Goal: Communication & Community: Answer question/provide support

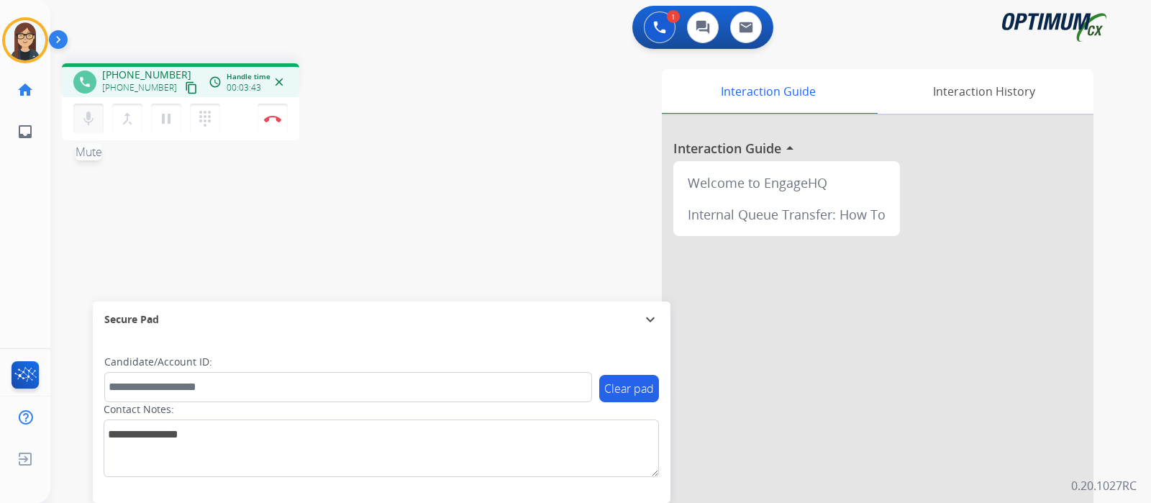
click at [90, 123] on mat-icon "mic" at bounding box center [88, 118] width 17 height 17
click at [83, 121] on mat-icon "mic_off" at bounding box center [88, 118] width 17 height 17
click at [412, 152] on div "phone [PHONE_NUMBER] [PHONE_NUMBER] content_copy access_time Call metrics Queue…" at bounding box center [583, 352] width 1066 height 600
click at [273, 122] on button "Disconnect" at bounding box center [273, 119] width 30 height 30
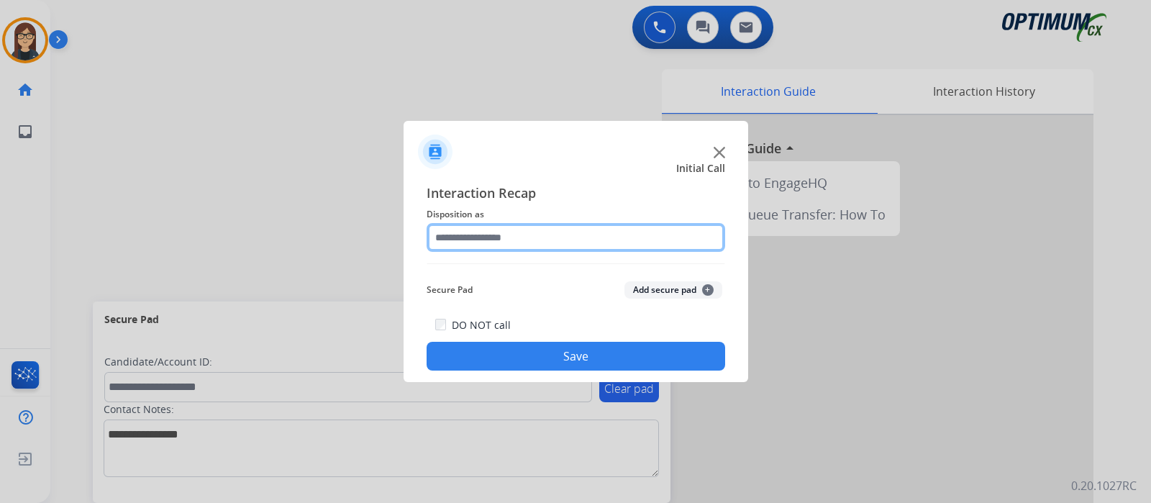
click at [485, 243] on input "text" at bounding box center [576, 237] width 299 height 29
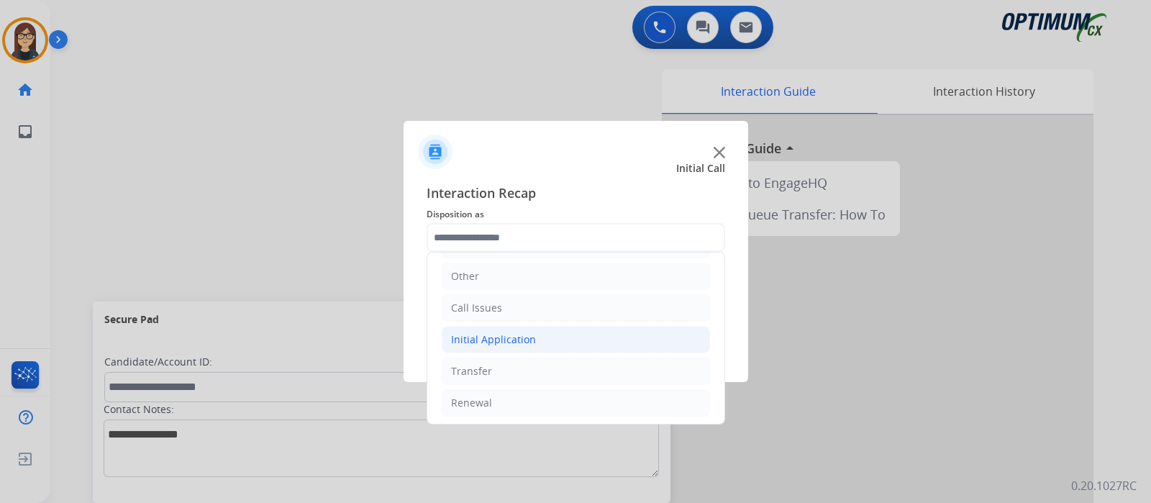
click at [506, 338] on div "Initial Application" at bounding box center [493, 339] width 85 height 14
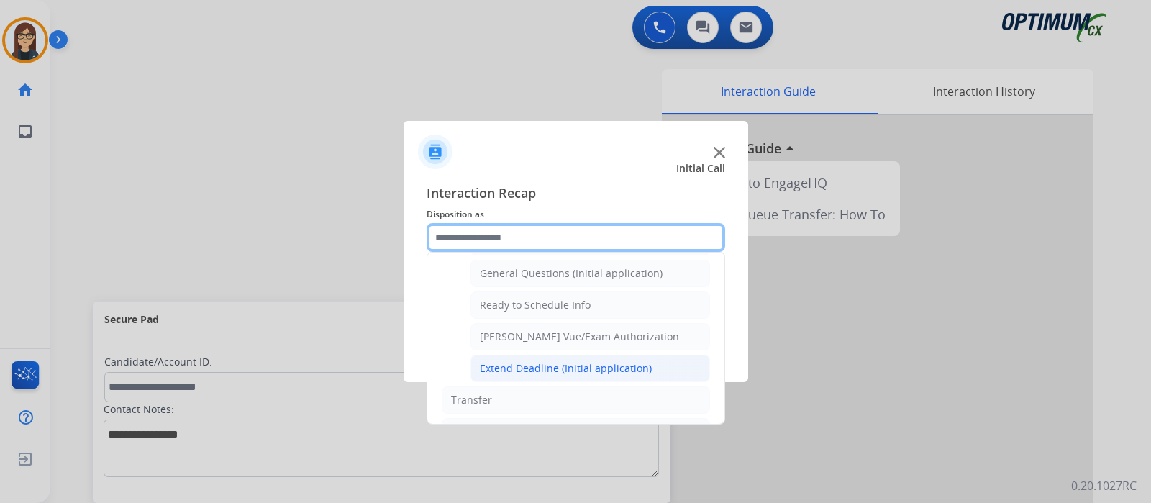
scroll to position [863, 0]
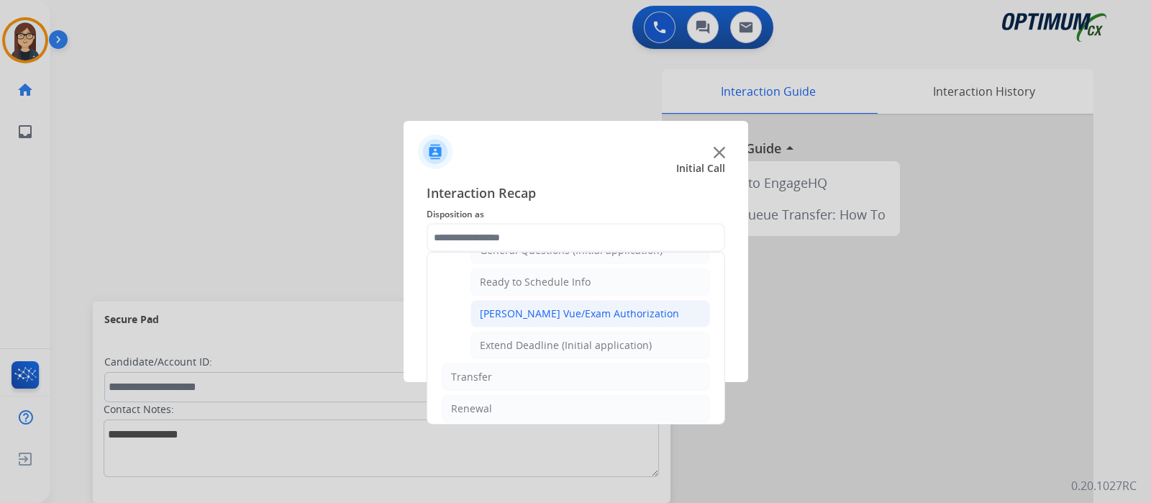
click at [619, 306] on div "[PERSON_NAME] Vue/Exam Authorization" at bounding box center [579, 313] width 199 height 14
type input "**********"
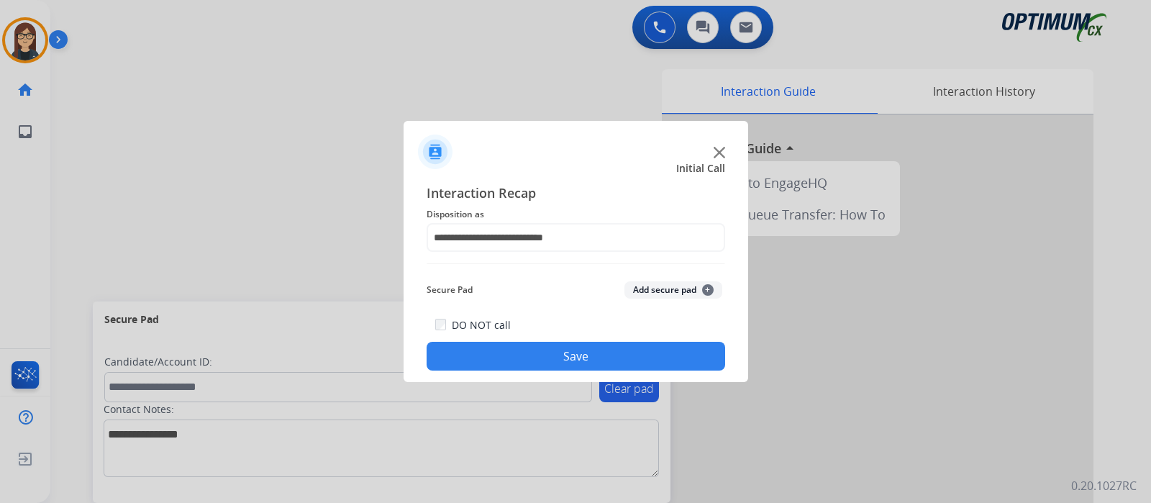
click at [588, 346] on button "Save" at bounding box center [576, 356] width 299 height 29
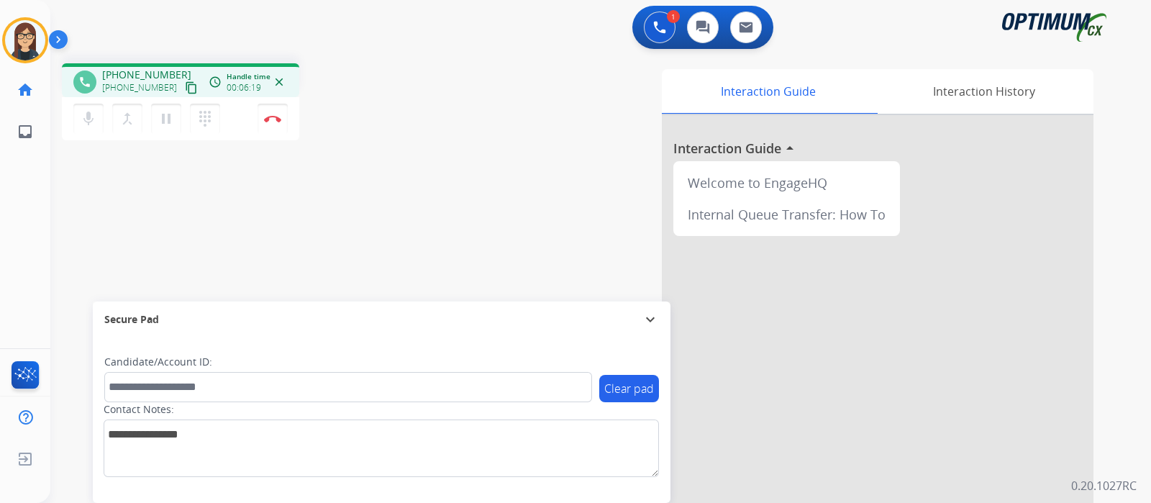
click at [447, 129] on div "phone [PHONE_NUMBER] [PHONE_NUMBER] content_copy access_time Call metrics Queue…" at bounding box center [583, 352] width 1066 height 600
click at [392, 199] on div "phone [PHONE_NUMBER] [PHONE_NUMBER] content_copy access_time Call metrics Queue…" at bounding box center [583, 352] width 1066 height 600
click at [447, 136] on div "phone [PHONE_NUMBER] [PHONE_NUMBER] content_copy access_time Call metrics Queue…" at bounding box center [583, 352] width 1066 height 600
click at [273, 117] on img at bounding box center [272, 118] width 17 height 7
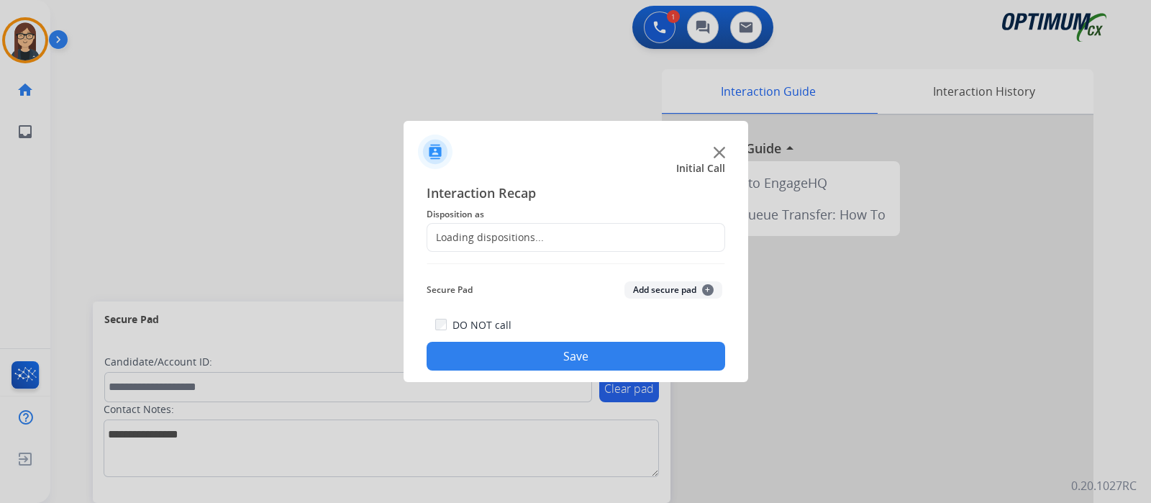
click at [493, 232] on div "Loading dispositions..." at bounding box center [485, 237] width 117 height 14
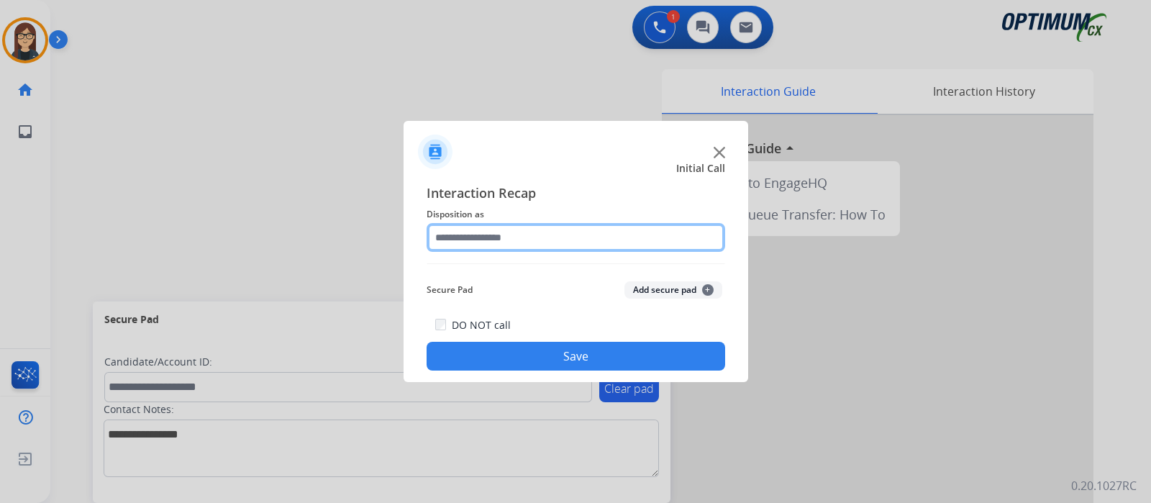
click at [493, 232] on input "text" at bounding box center [576, 237] width 299 height 29
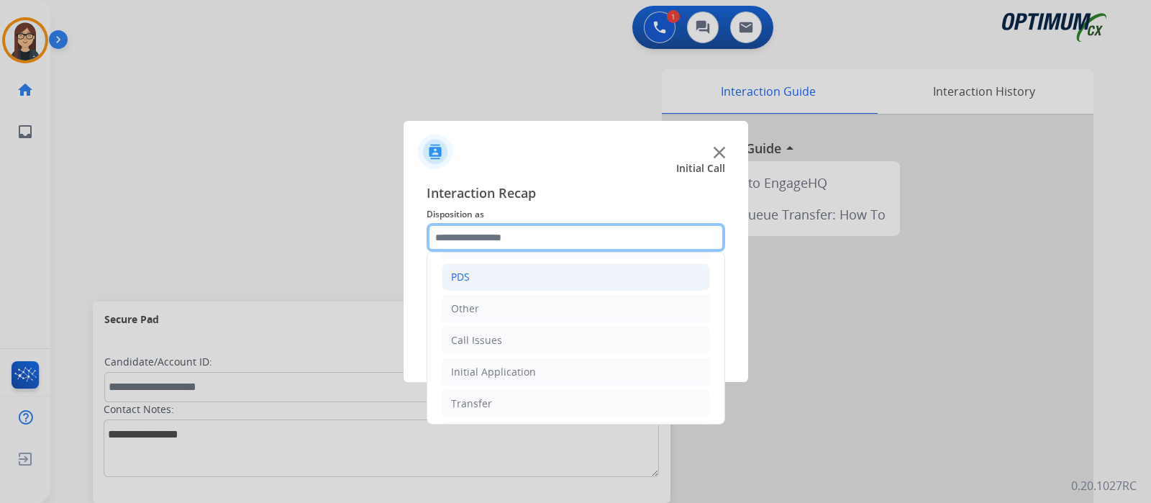
scroll to position [95, 0]
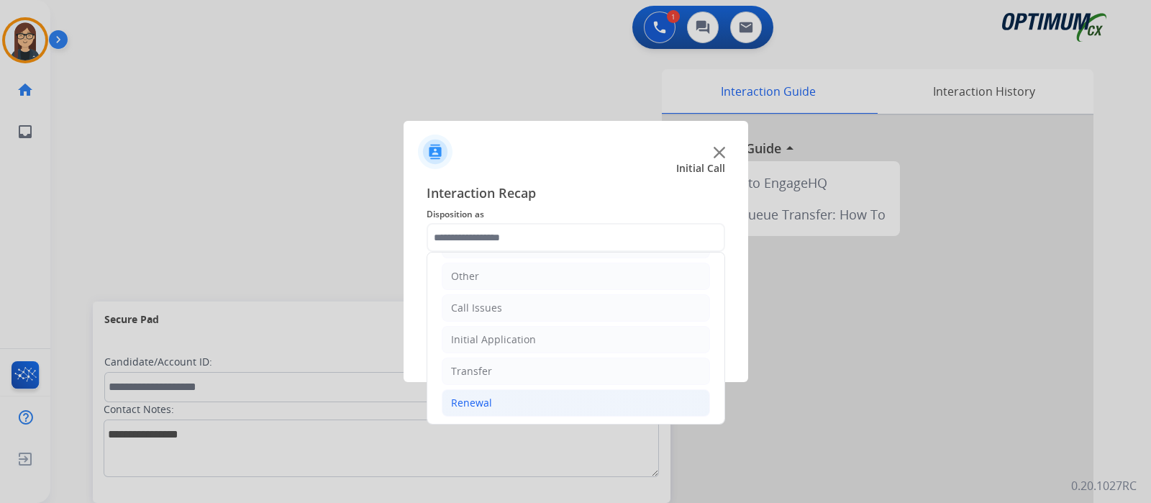
click at [511, 397] on li "Renewal" at bounding box center [576, 402] width 268 height 27
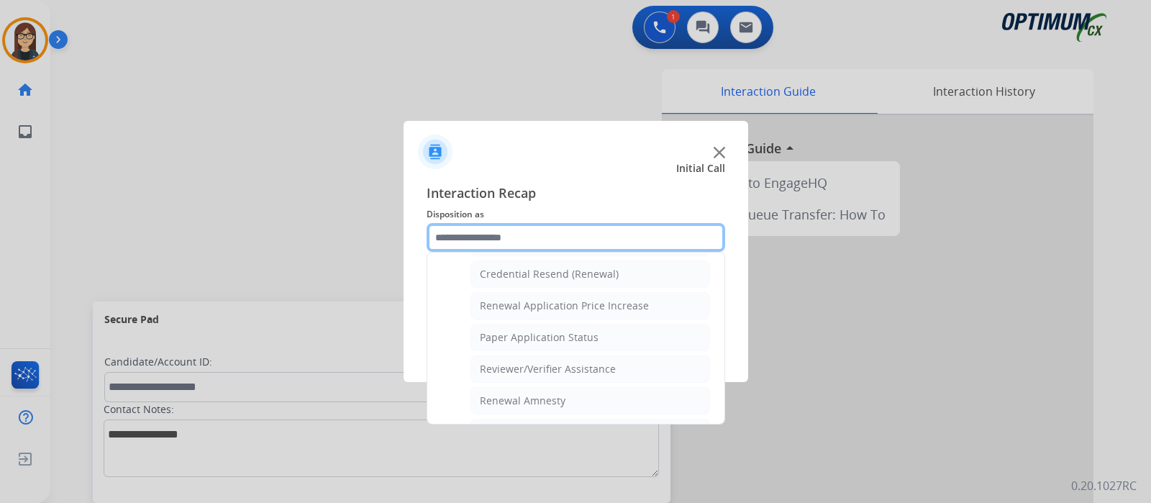
scroll to position [370, 0]
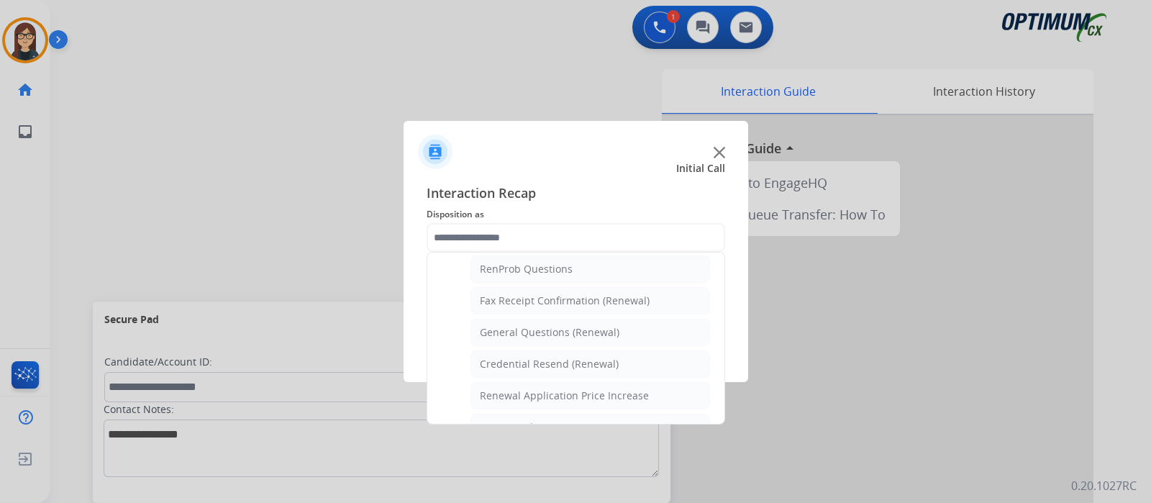
click at [579, 319] on li "General Questions (Renewal)" at bounding box center [590, 332] width 240 height 27
type input "**********"
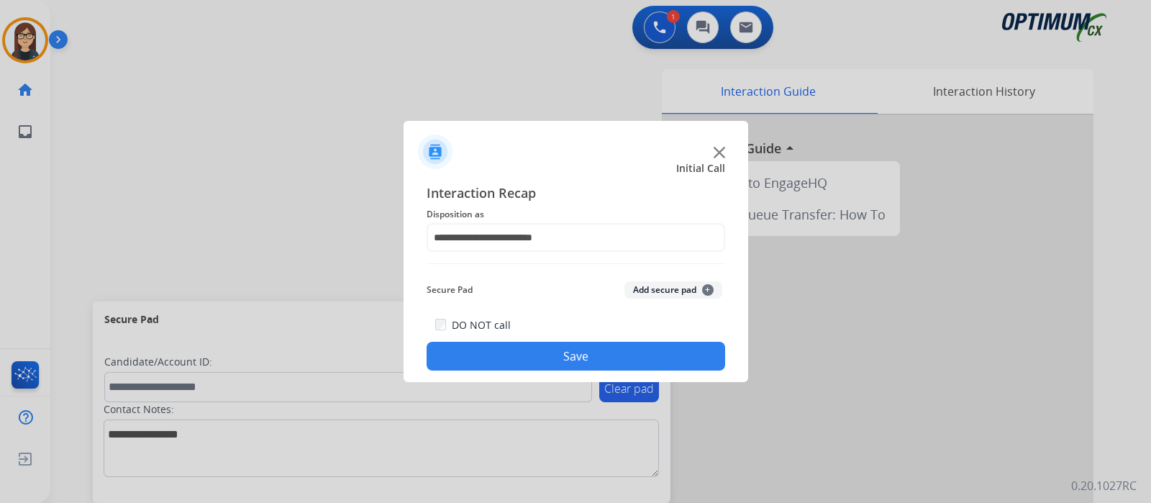
click at [549, 349] on button "Save" at bounding box center [576, 356] width 299 height 29
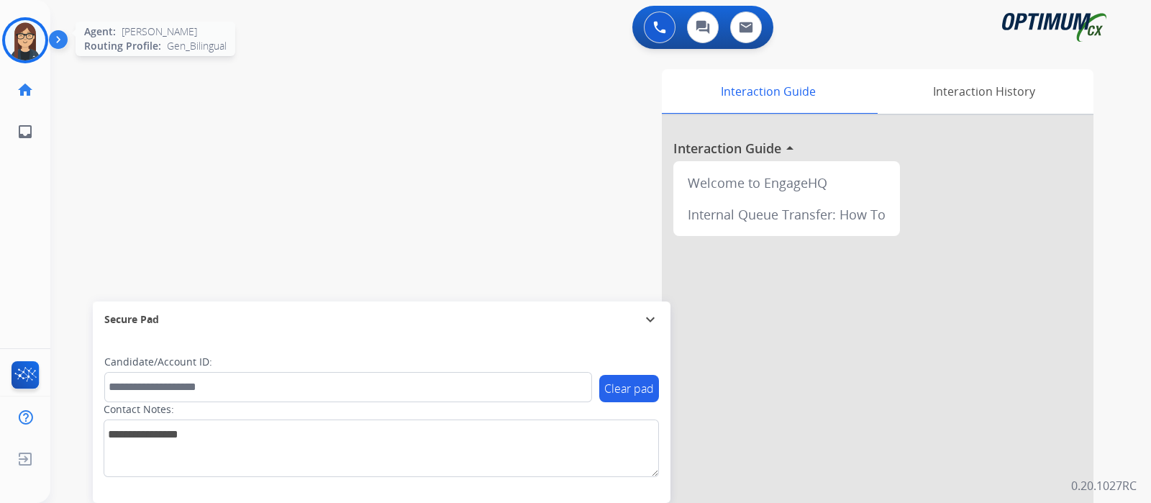
click at [28, 45] on img at bounding box center [25, 40] width 40 height 40
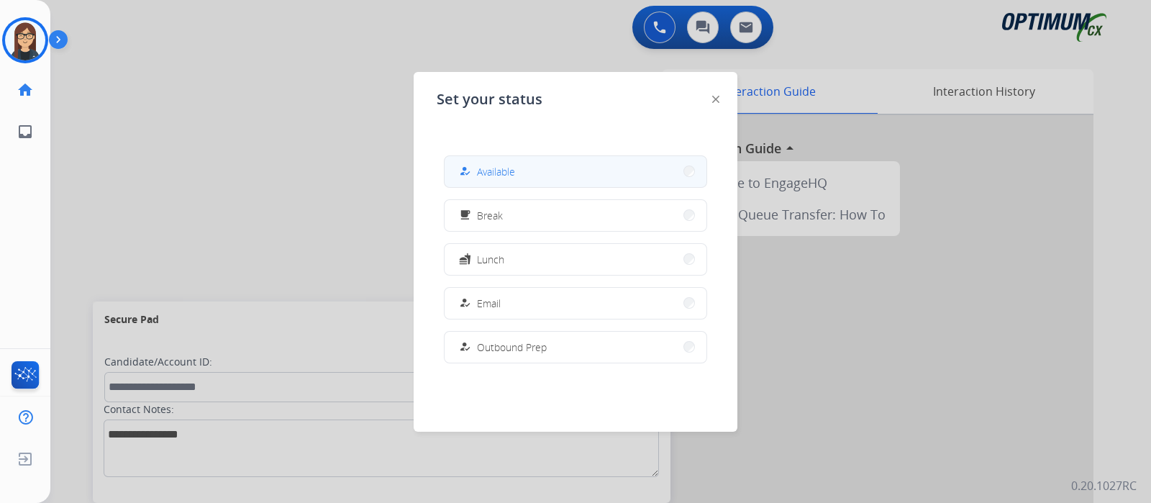
click at [504, 174] on span "Available" at bounding box center [496, 171] width 38 height 15
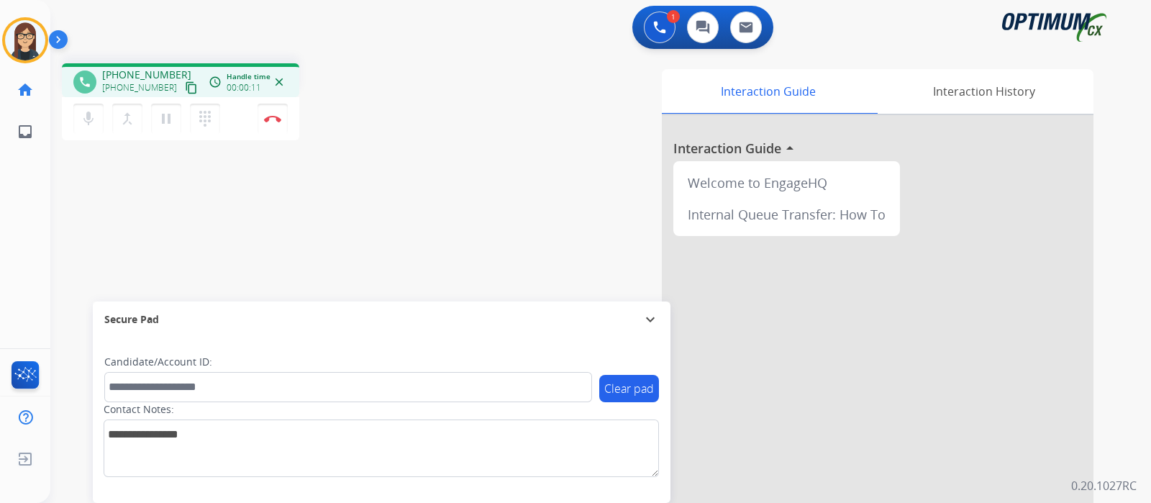
click at [185, 88] on mat-icon "content_copy" at bounding box center [191, 87] width 13 height 13
click at [403, 165] on div "phone [PHONE_NUMBER] [PHONE_NUMBER] content_copy access_time Call metrics Queue…" at bounding box center [583, 352] width 1066 height 600
click at [468, 181] on div "Interaction Guide Interaction History Interaction Guide arrow_drop_up Welcome t…" at bounding box center [770, 360] width 645 height 583
click at [95, 120] on mat-icon "mic" at bounding box center [88, 118] width 17 height 17
click at [394, 171] on div "phone [PHONE_NUMBER] [PHONE_NUMBER] content_copy access_time Call metrics Queue…" at bounding box center [583, 352] width 1066 height 600
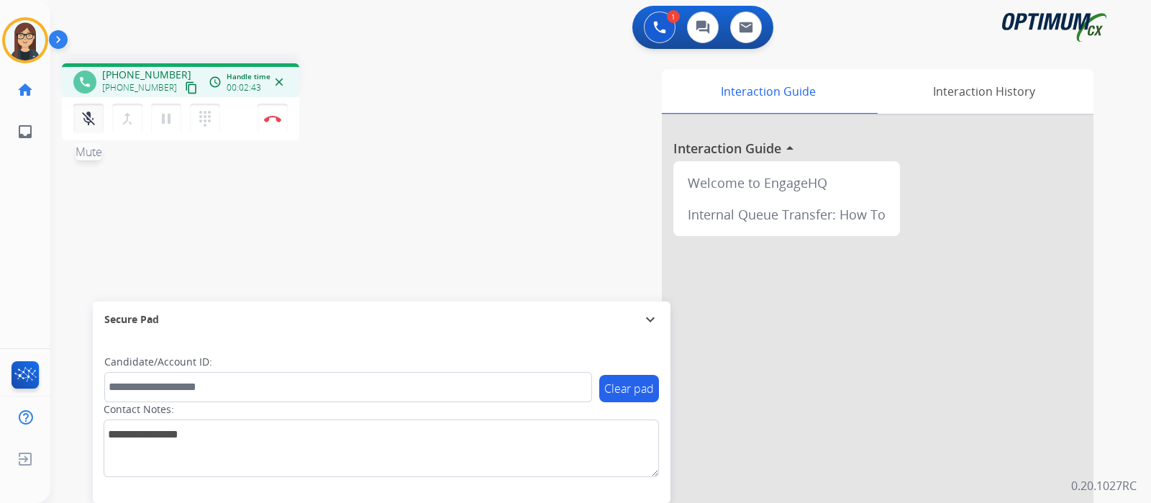
click at [91, 127] on mat-icon "mic_off" at bounding box center [88, 118] width 17 height 17
click at [489, 192] on div "Interaction Guide Interaction History Interaction Guide arrow_drop_up Welcome t…" at bounding box center [770, 360] width 645 height 583
click at [419, 192] on div "phone [PHONE_NUMBER] [PHONE_NUMBER] content_copy access_time Call metrics Queue…" at bounding box center [583, 352] width 1066 height 600
click at [266, 109] on button "Disconnect" at bounding box center [273, 119] width 30 height 30
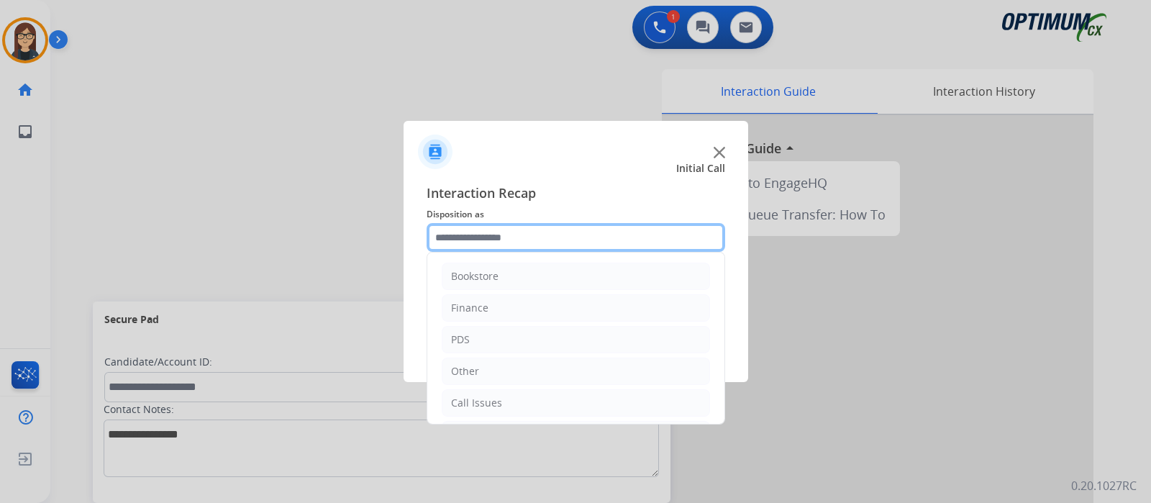
click at [511, 232] on input "text" at bounding box center [576, 237] width 299 height 29
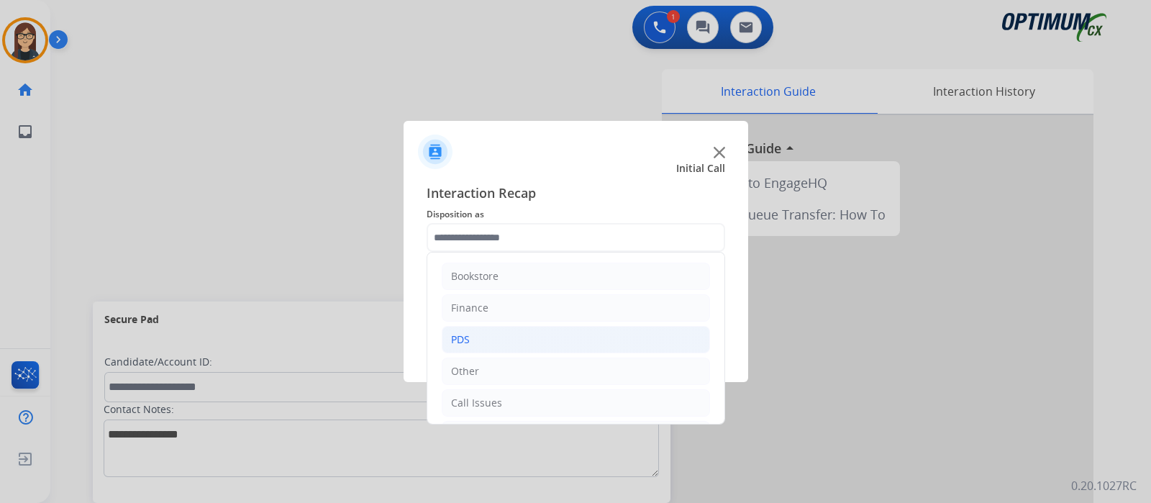
click at [473, 329] on li "PDS" at bounding box center [576, 339] width 268 height 27
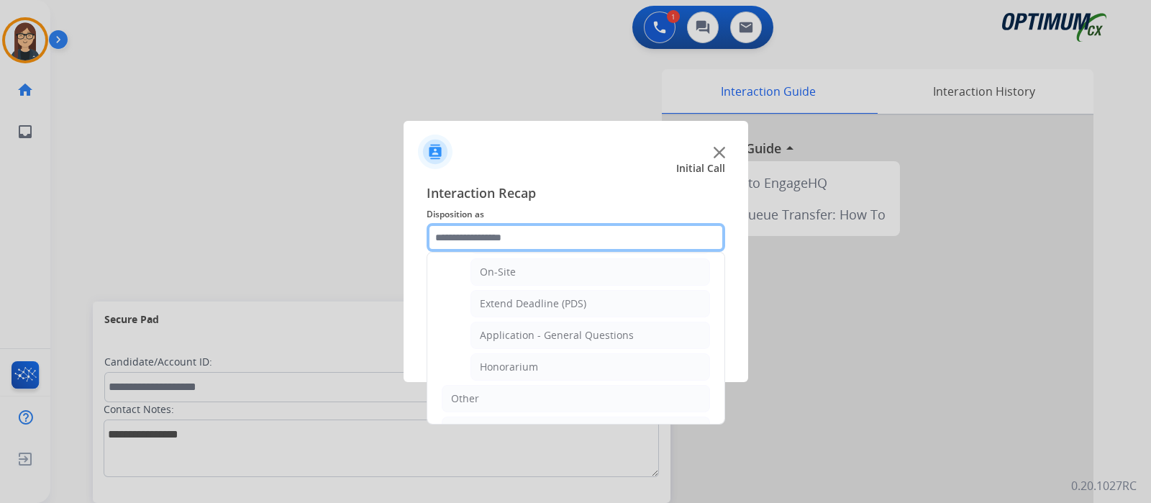
scroll to position [411, 0]
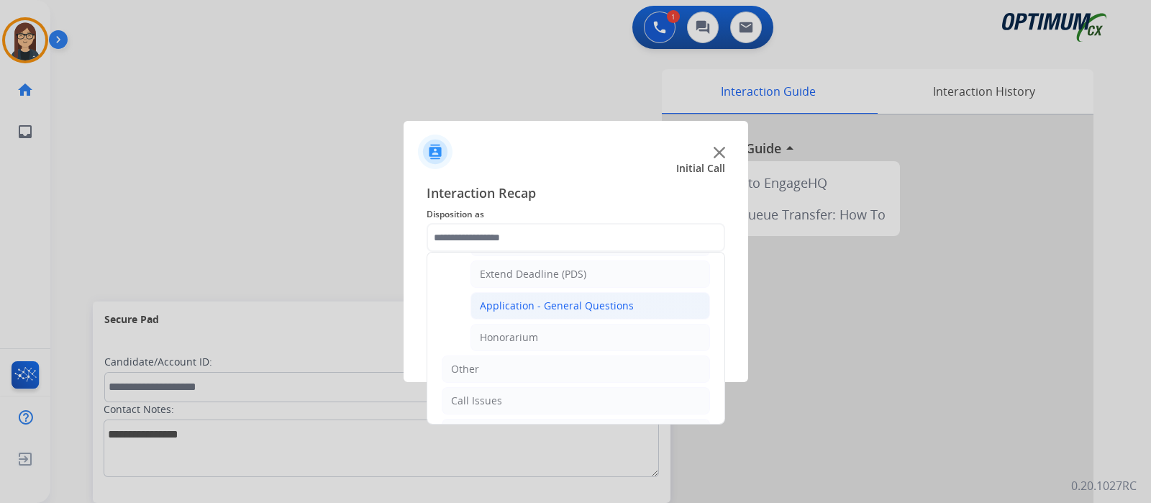
click at [561, 301] on div "Application - General Questions" at bounding box center [557, 306] width 154 height 14
type input "**********"
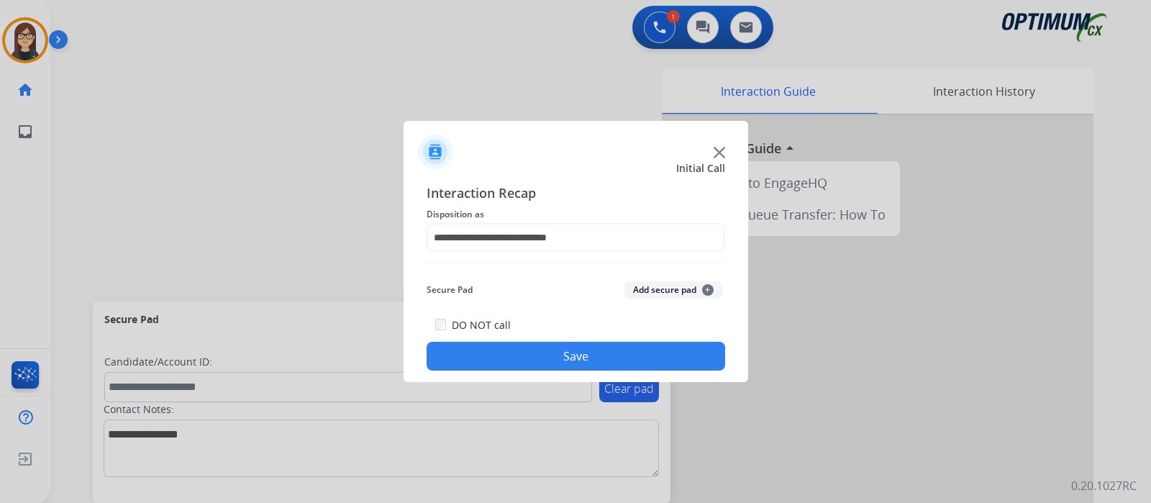
click at [583, 350] on button "Save" at bounding box center [576, 356] width 299 height 29
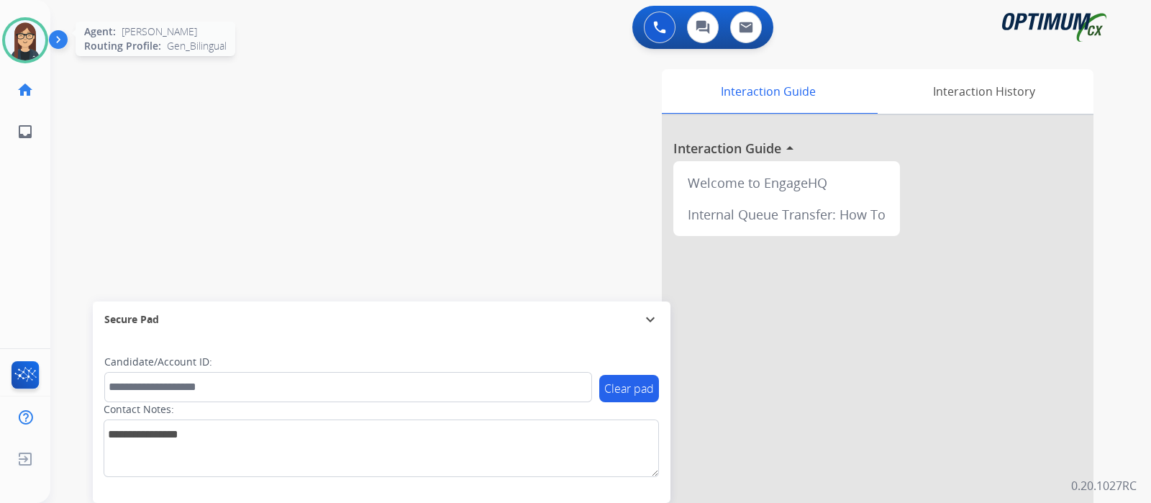
click at [40, 25] on div at bounding box center [25, 40] width 46 height 46
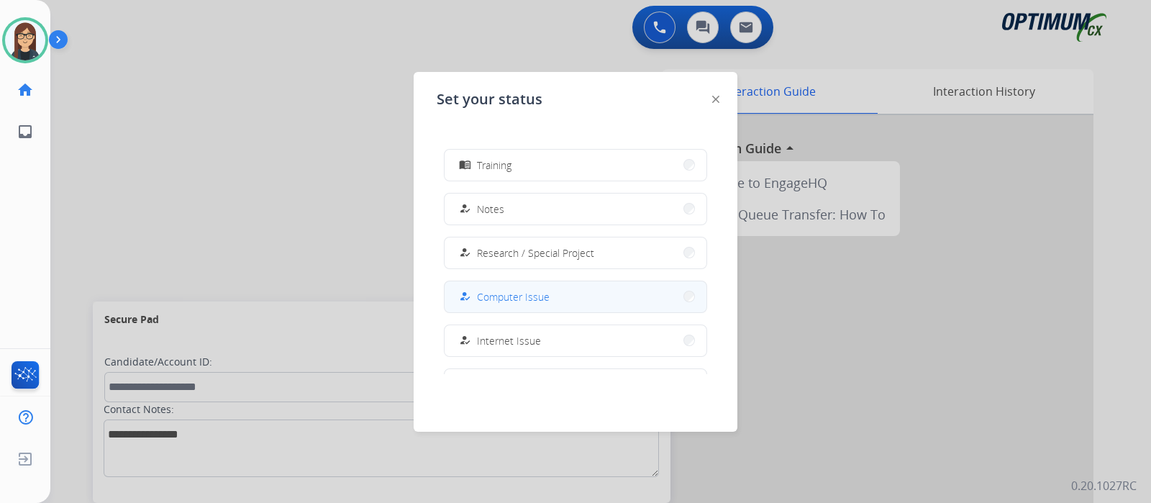
scroll to position [0, 0]
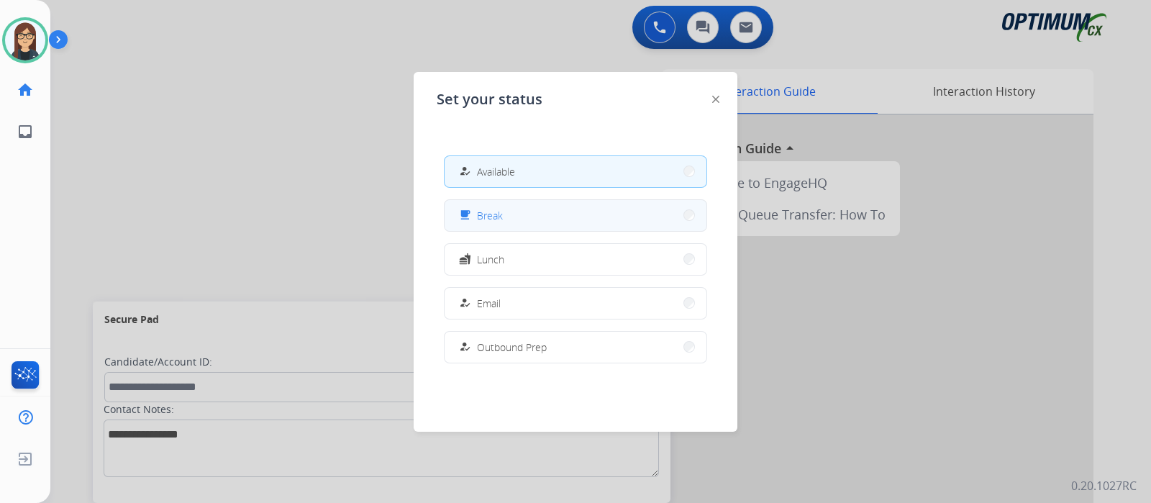
click at [496, 214] on span "Break" at bounding box center [490, 215] width 26 height 15
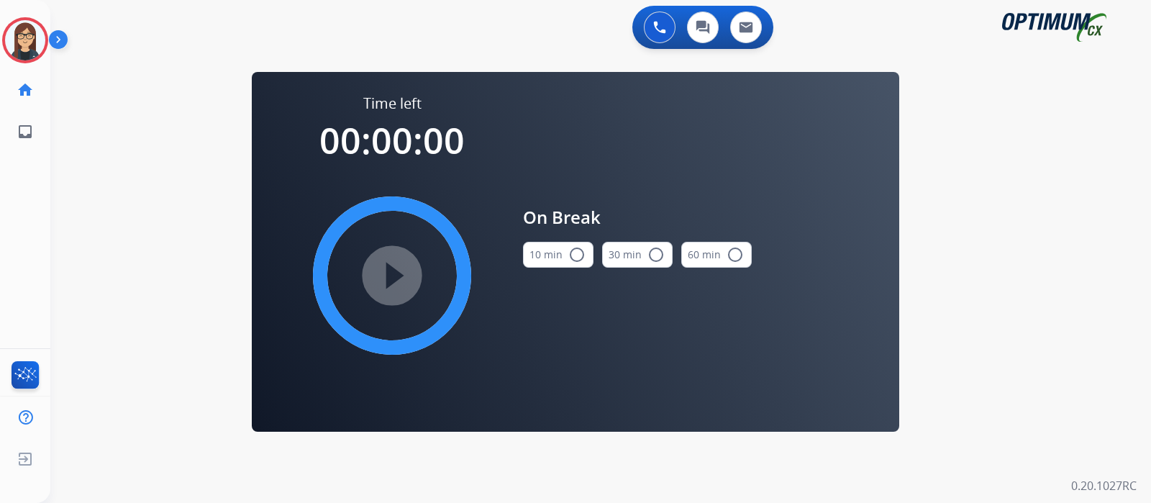
click at [576, 257] on mat-icon "radio_button_unchecked" at bounding box center [576, 254] width 17 height 17
click at [396, 273] on mat-icon "play_circle_filled" at bounding box center [391, 275] width 17 height 17
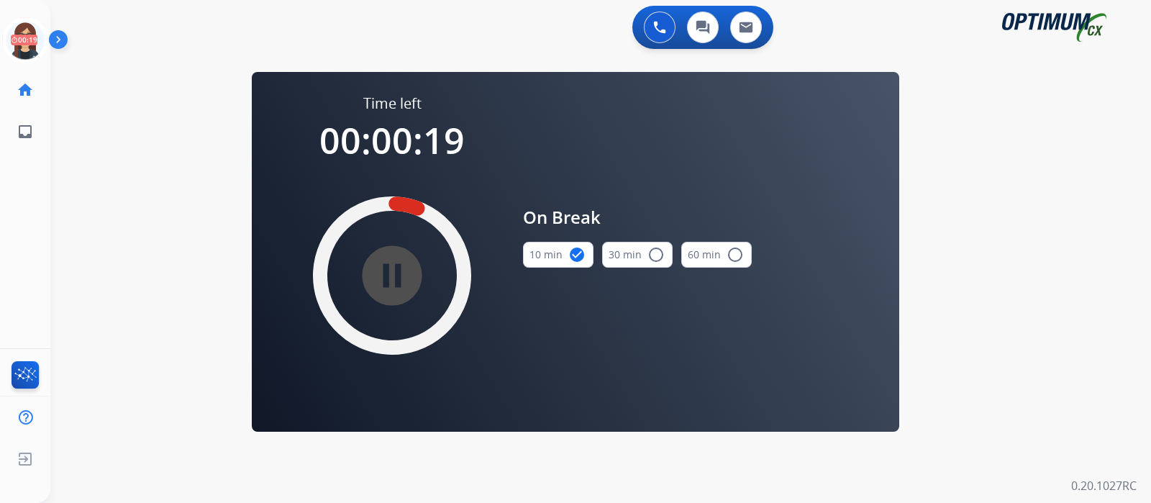
click at [320, 37] on div "0 Voice Interactions 0 Chat Interactions 0 Email Interactions" at bounding box center [592, 29] width 1049 height 46
click at [14, 40] on icon at bounding box center [25, 40] width 47 height 47
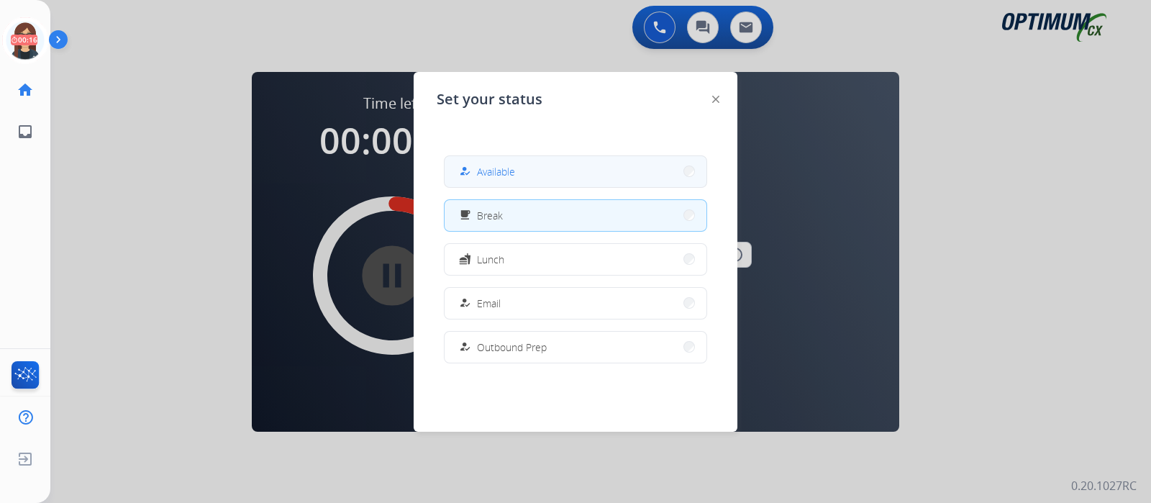
click at [449, 173] on div "how_to_reg Available" at bounding box center [575, 171] width 263 height 32
click at [470, 159] on button "how_to_reg Available" at bounding box center [576, 171] width 262 height 31
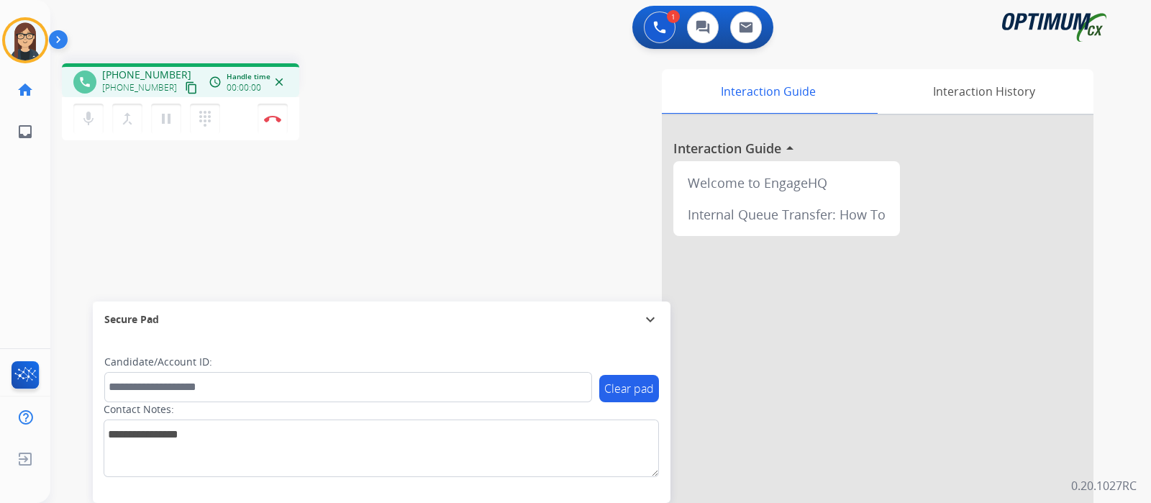
click at [185, 81] on mat-icon "content_copy" at bounding box center [191, 87] width 13 height 13
click at [391, 233] on div "phone [PHONE_NUMBER] [PHONE_NUMBER] content_copy access_time Call metrics Queue…" at bounding box center [583, 352] width 1066 height 600
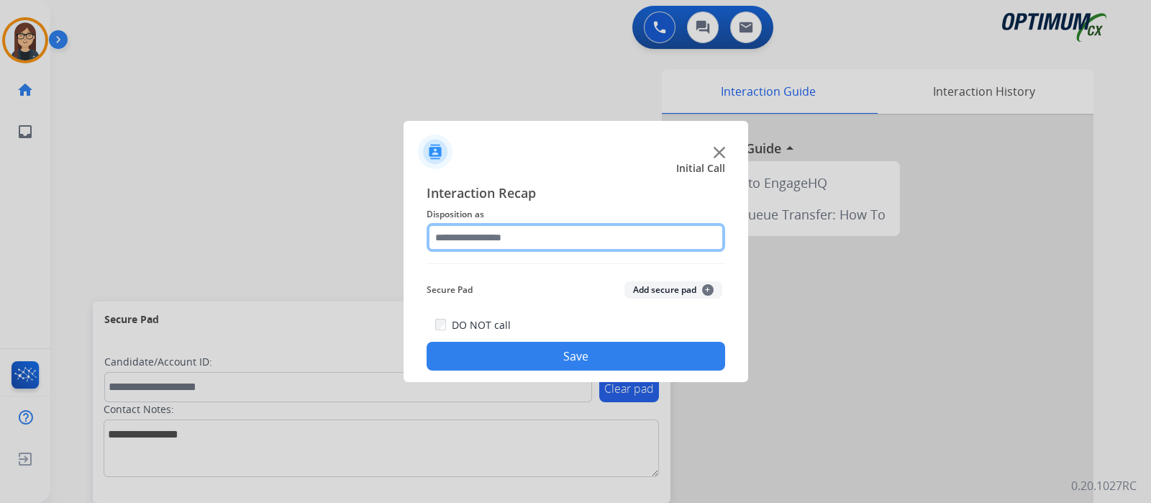
click at [501, 246] on input "text" at bounding box center [576, 237] width 299 height 29
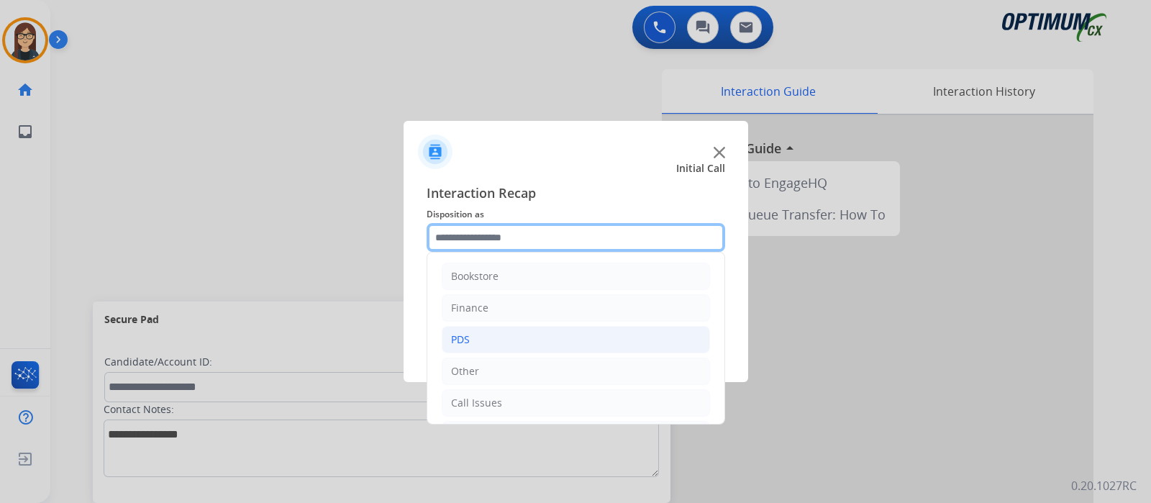
scroll to position [95, 0]
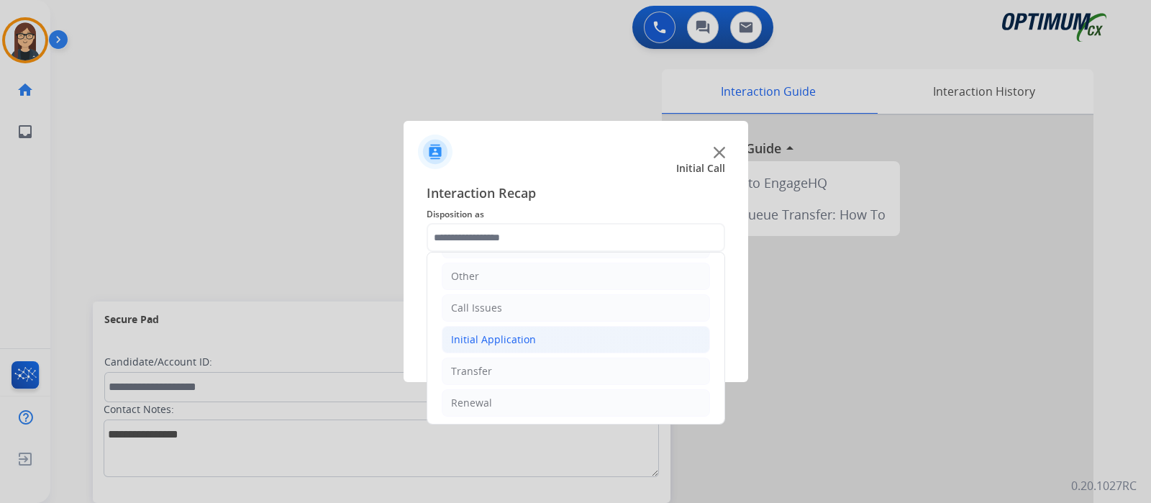
click at [504, 340] on div "Initial Application" at bounding box center [493, 339] width 85 height 14
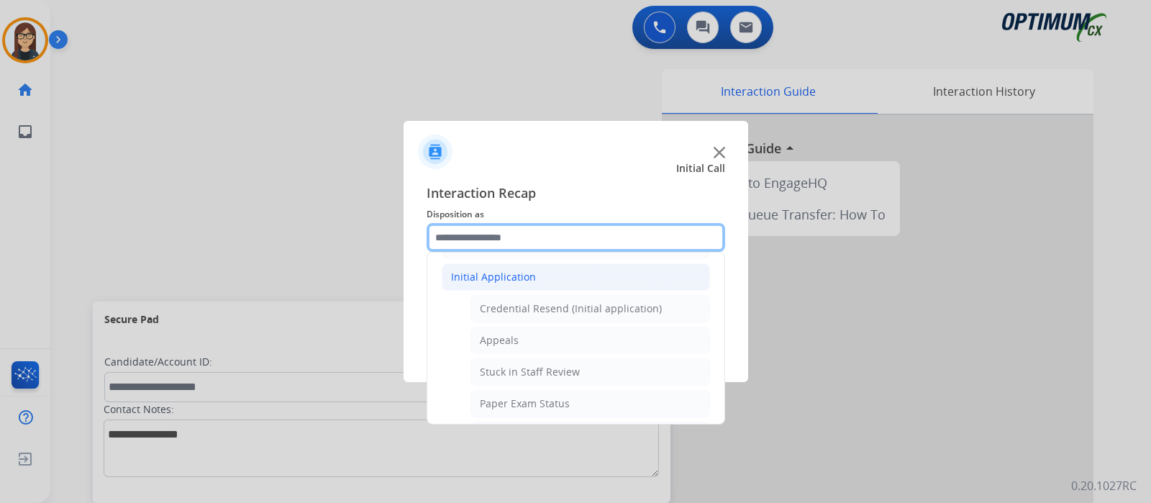
scroll to position [144, 0]
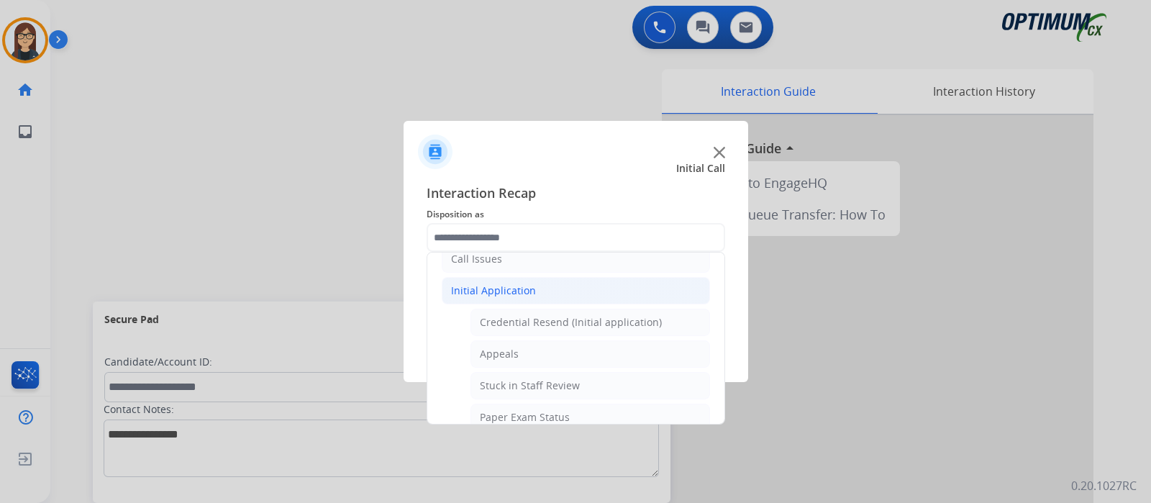
click at [588, 315] on div "Credential Resend (Initial application)" at bounding box center [571, 322] width 182 height 14
type input "**********"
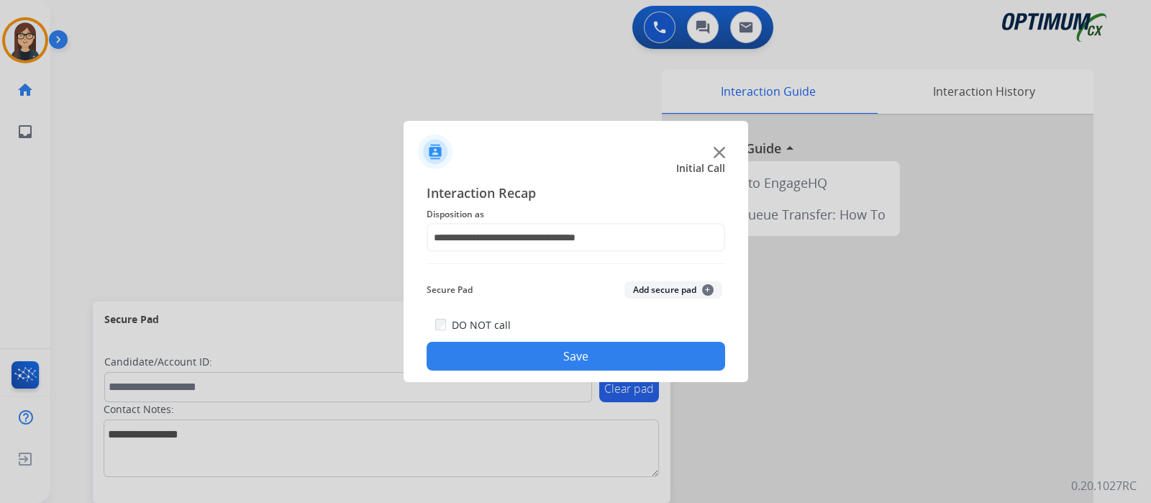
click at [585, 340] on div "DO NOT call Save" at bounding box center [576, 343] width 299 height 55
click at [568, 354] on button "Save" at bounding box center [576, 356] width 299 height 29
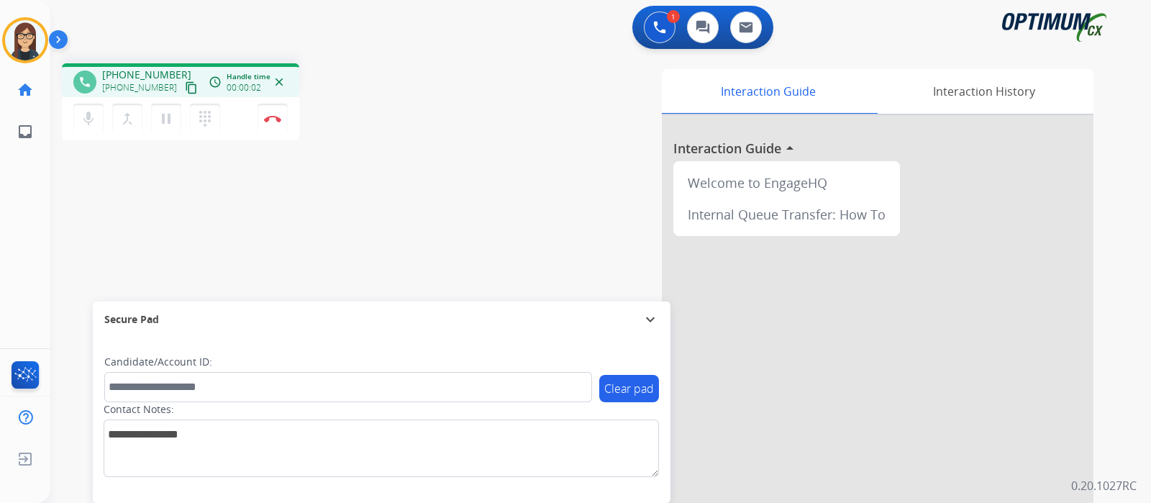
click at [185, 88] on mat-icon "content_copy" at bounding box center [191, 87] width 13 height 13
click at [405, 178] on div "phone [PHONE_NUMBER] [PHONE_NUMBER] content_copy access_time Call metrics Queue…" at bounding box center [583, 352] width 1066 height 600
click at [271, 121] on img at bounding box center [272, 118] width 17 height 7
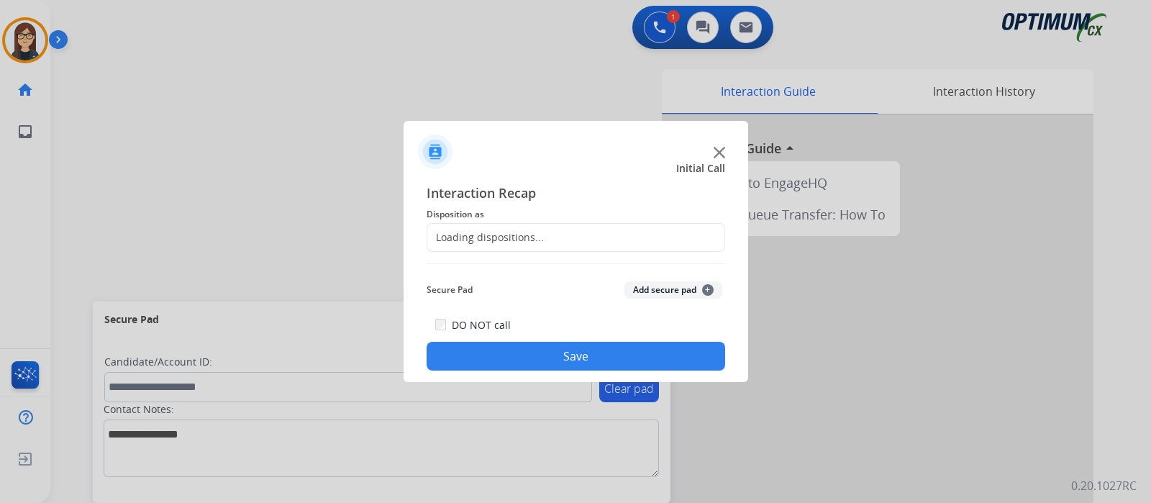
click at [486, 232] on div "Loading dispositions..." at bounding box center [485, 237] width 117 height 14
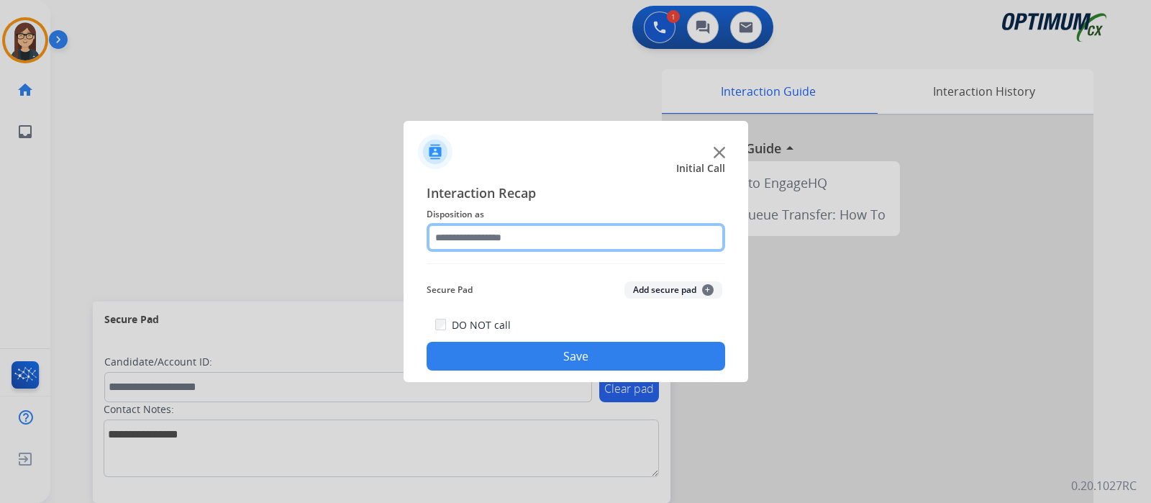
click at [486, 232] on input "text" at bounding box center [576, 237] width 299 height 29
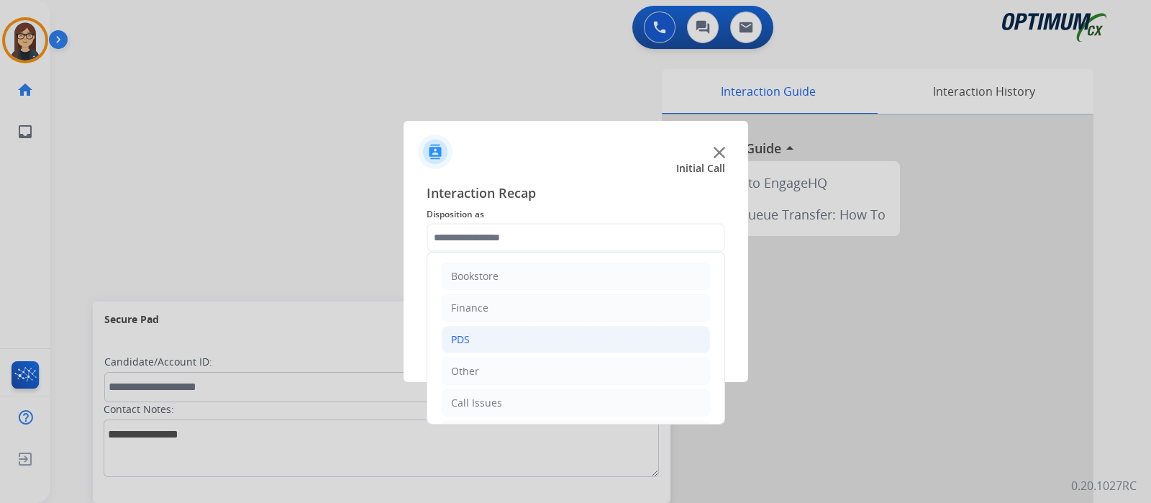
click at [466, 337] on div "PDS" at bounding box center [460, 339] width 19 height 14
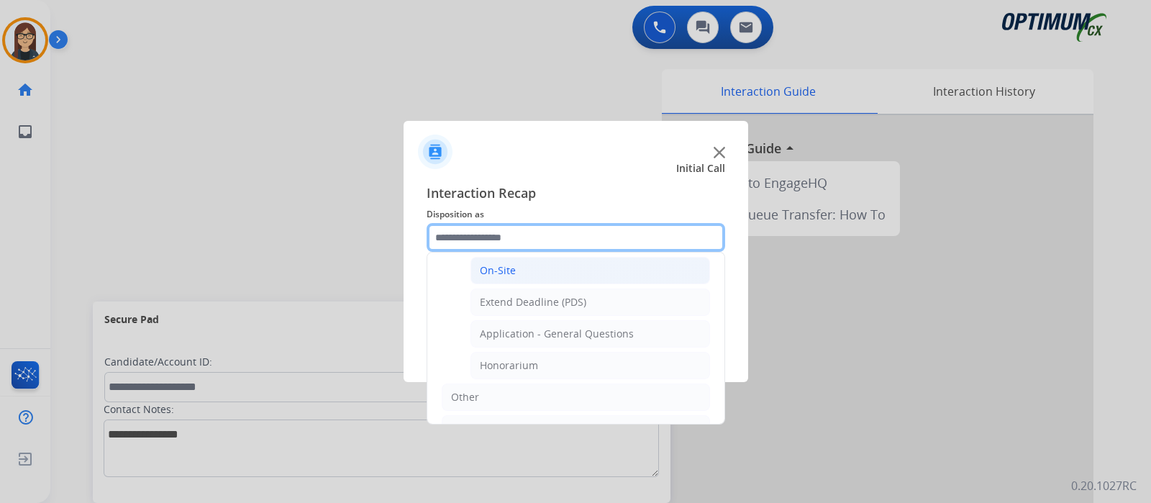
scroll to position [411, 0]
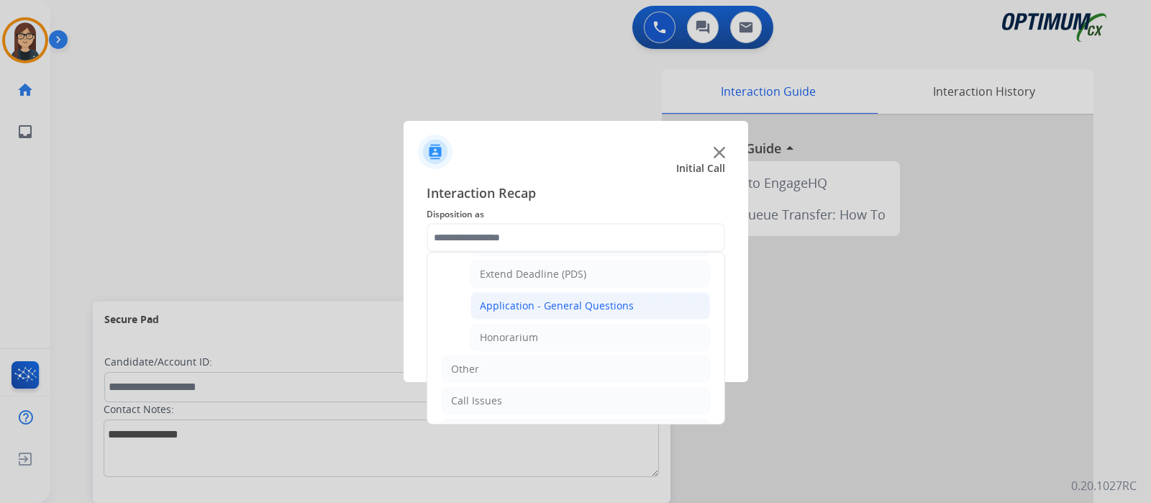
click at [583, 302] on div "Application - General Questions" at bounding box center [557, 306] width 154 height 14
type input "**********"
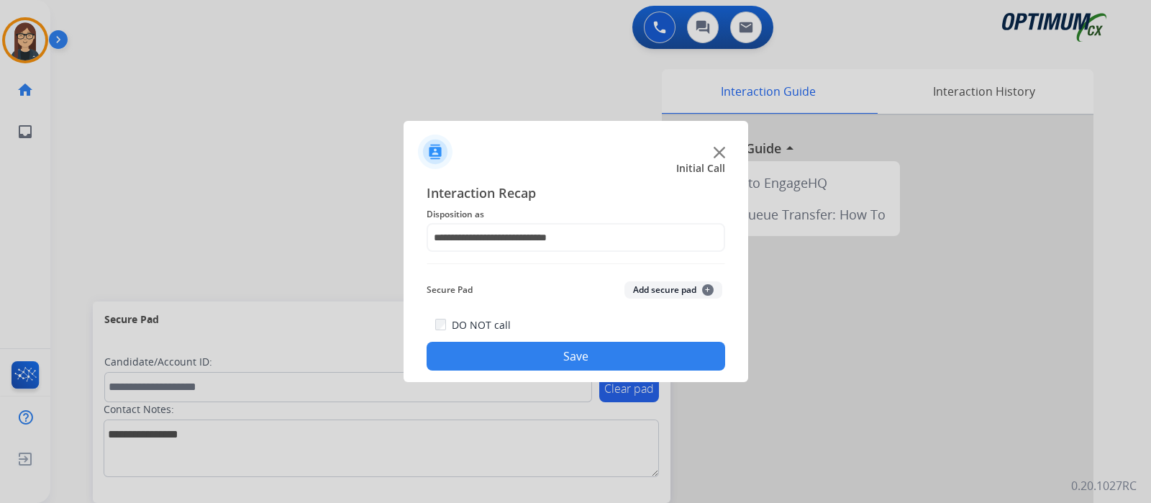
click at [573, 354] on button "Save" at bounding box center [576, 356] width 299 height 29
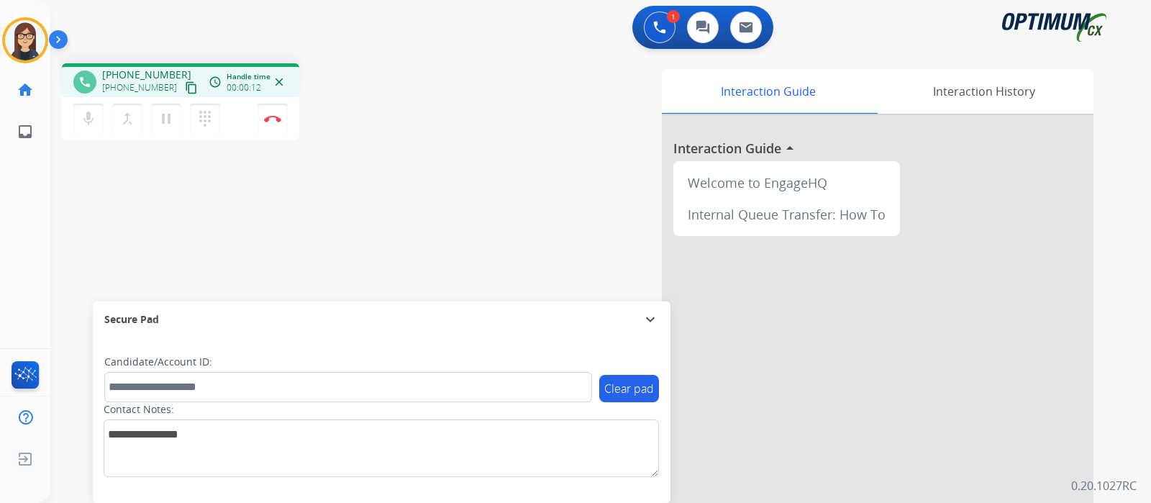
click at [185, 84] on mat-icon "content_copy" at bounding box center [191, 87] width 13 height 13
click at [380, 236] on div "phone [PHONE_NUMBER] [PHONE_NUMBER] content_copy access_time Call metrics Queue…" at bounding box center [583, 352] width 1066 height 600
click at [429, 131] on div "phone [PHONE_NUMBER] [PHONE_NUMBER] content_copy access_time Call metrics Queue…" at bounding box center [252, 103] width 381 height 81
click at [475, 70] on div "Interaction Guide Interaction History Interaction Guide arrow_drop_up Welcome t…" at bounding box center [770, 360] width 645 height 583
click at [386, 221] on div "phone [PHONE_NUMBER] [PHONE_NUMBER] content_copy access_time Call metrics Queue…" at bounding box center [583, 352] width 1066 height 600
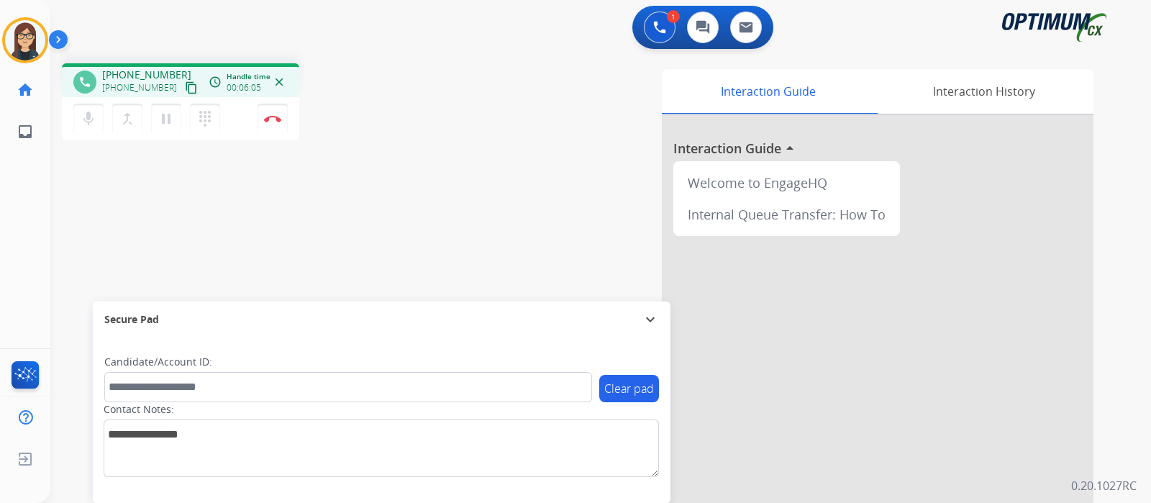
click at [482, 211] on div "Interaction Guide Interaction History Interaction Guide arrow_drop_up Welcome t…" at bounding box center [770, 360] width 645 height 583
click at [268, 124] on button "Disconnect" at bounding box center [273, 119] width 30 height 30
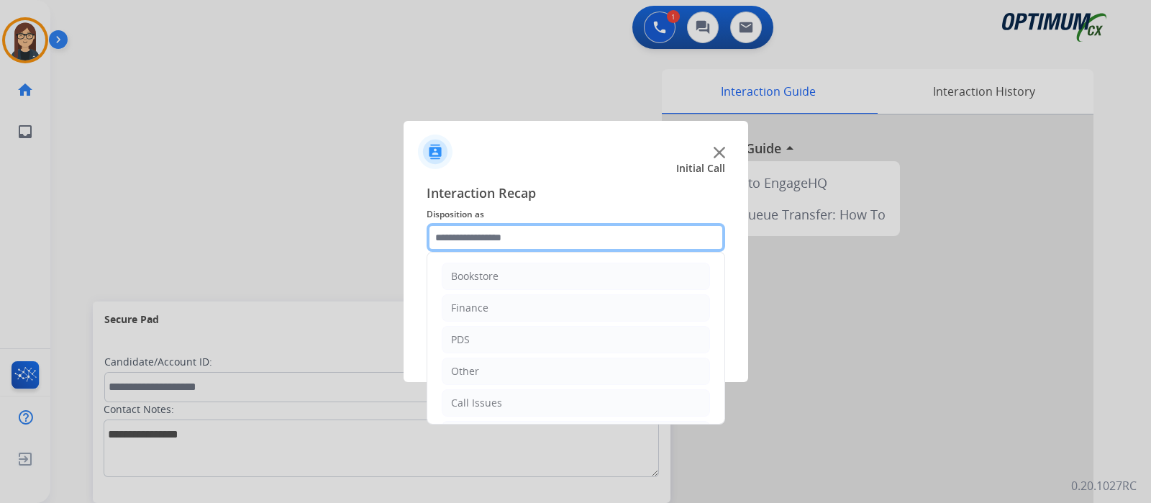
click at [475, 235] on input "text" at bounding box center [576, 237] width 299 height 29
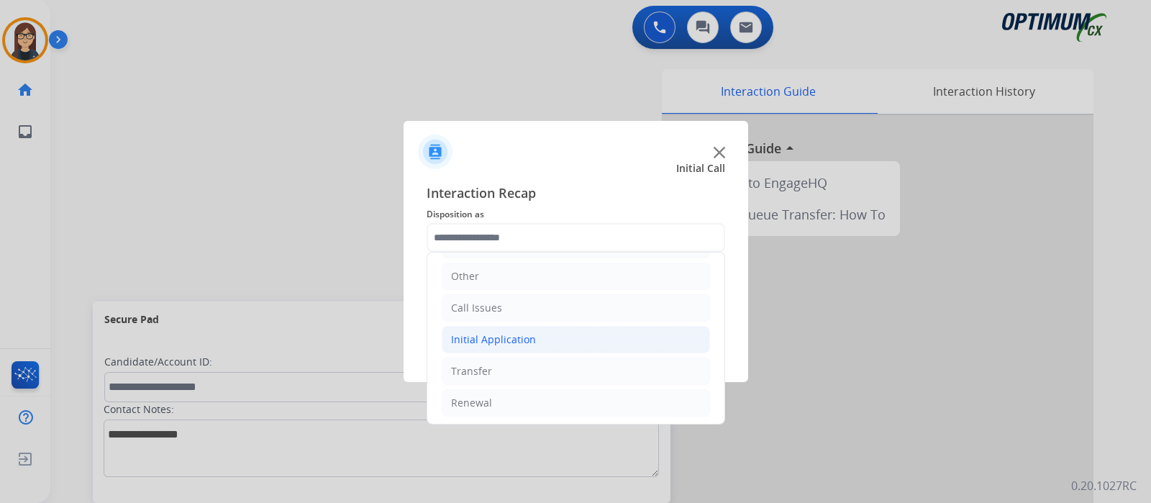
click at [496, 342] on div "Initial Application" at bounding box center [493, 339] width 85 height 14
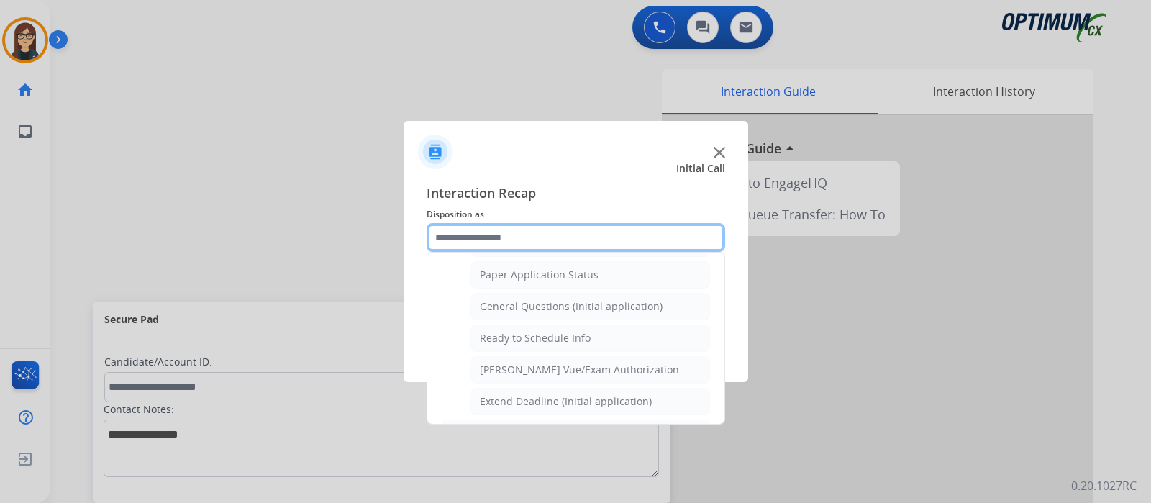
scroll to position [814, 0]
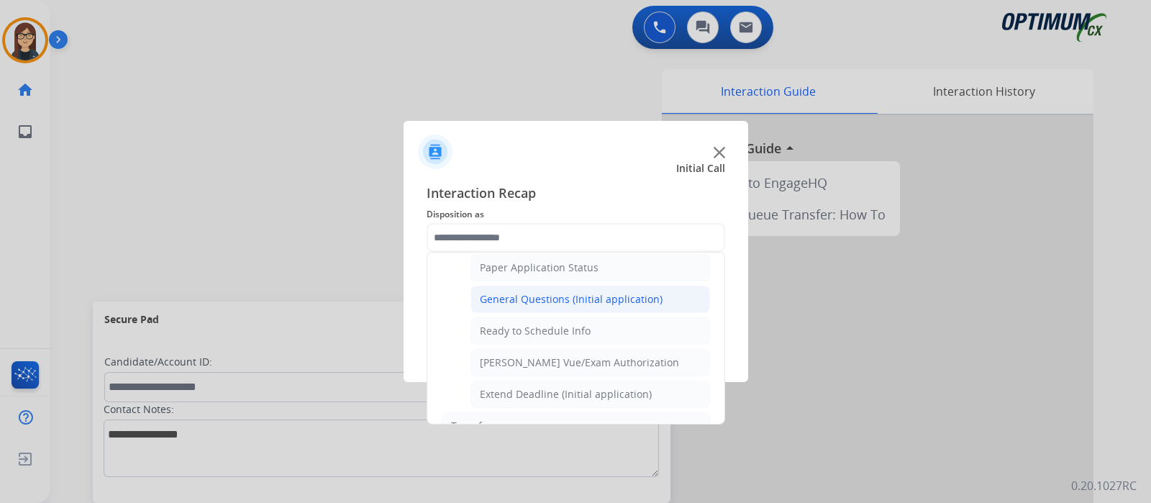
click at [574, 294] on div "General Questions (Initial application)" at bounding box center [571, 299] width 183 height 14
type input "**********"
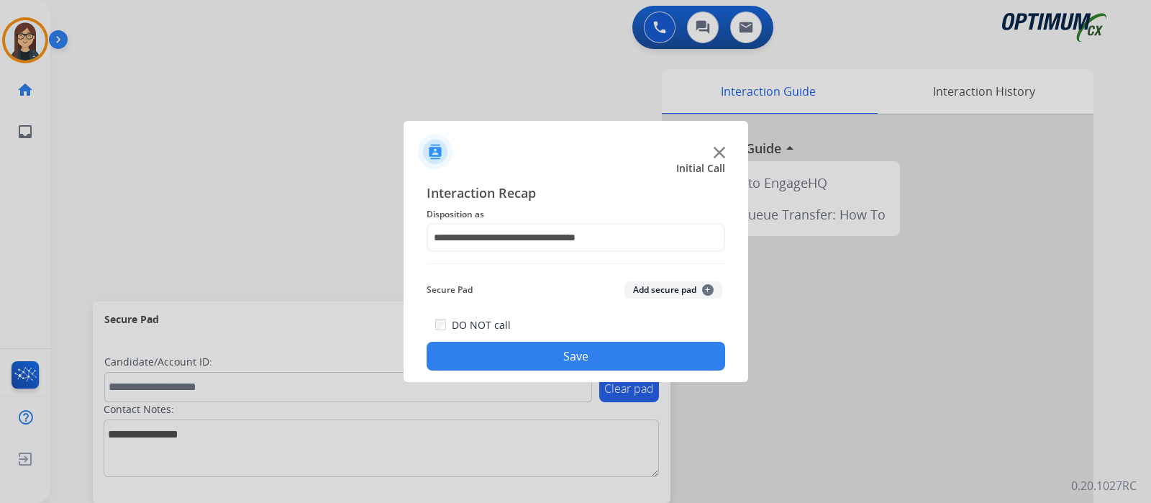
click at [527, 363] on button "Save" at bounding box center [576, 356] width 299 height 29
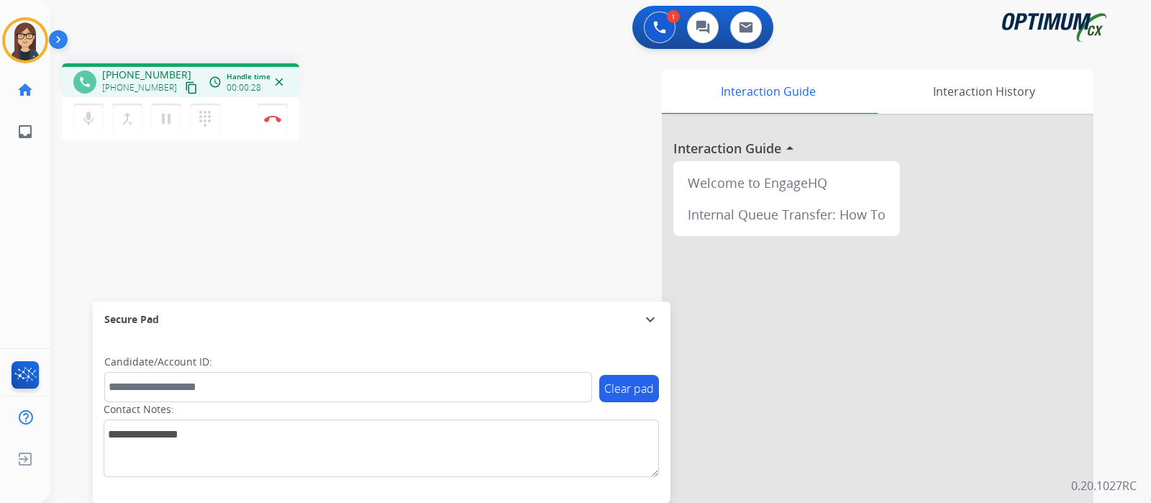
click at [185, 87] on mat-icon "content_copy" at bounding box center [191, 87] width 13 height 13
click at [272, 121] on img at bounding box center [272, 118] width 17 height 7
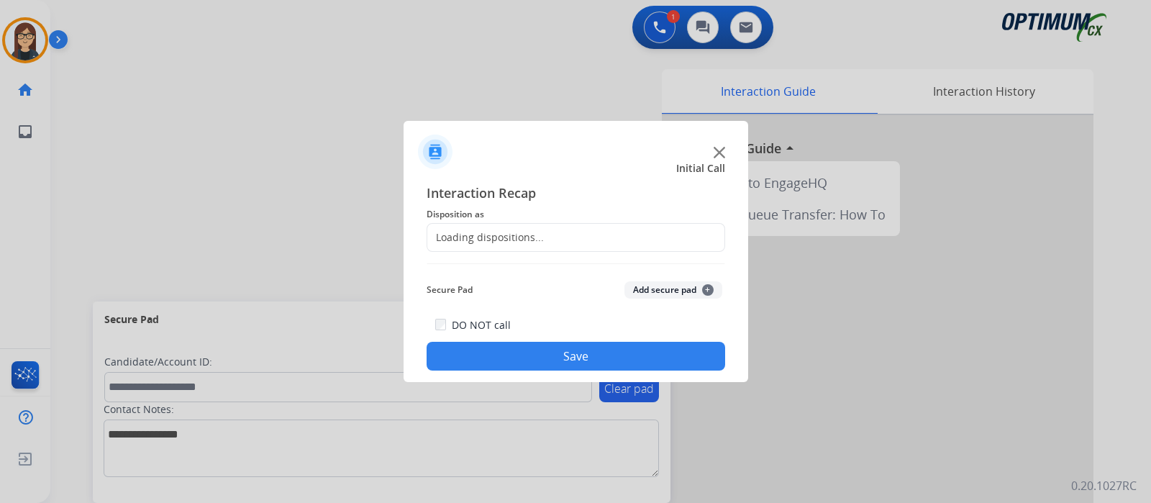
click at [488, 239] on div "Loading dispositions..." at bounding box center [485, 237] width 117 height 14
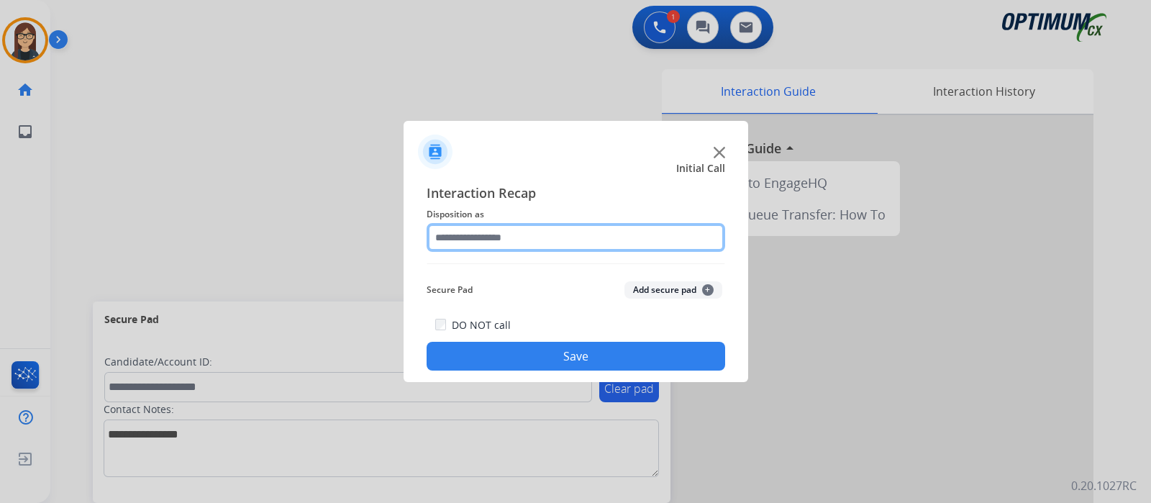
click at [488, 239] on input "text" at bounding box center [576, 237] width 299 height 29
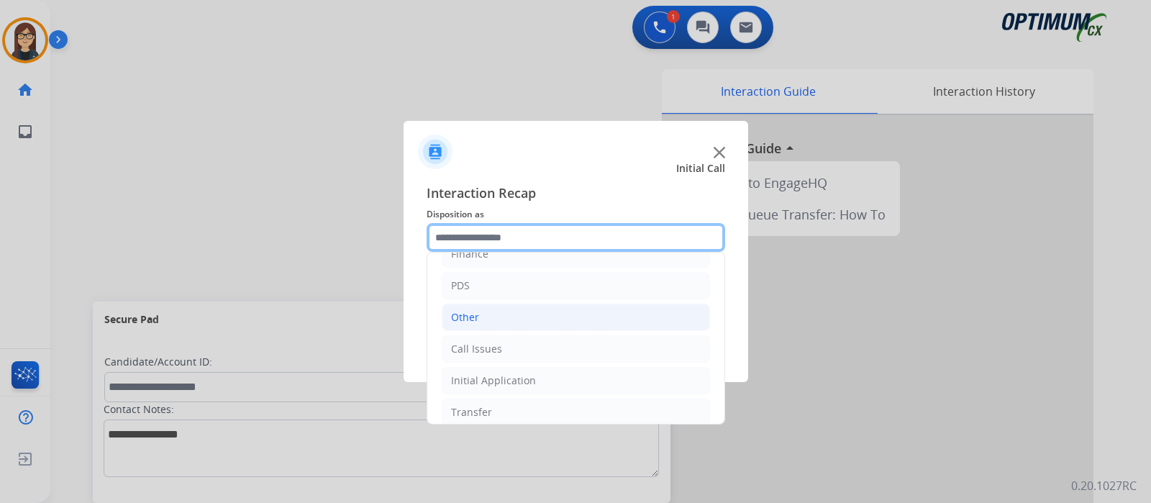
scroll to position [95, 0]
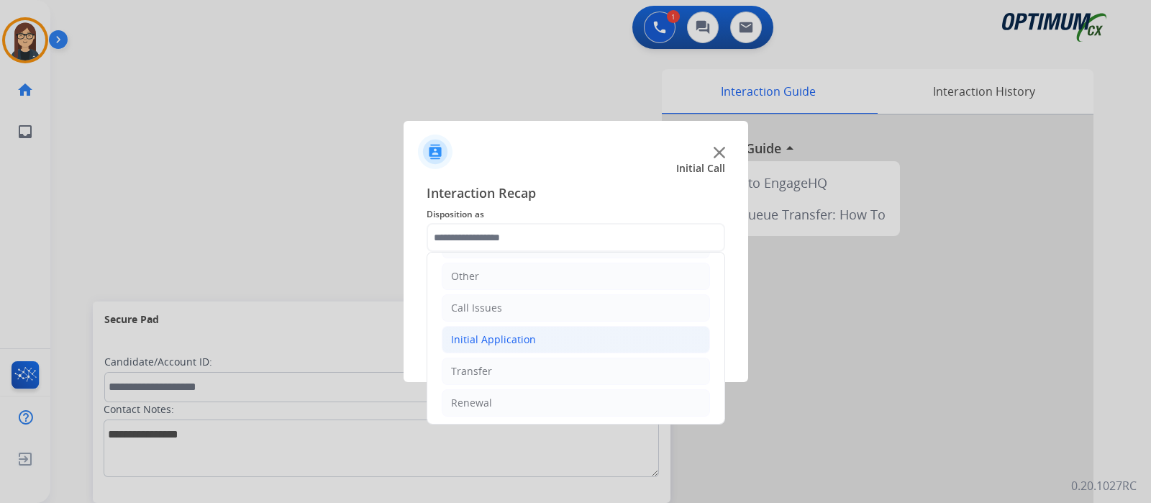
click at [514, 338] on div "Initial Application" at bounding box center [493, 339] width 85 height 14
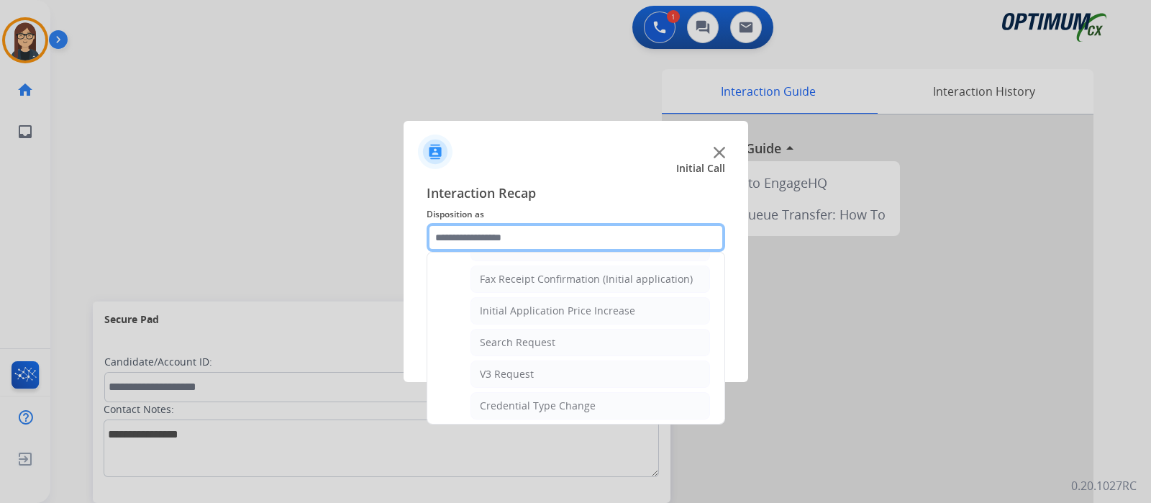
scroll to position [814, 0]
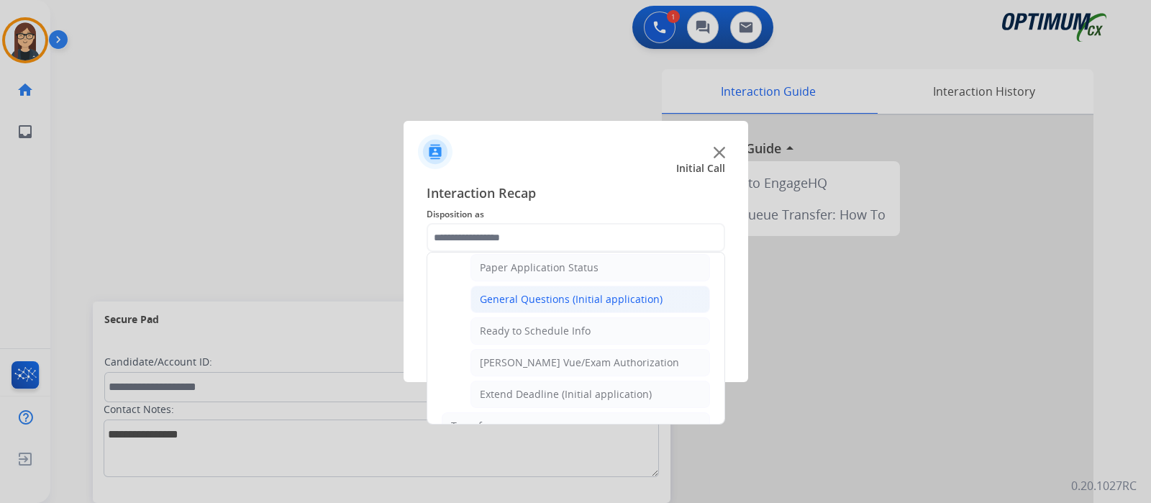
click at [543, 292] on div "General Questions (Initial application)" at bounding box center [571, 299] width 183 height 14
type input "**********"
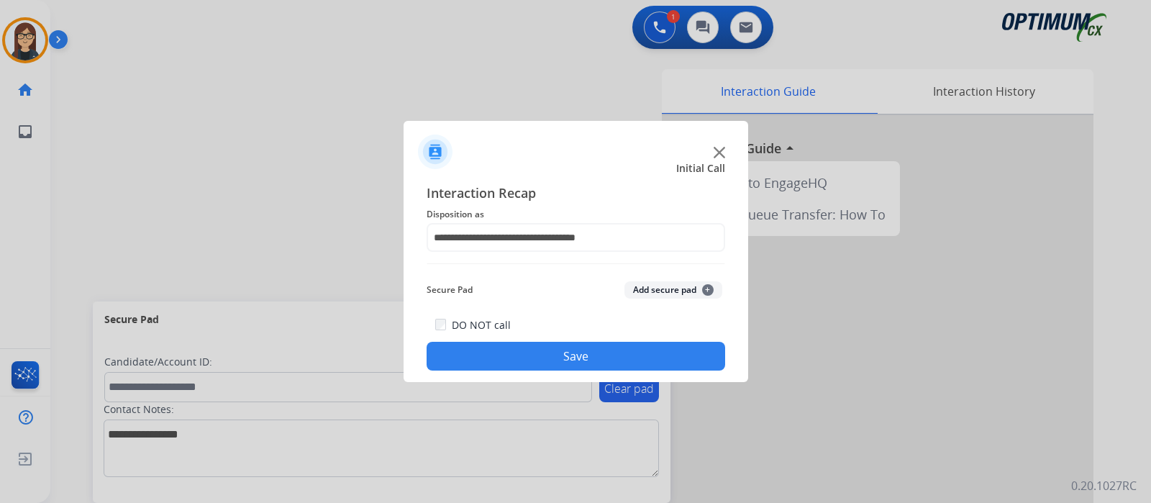
click at [545, 345] on button "Save" at bounding box center [576, 356] width 299 height 29
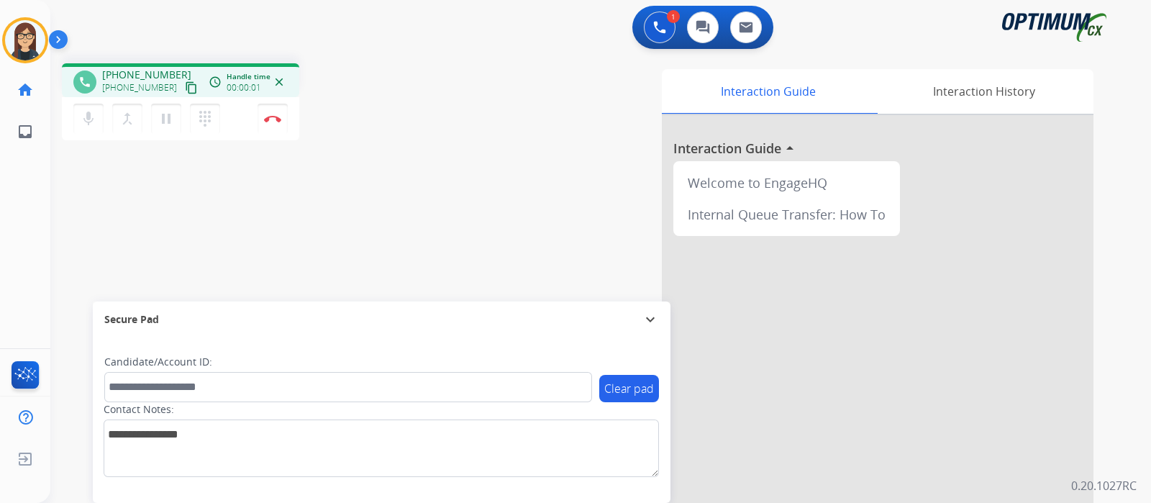
click at [185, 81] on mat-icon "content_copy" at bounding box center [191, 87] width 13 height 13
click at [416, 224] on div "phone [PHONE_NUMBER] [PHONE_NUMBER] content_copy access_time Call metrics Queue…" at bounding box center [583, 352] width 1066 height 600
click at [430, 181] on div "phone [PHONE_NUMBER] [PHONE_NUMBER] content_copy access_time Call metrics Queue…" at bounding box center [583, 352] width 1066 height 600
click at [396, 84] on div "phone [PHONE_NUMBER] [PHONE_NUMBER] content_copy access_time Call metrics Queue…" at bounding box center [252, 103] width 381 height 81
click at [270, 110] on button "Disconnect" at bounding box center [273, 119] width 30 height 30
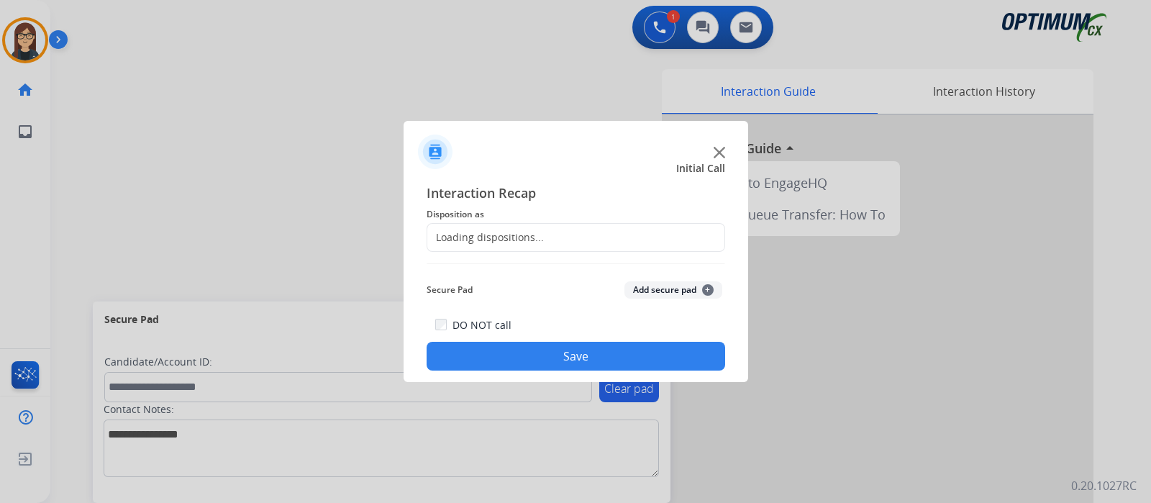
click at [560, 234] on div "Loading dispositions..." at bounding box center [576, 237] width 299 height 29
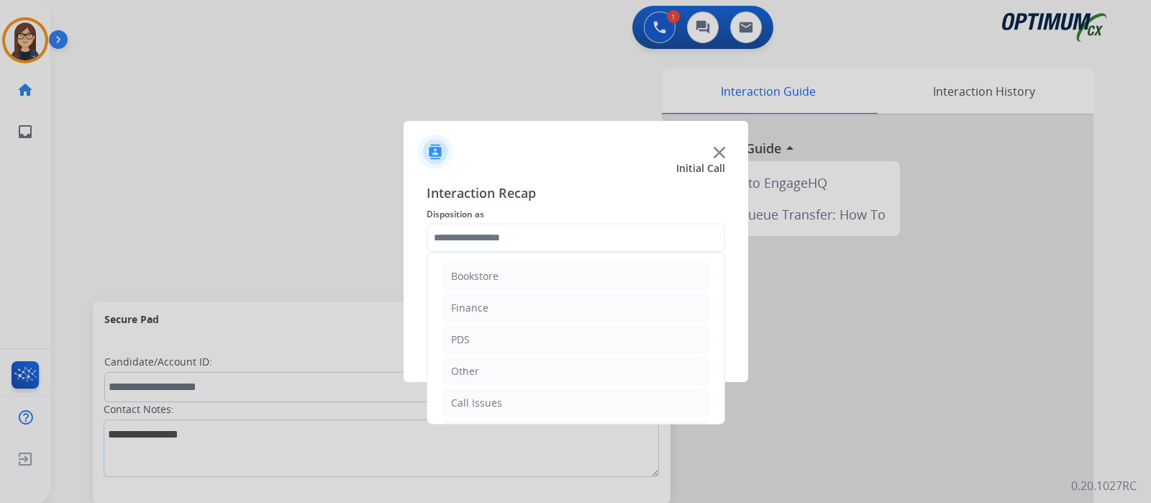
click at [560, 234] on input "text" at bounding box center [576, 237] width 299 height 29
click at [468, 405] on div "Renewal" at bounding box center [471, 403] width 41 height 14
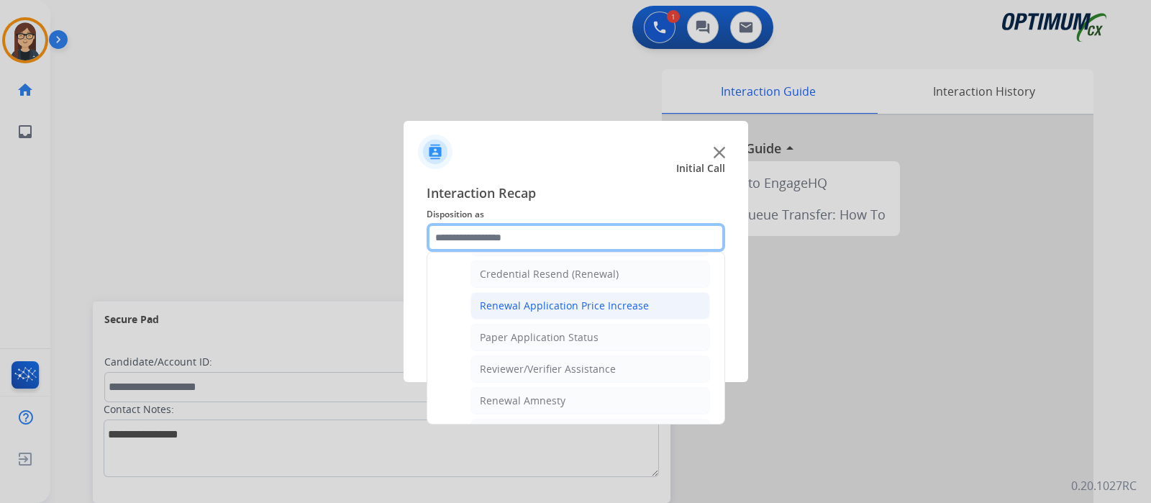
scroll to position [370, 0]
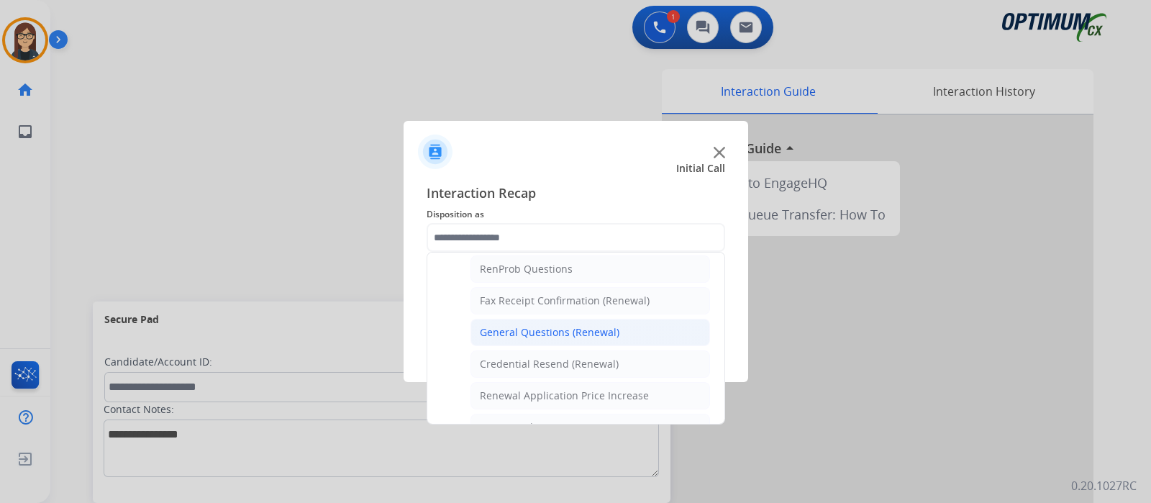
click at [543, 331] on div "General Questions (Renewal)" at bounding box center [550, 332] width 140 height 14
type input "**********"
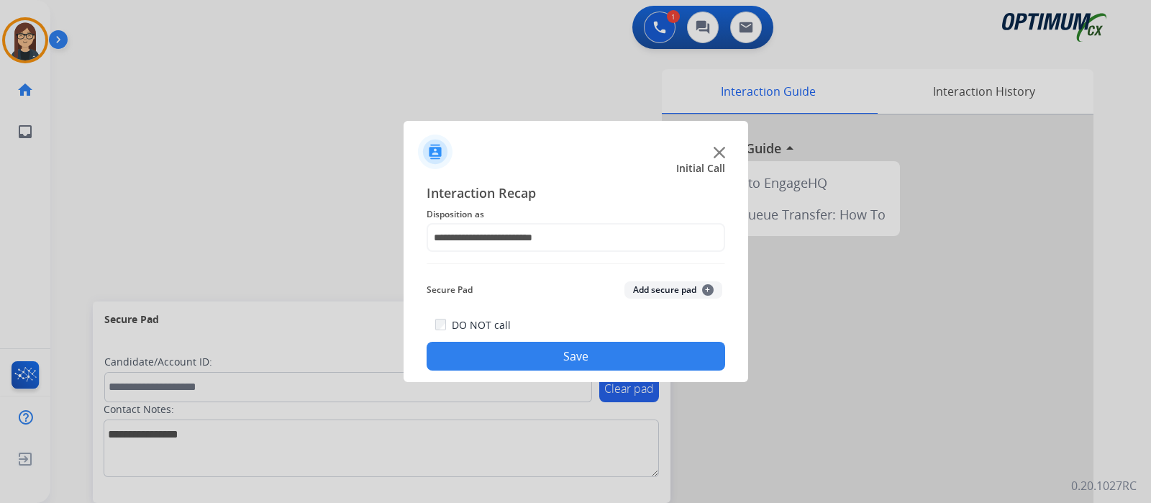
click at [545, 353] on button "Save" at bounding box center [576, 356] width 299 height 29
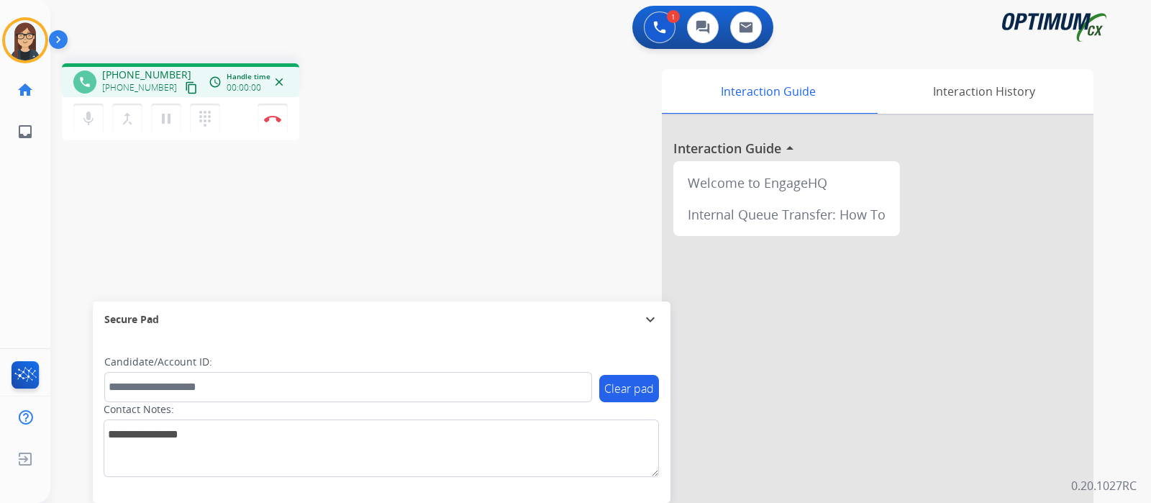
click at [185, 83] on mat-icon "content_copy" at bounding box center [191, 87] width 13 height 13
click at [454, 117] on div "Interaction Guide Interaction History Interaction Guide arrow_drop_up Welcome t…" at bounding box center [770, 360] width 645 height 583
click at [266, 124] on button "Disconnect" at bounding box center [273, 119] width 30 height 30
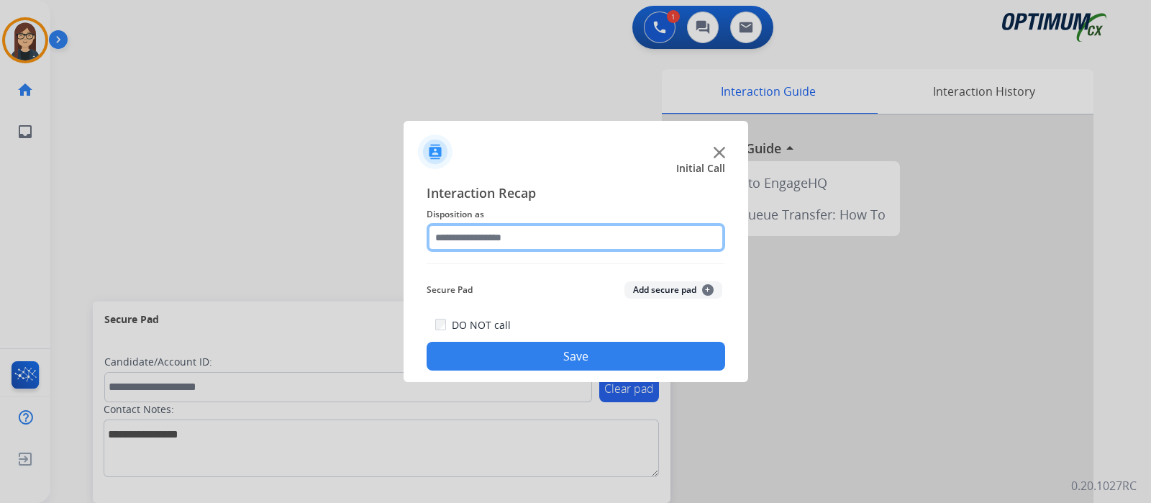
click at [528, 235] on input "text" at bounding box center [576, 237] width 299 height 29
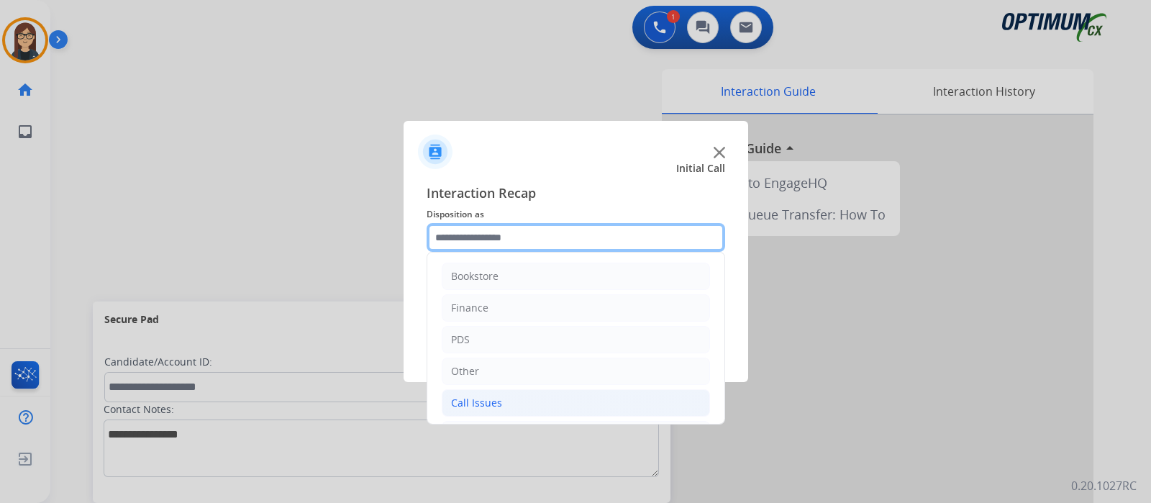
scroll to position [95, 0]
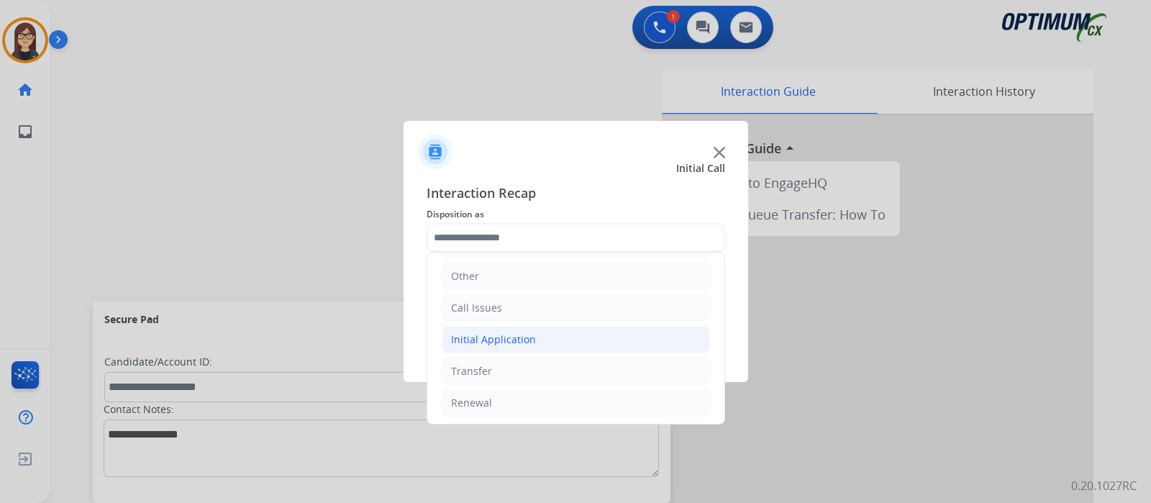
click at [518, 339] on div "Initial Application" at bounding box center [493, 339] width 85 height 14
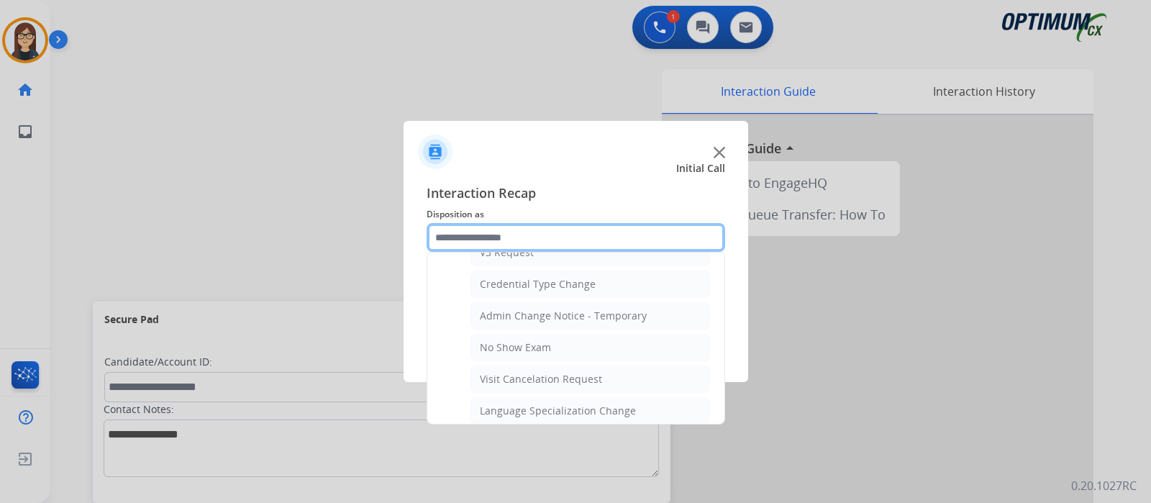
scroll to position [814, 0]
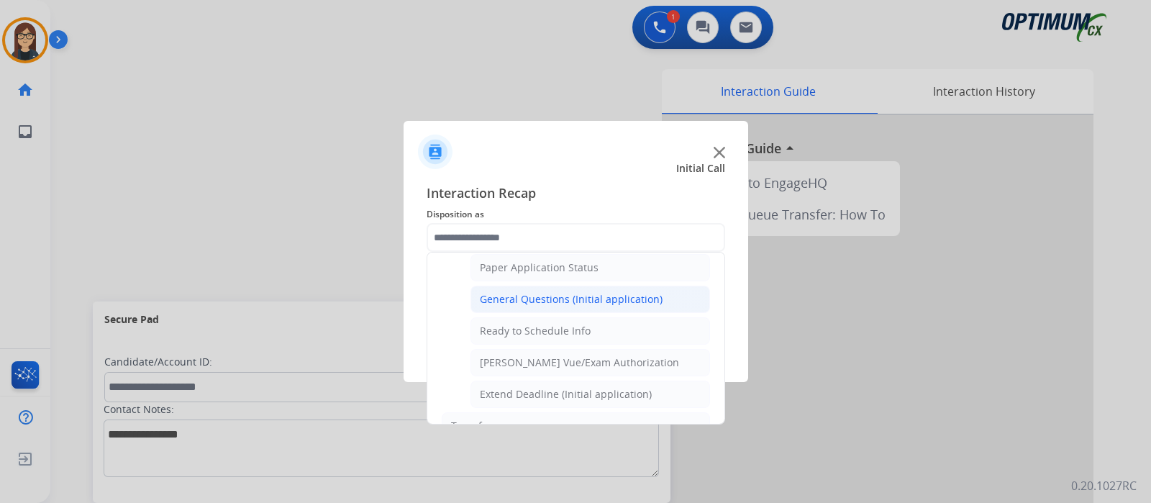
click at [565, 292] on div "General Questions (Initial application)" at bounding box center [571, 299] width 183 height 14
type input "**********"
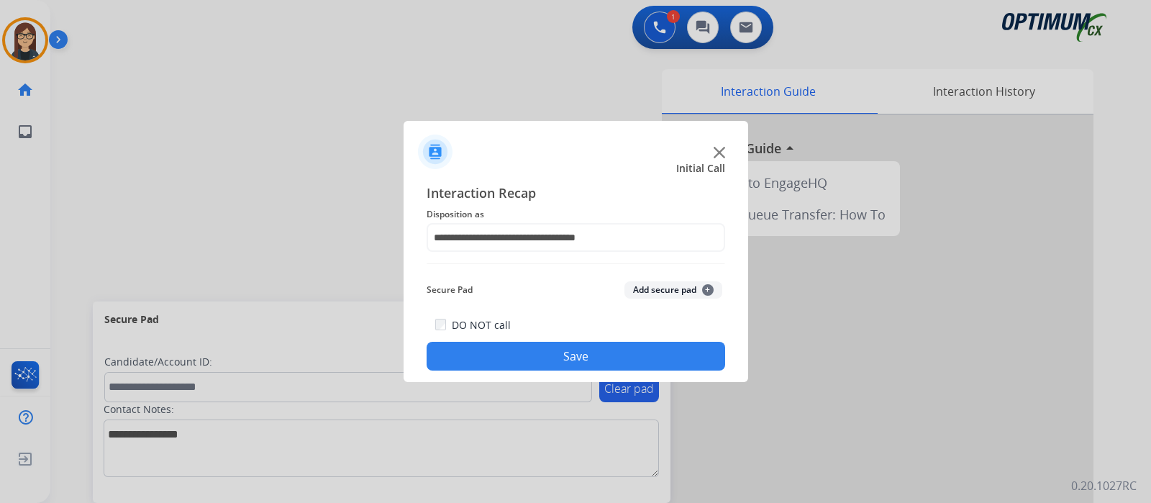
click at [547, 343] on button "Save" at bounding box center [576, 356] width 299 height 29
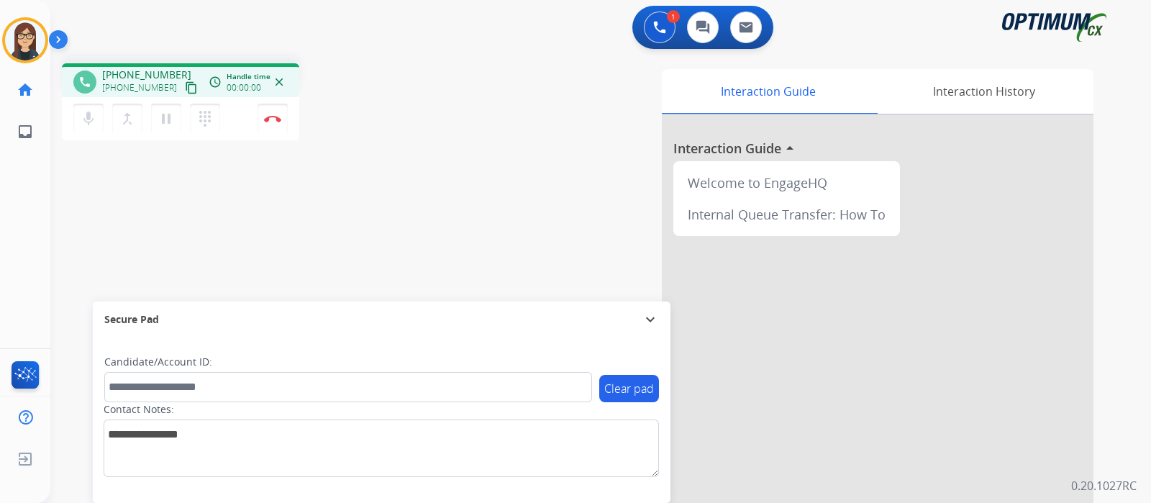
click at [185, 84] on mat-icon "content_copy" at bounding box center [191, 87] width 13 height 13
click at [534, 76] on div "Interaction Guide Interaction History Interaction Guide arrow_drop_up Welcome t…" at bounding box center [770, 360] width 645 height 583
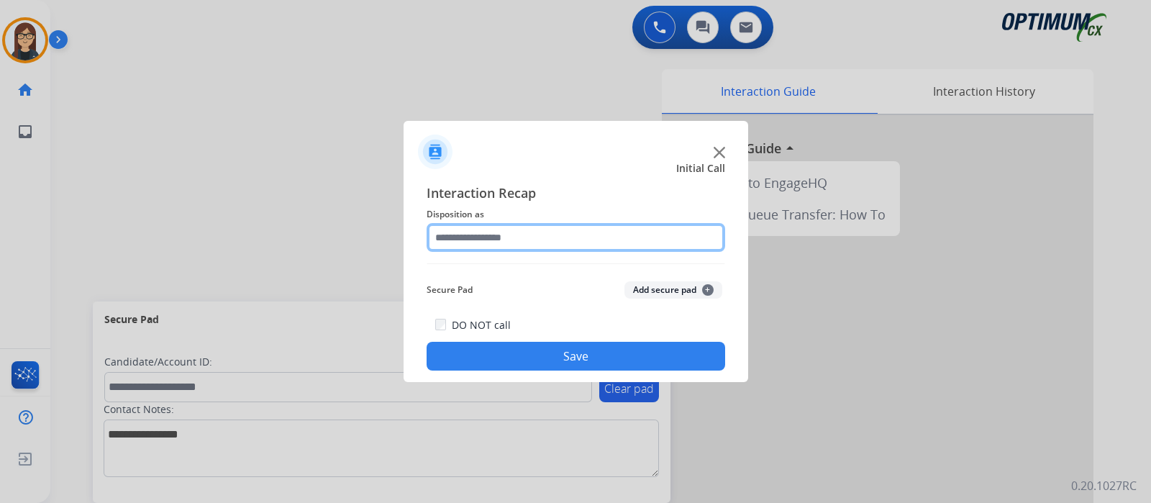
click at [485, 236] on input "text" at bounding box center [576, 237] width 299 height 29
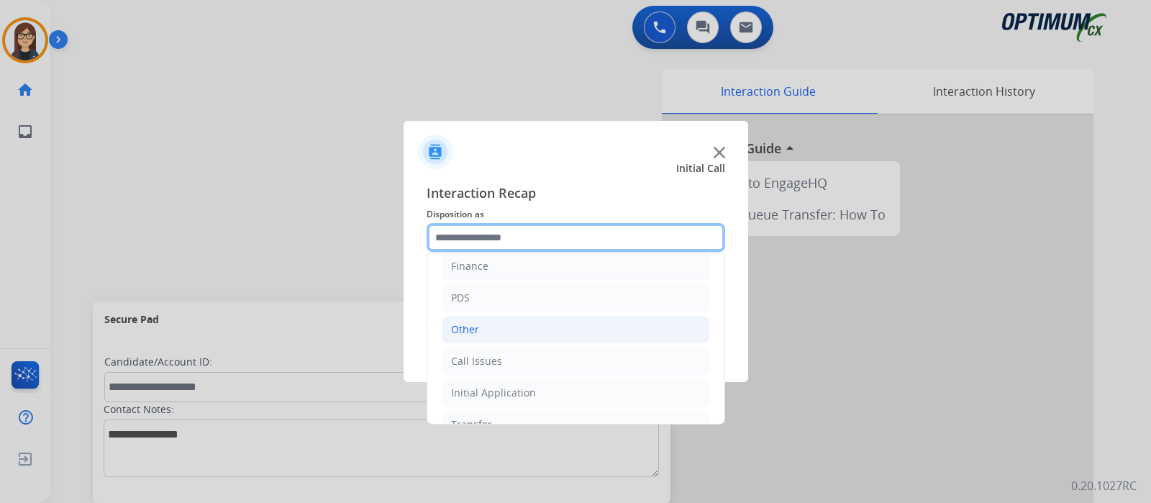
scroll to position [95, 0]
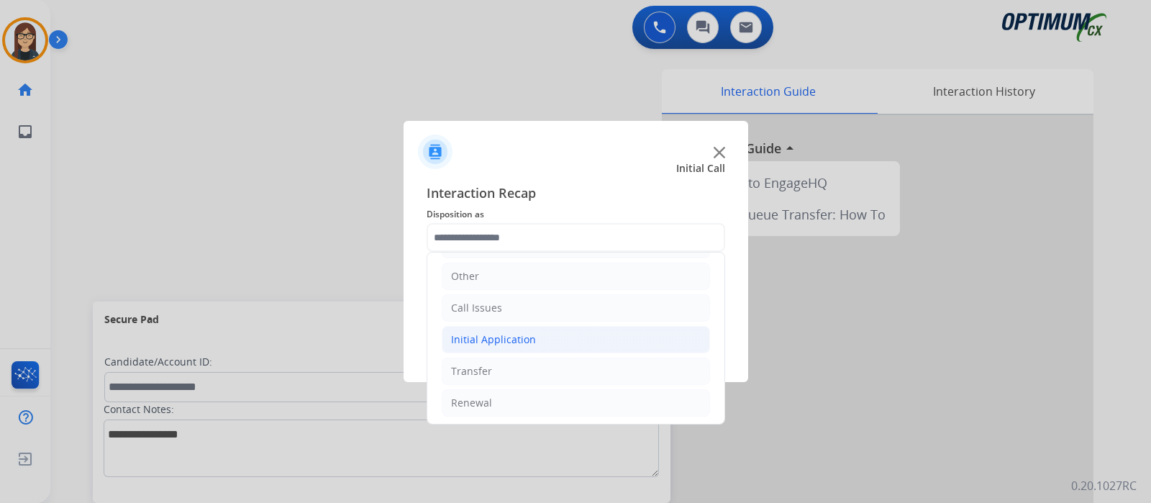
click at [474, 332] on div "Initial Application" at bounding box center [493, 339] width 85 height 14
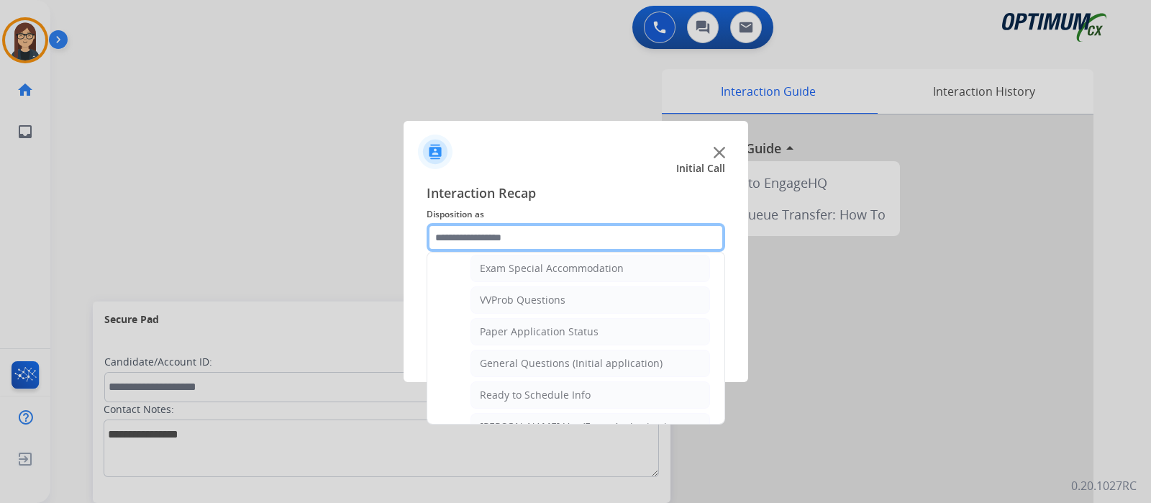
scroll to position [773, 0]
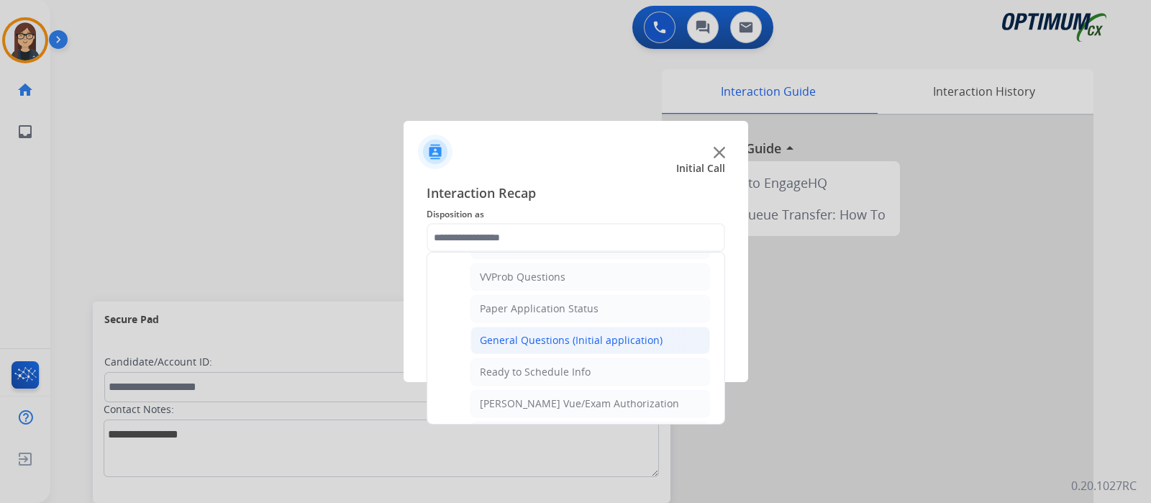
click at [555, 333] on div "General Questions (Initial application)" at bounding box center [571, 340] width 183 height 14
type input "**********"
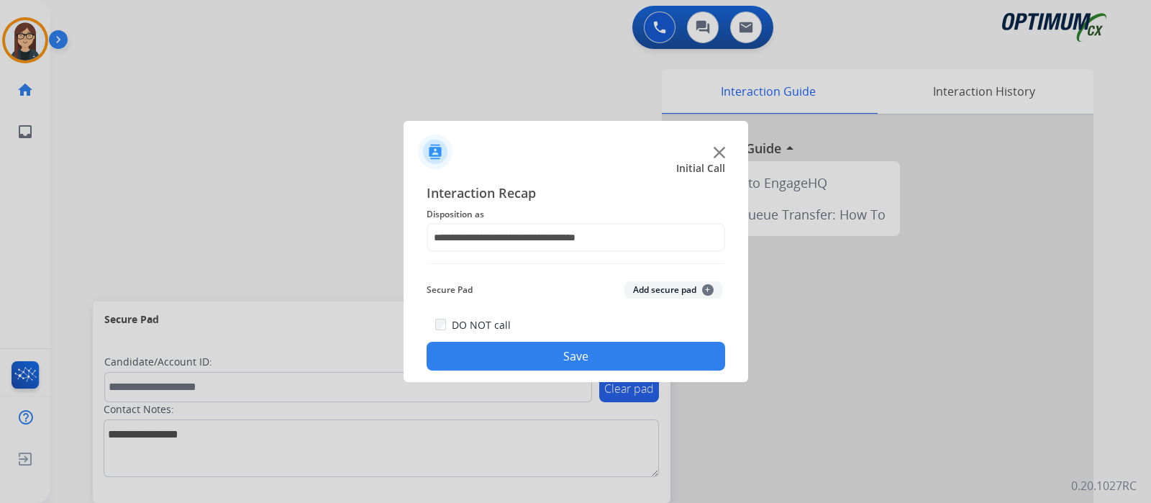
click at [539, 350] on button "Save" at bounding box center [576, 356] width 299 height 29
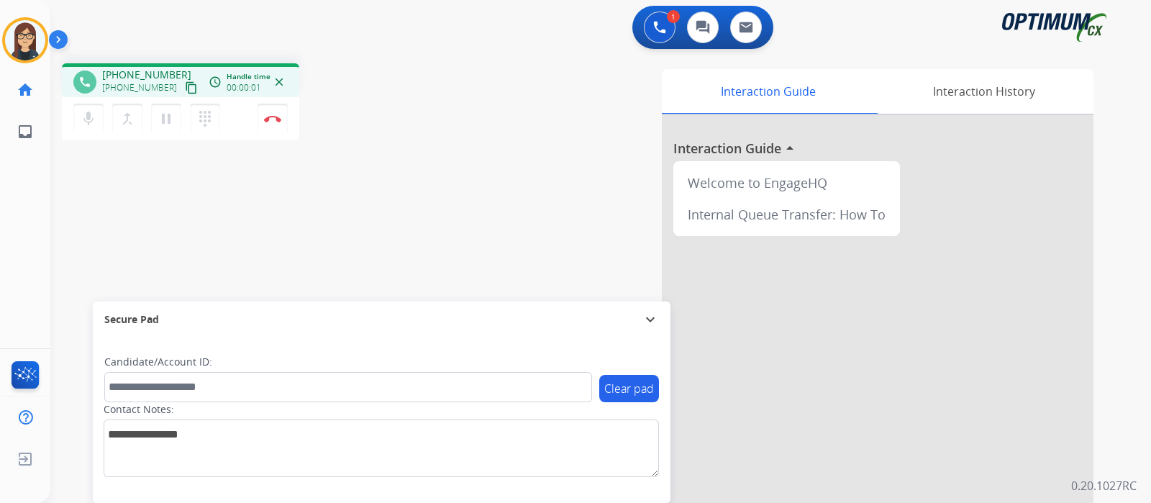
click at [185, 86] on mat-icon "content_copy" at bounding box center [191, 87] width 13 height 13
click at [273, 120] on img at bounding box center [272, 118] width 17 height 7
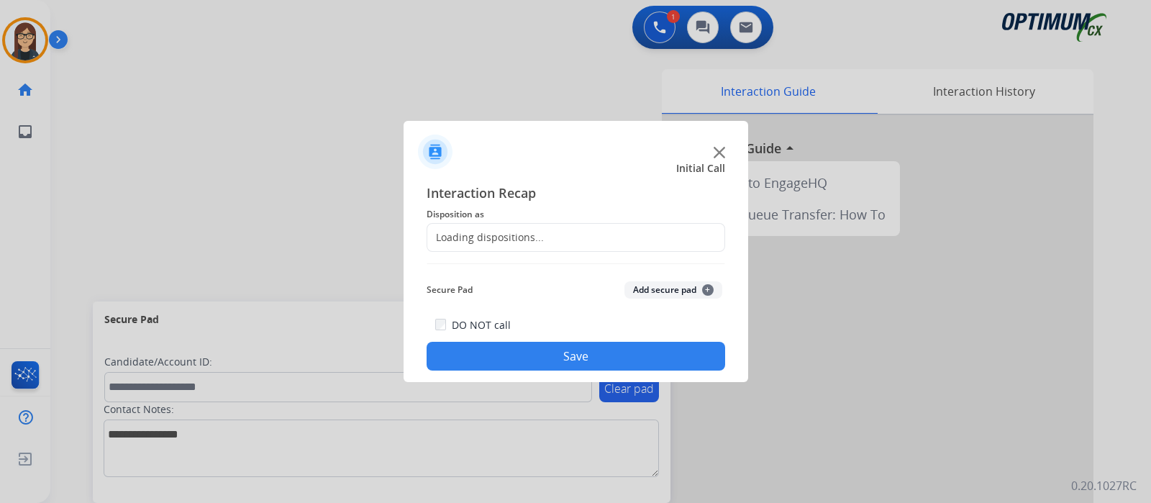
click at [468, 239] on div "Loading dispositions..." at bounding box center [485, 237] width 117 height 14
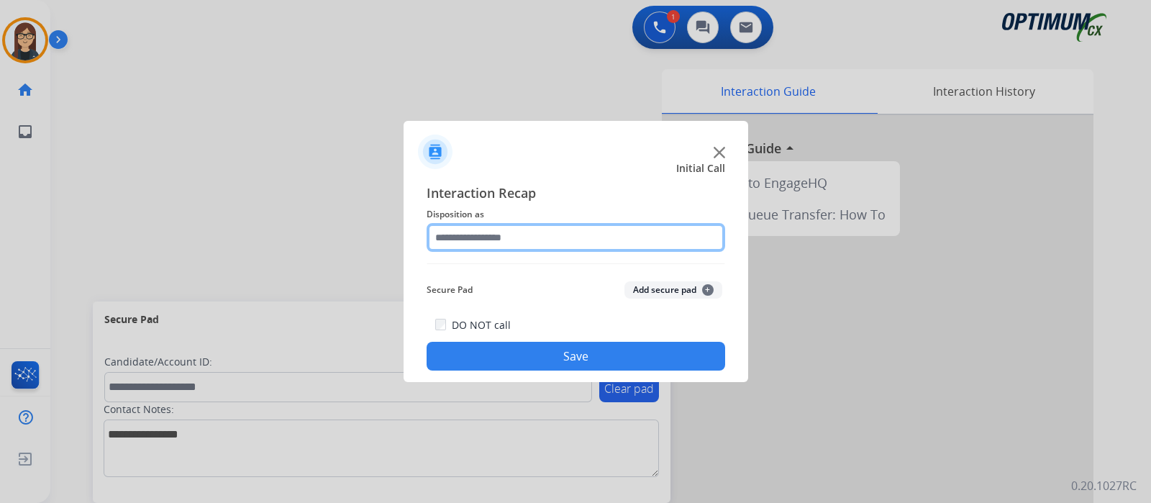
click at [468, 239] on input "text" at bounding box center [576, 237] width 299 height 29
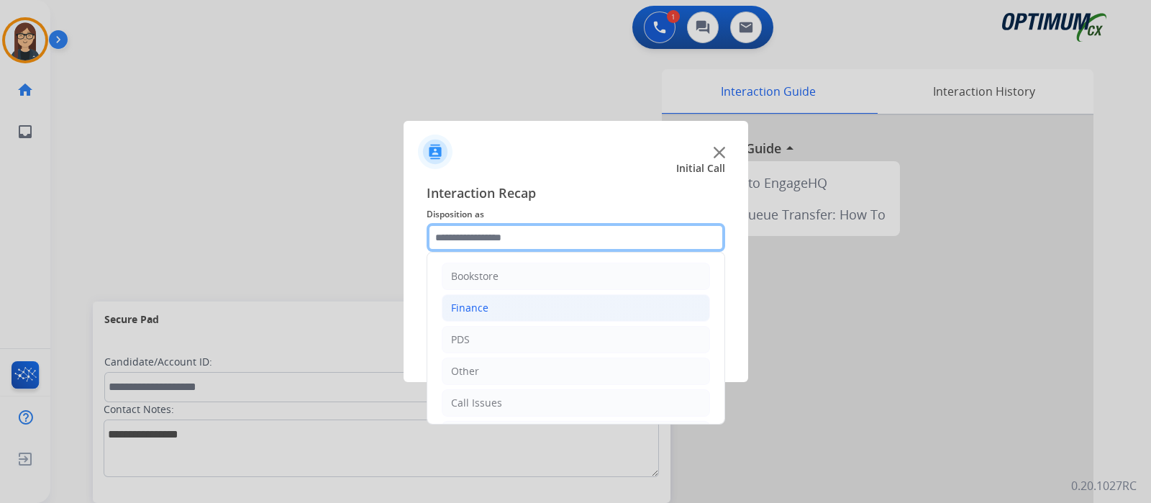
scroll to position [95, 0]
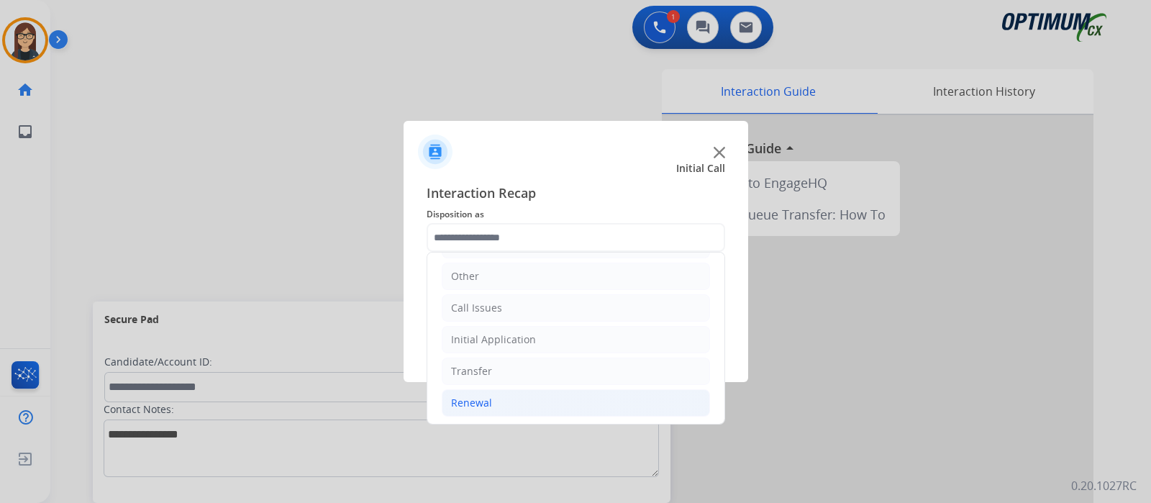
click at [476, 401] on div "Renewal" at bounding box center [471, 403] width 41 height 14
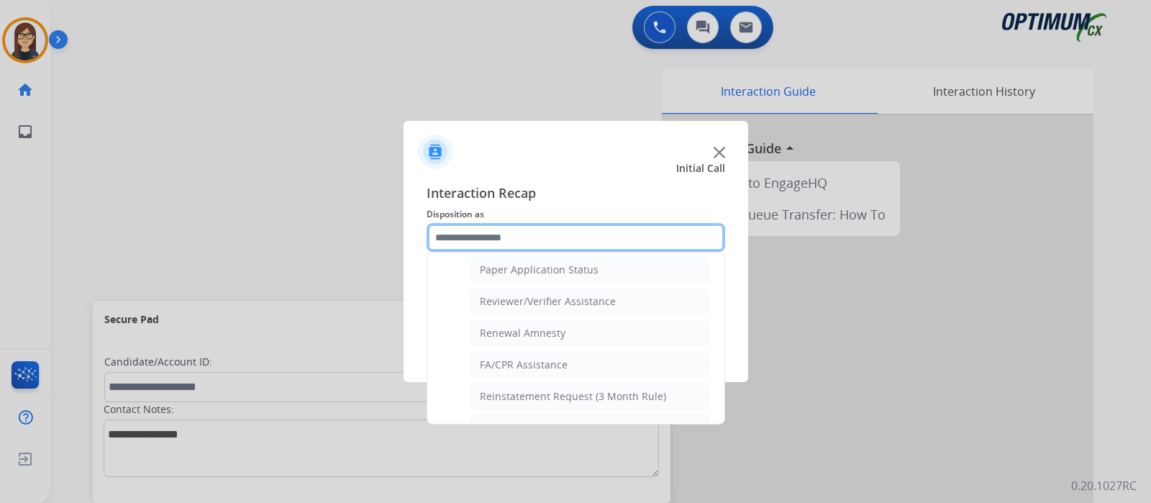
scroll to position [545, 0]
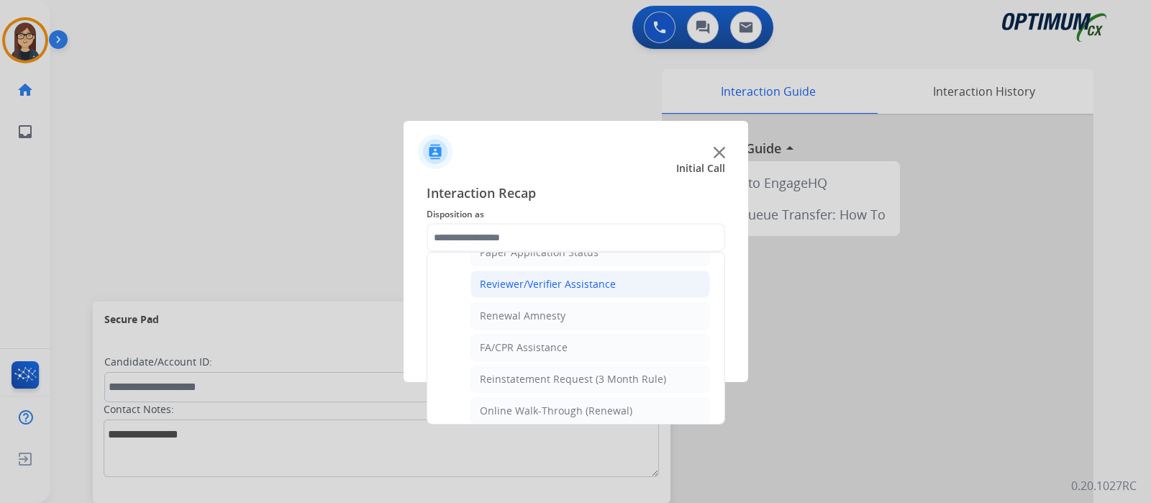
click at [501, 277] on div "Reviewer/Verifier Assistance" at bounding box center [548, 284] width 136 height 14
type input "**********"
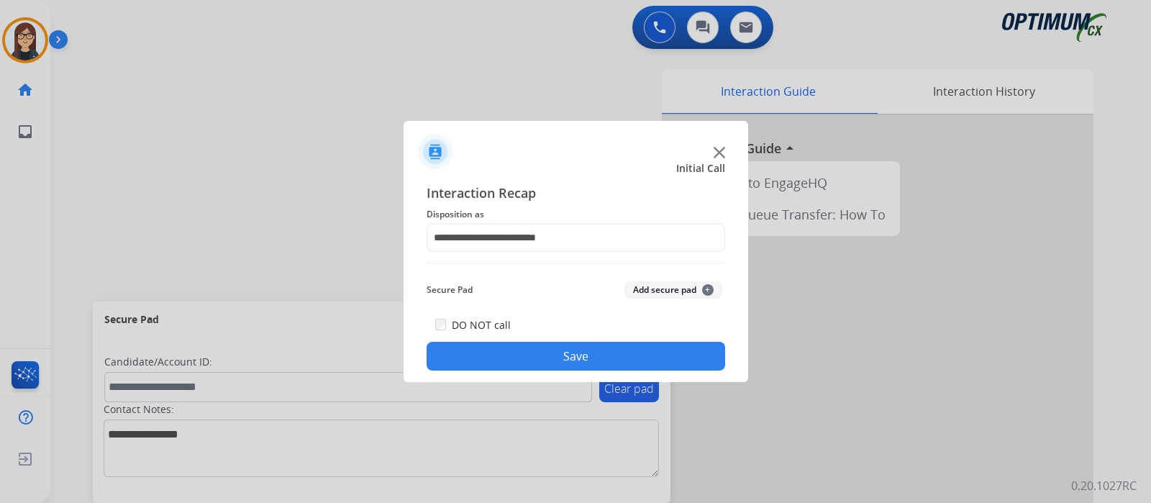
click at [504, 352] on button "Save" at bounding box center [576, 356] width 299 height 29
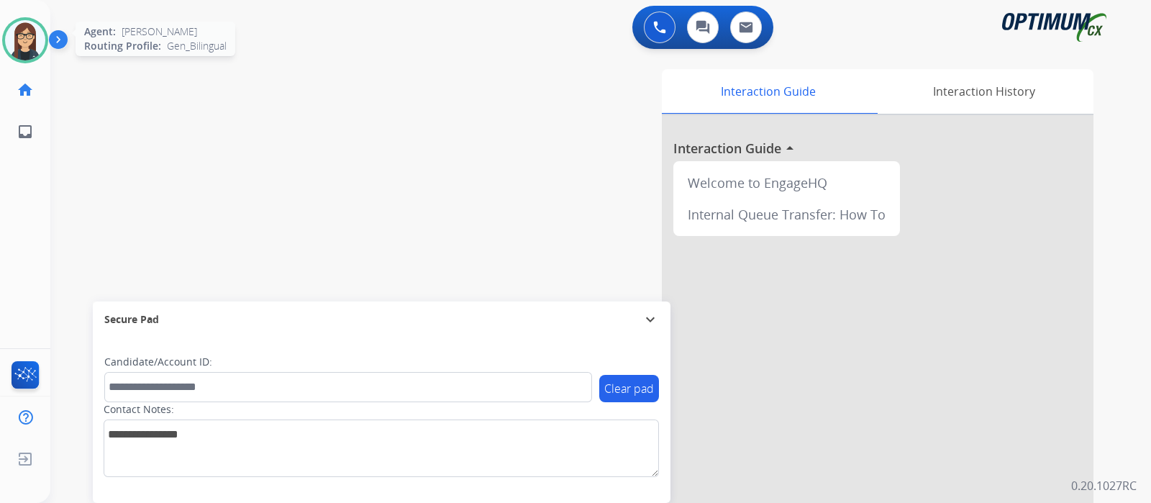
click at [20, 42] on img at bounding box center [25, 40] width 40 height 40
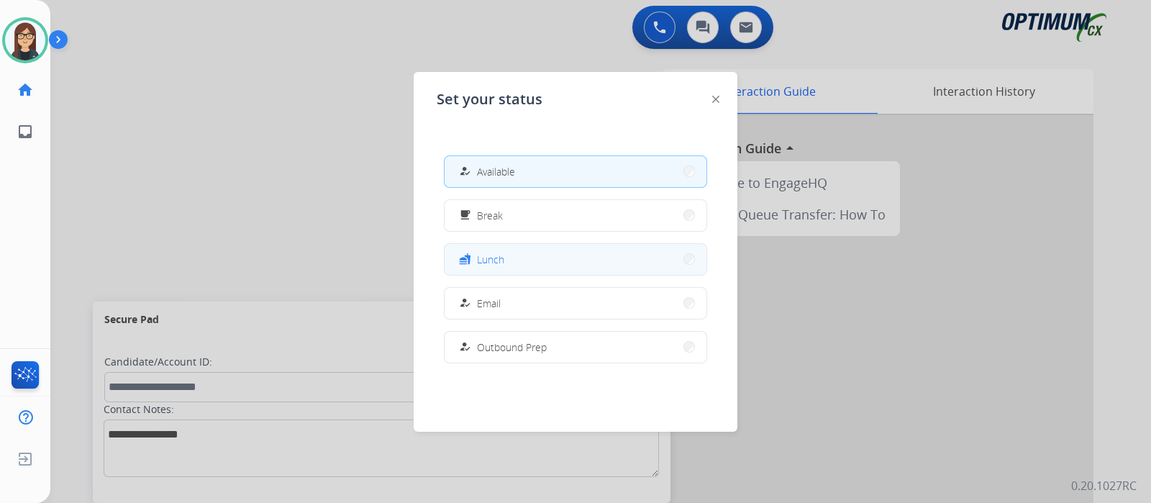
click at [506, 258] on button "fastfood Lunch" at bounding box center [576, 259] width 262 height 31
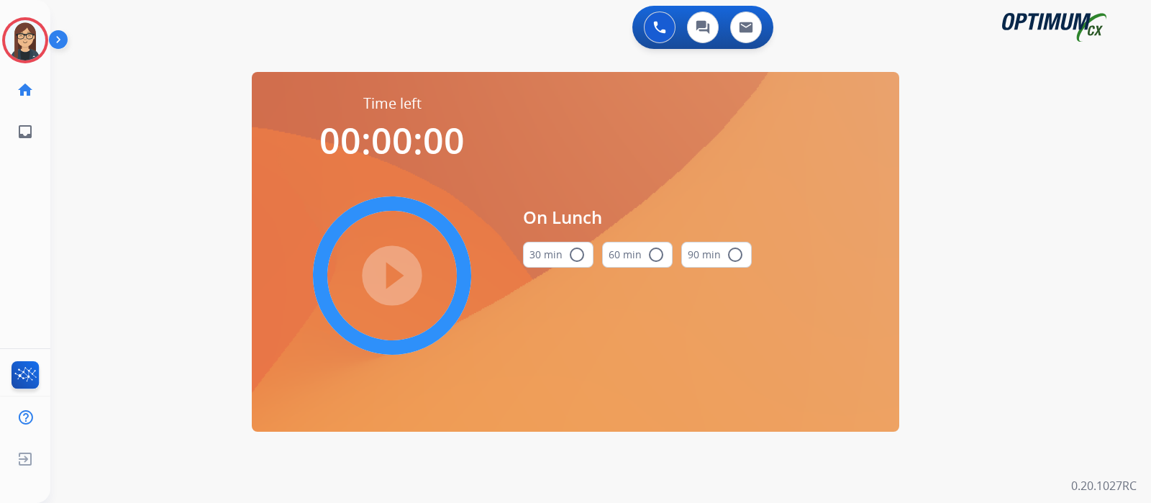
click at [574, 252] on mat-icon "radio_button_unchecked" at bounding box center [576, 254] width 17 height 17
click at [399, 278] on mat-icon "play_circle_filled" at bounding box center [391, 275] width 17 height 17
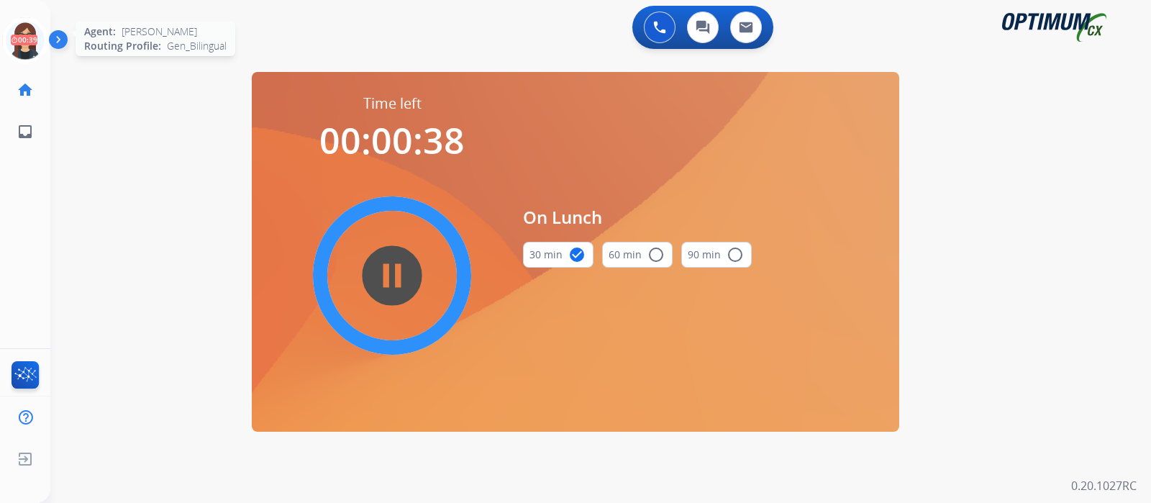
click at [20, 33] on icon at bounding box center [25, 40] width 47 height 47
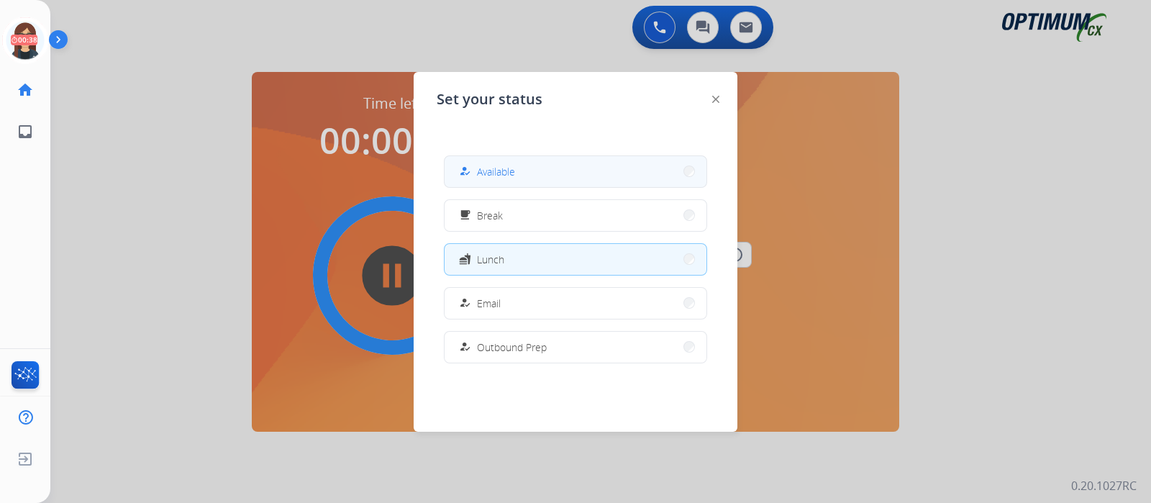
click at [486, 160] on button "how_to_reg Available" at bounding box center [576, 171] width 262 height 31
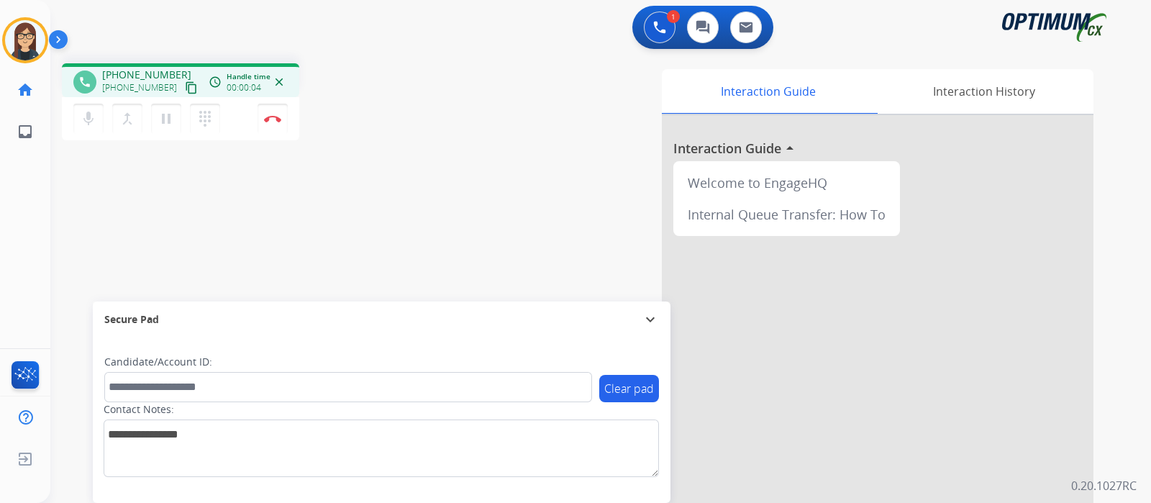
click at [185, 89] on mat-icon "content_copy" at bounding box center [191, 87] width 13 height 13
click at [465, 117] on div "Interaction Guide Interaction History Interaction Guide arrow_drop_up Welcome t…" at bounding box center [770, 360] width 645 height 583
click at [276, 121] on img at bounding box center [272, 118] width 17 height 7
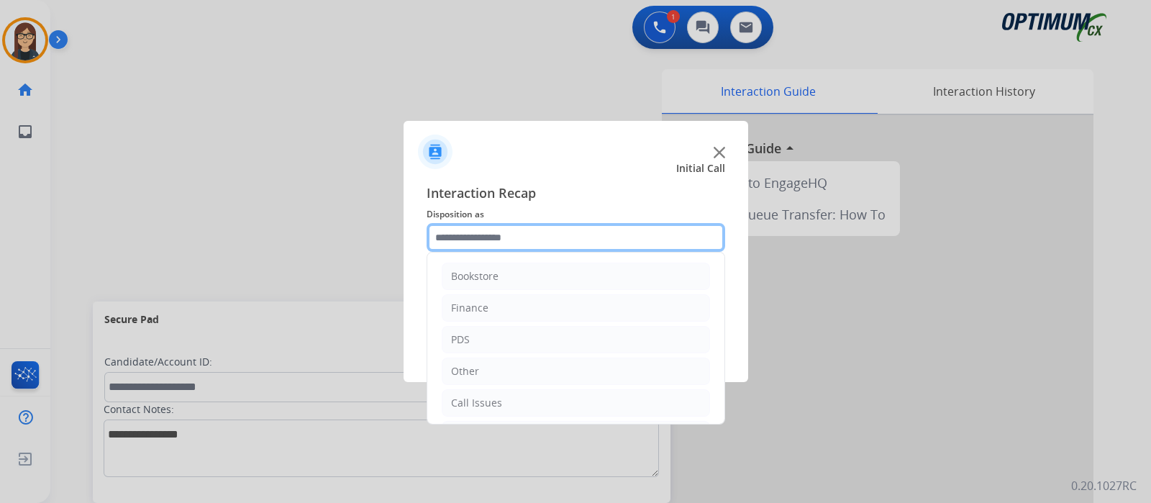
click at [480, 240] on input "text" at bounding box center [576, 237] width 299 height 29
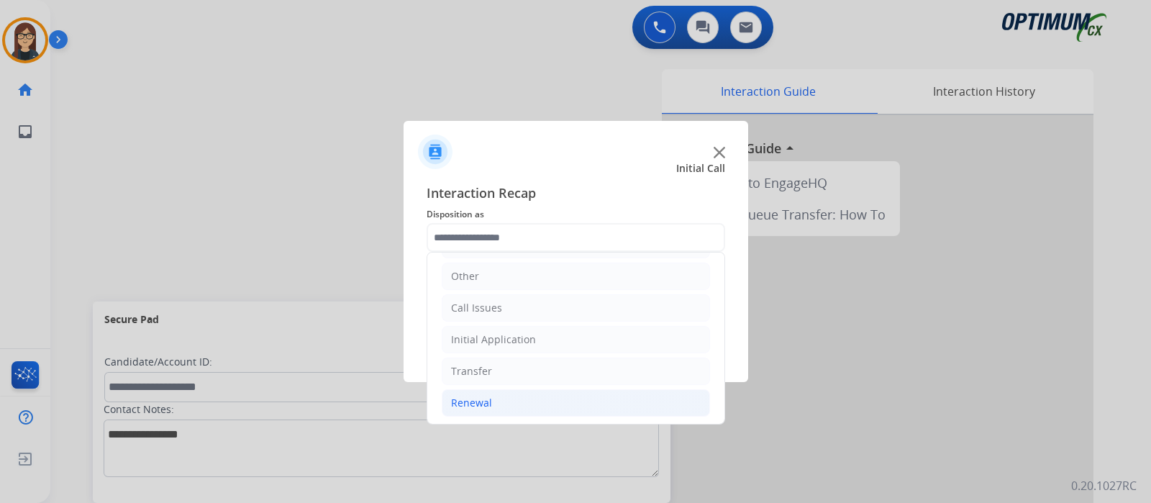
click at [462, 396] on div "Renewal" at bounding box center [471, 403] width 41 height 14
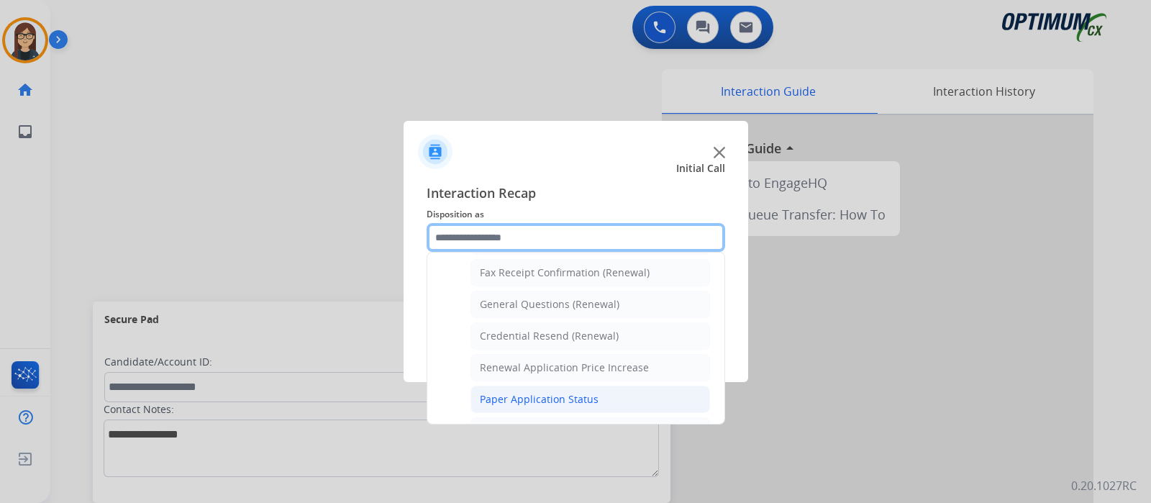
scroll to position [370, 0]
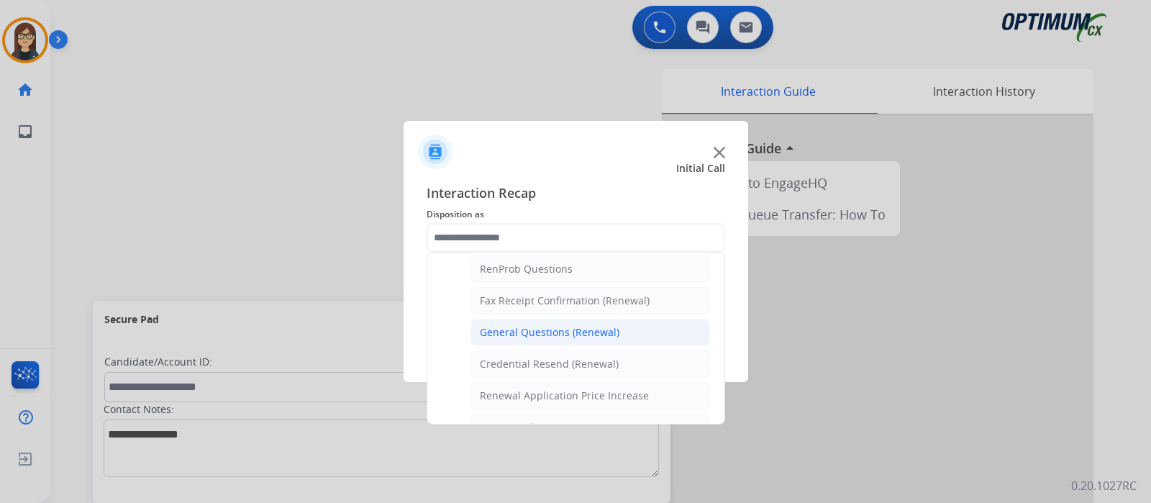
click at [540, 325] on div "General Questions (Renewal)" at bounding box center [550, 332] width 140 height 14
type input "**********"
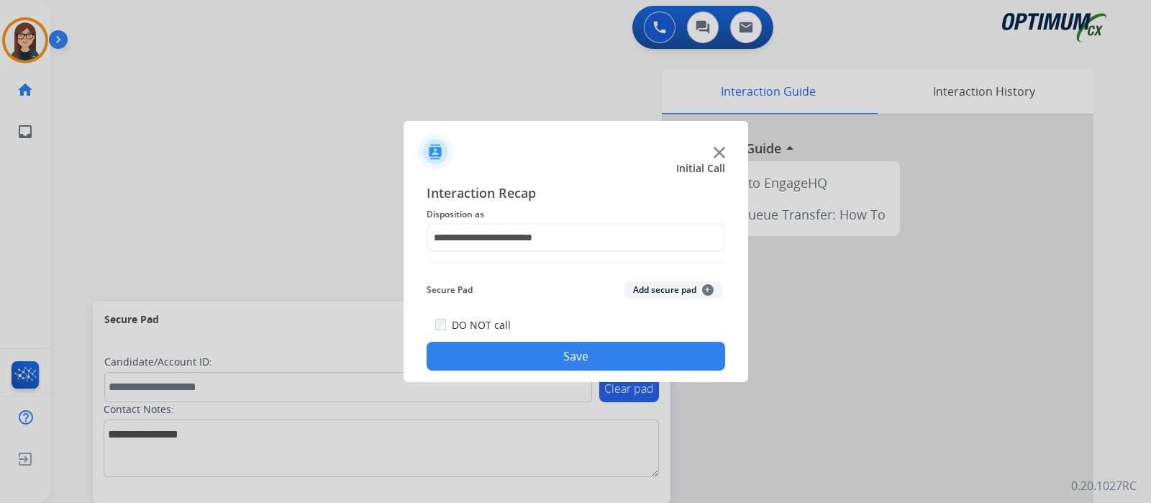
click at [514, 346] on button "Save" at bounding box center [576, 356] width 299 height 29
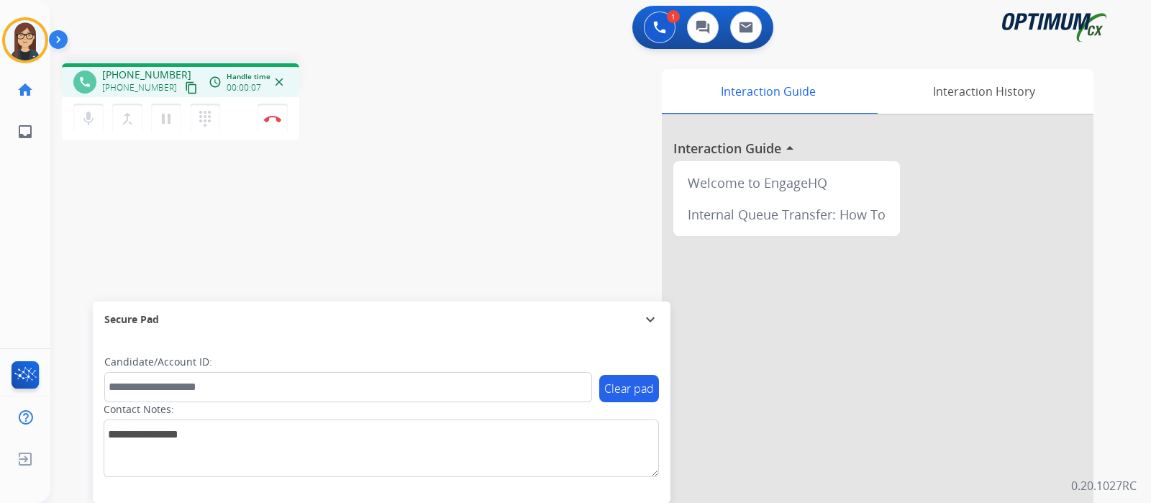
click at [185, 83] on mat-icon "content_copy" at bounding box center [191, 87] width 13 height 13
click at [91, 119] on mat-icon "mic" at bounding box center [88, 118] width 17 height 17
click at [83, 129] on button "mic_off Mute" at bounding box center [88, 119] width 30 height 30
click at [87, 110] on mat-icon "mic" at bounding box center [88, 118] width 17 height 17
click at [93, 119] on mat-icon "mic_off" at bounding box center [88, 118] width 17 height 17
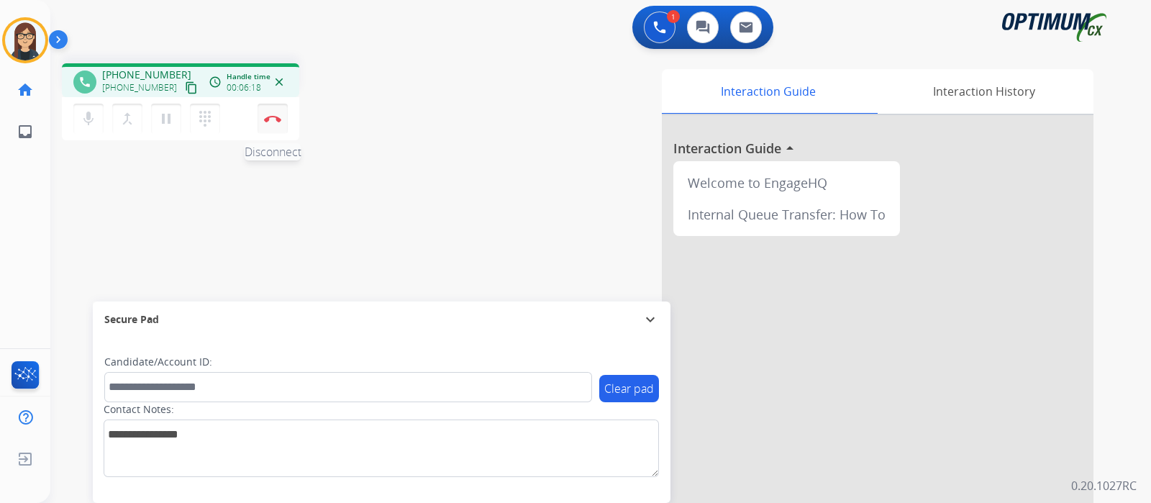
click at [274, 122] on button "Disconnect" at bounding box center [273, 119] width 30 height 30
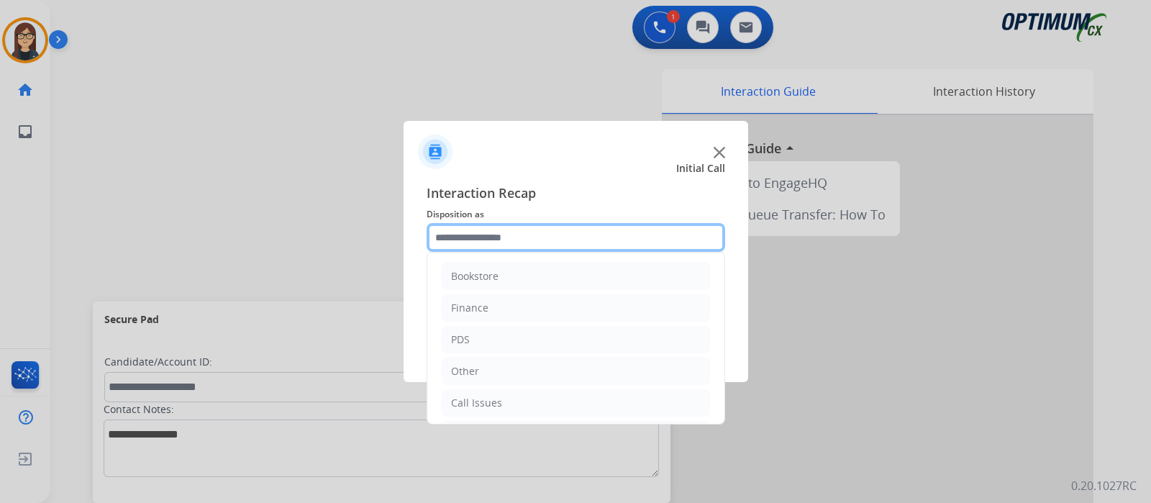
click at [475, 250] on input "text" at bounding box center [576, 237] width 299 height 29
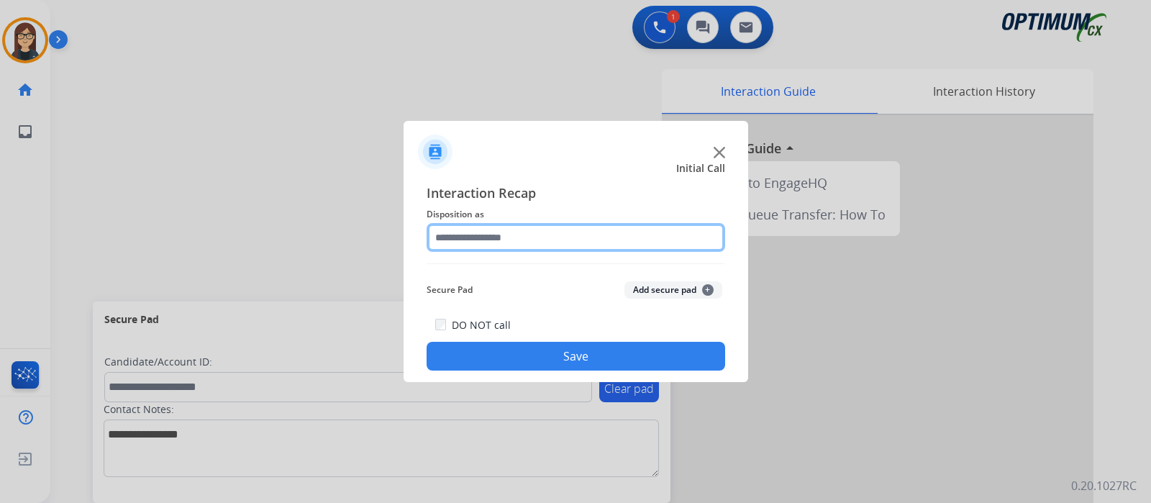
click at [500, 232] on input "text" at bounding box center [576, 237] width 299 height 29
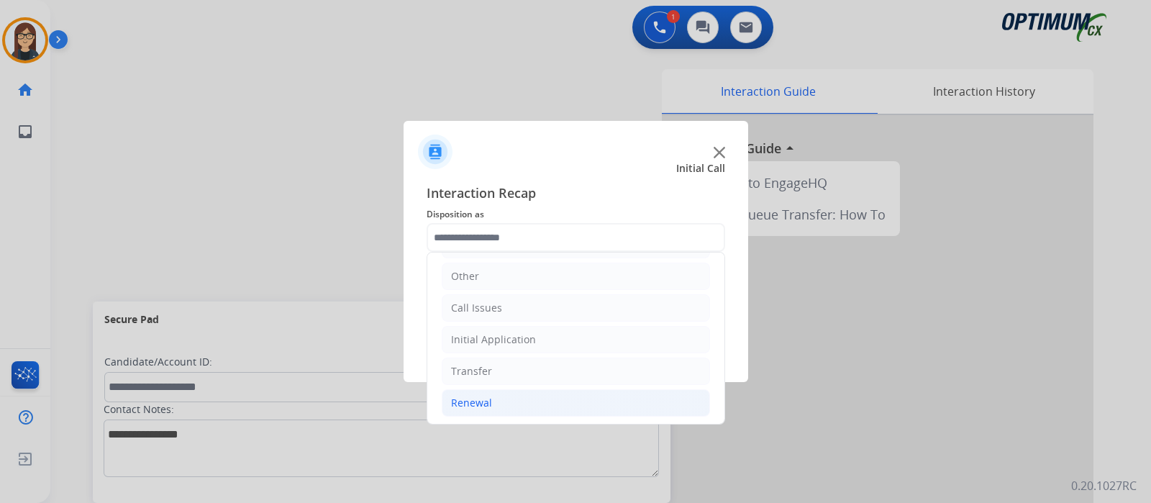
click at [497, 399] on li "Renewal" at bounding box center [576, 402] width 268 height 27
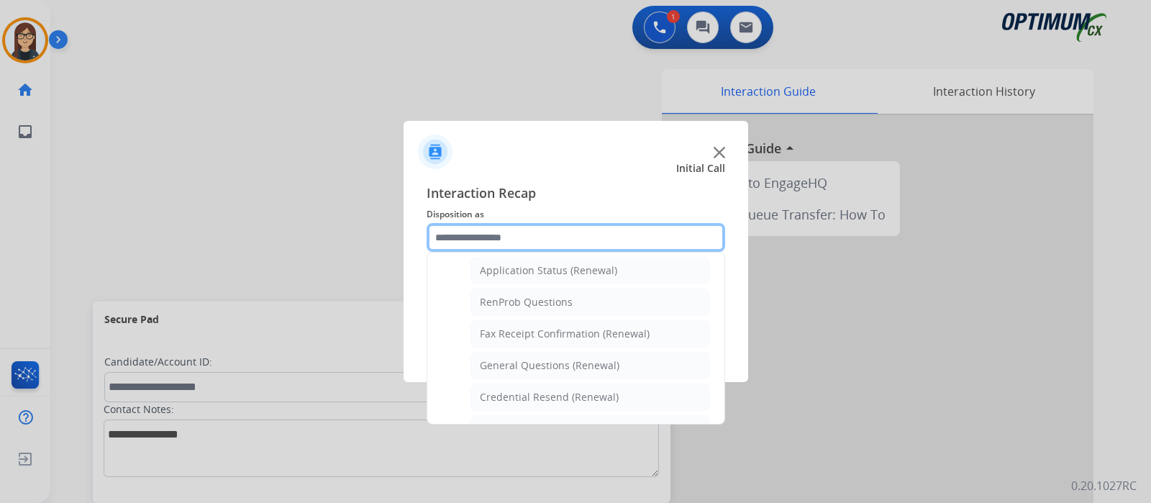
scroll to position [365, 0]
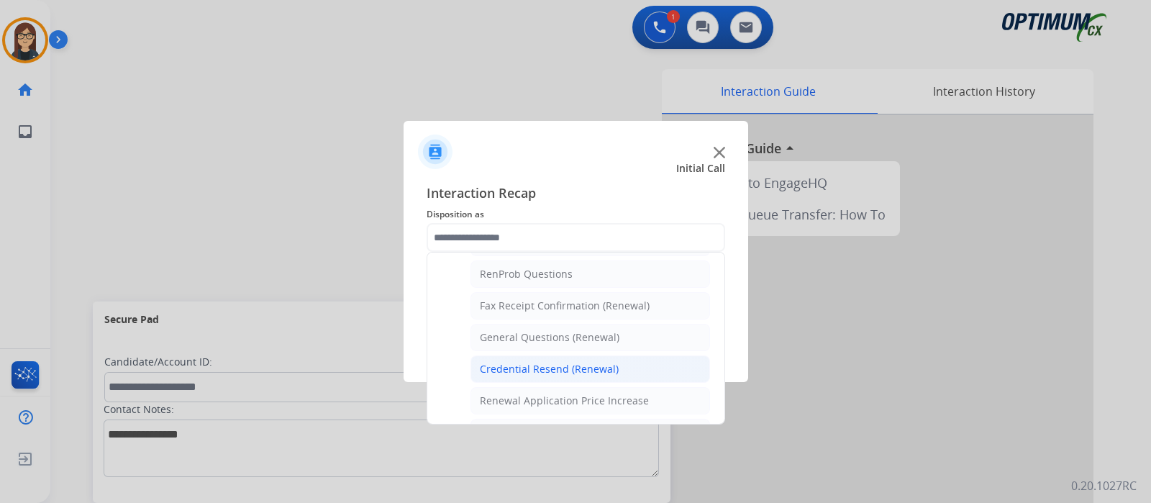
click at [557, 362] on div "Credential Resend (Renewal)" at bounding box center [549, 369] width 139 height 14
type input "**********"
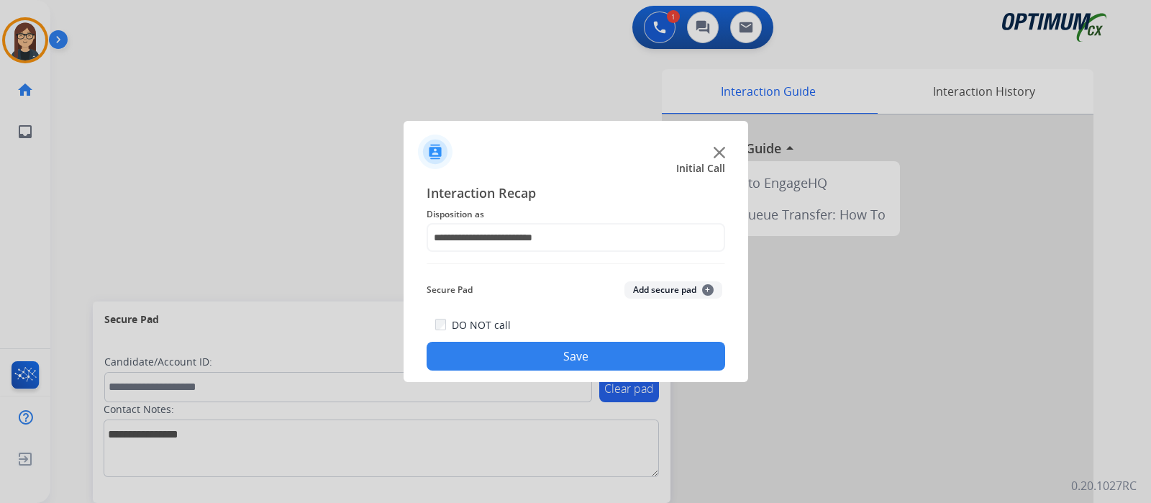
click at [516, 353] on button "Save" at bounding box center [576, 356] width 299 height 29
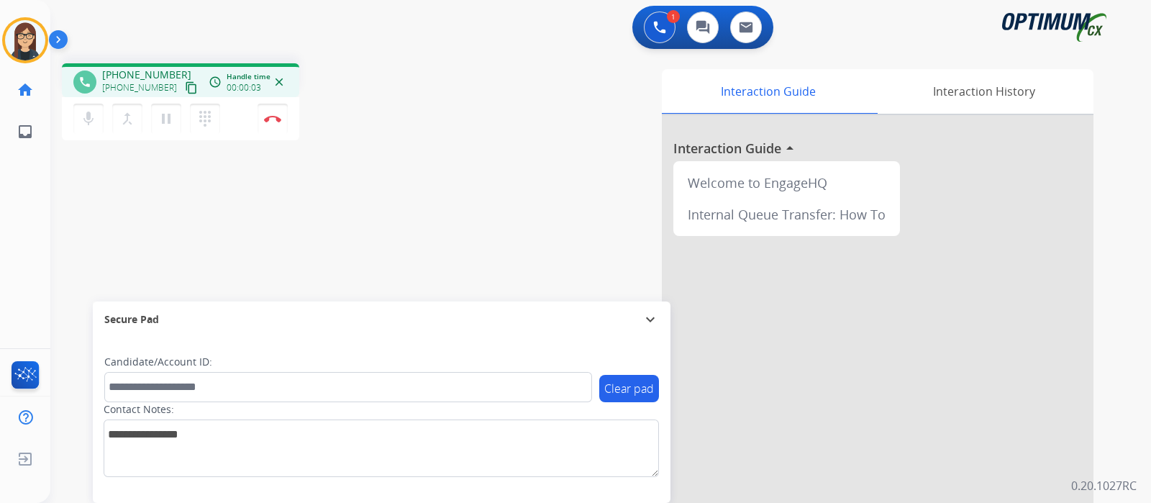
click at [185, 87] on mat-icon "content_copy" at bounding box center [191, 87] width 13 height 13
click at [418, 163] on div "phone [PHONE_NUMBER] [PHONE_NUMBER] content_copy access_time Call metrics Queue…" at bounding box center [583, 352] width 1066 height 600
click at [485, 113] on div "Interaction Guide Interaction History Interaction Guide arrow_drop_up Welcome t…" at bounding box center [770, 360] width 645 height 583
click at [420, 160] on div "phone [PHONE_NUMBER] [PHONE_NUMBER] content_copy access_time Call metrics Queue…" at bounding box center [583, 352] width 1066 height 600
click at [85, 119] on mat-icon "mic" at bounding box center [88, 118] width 17 height 17
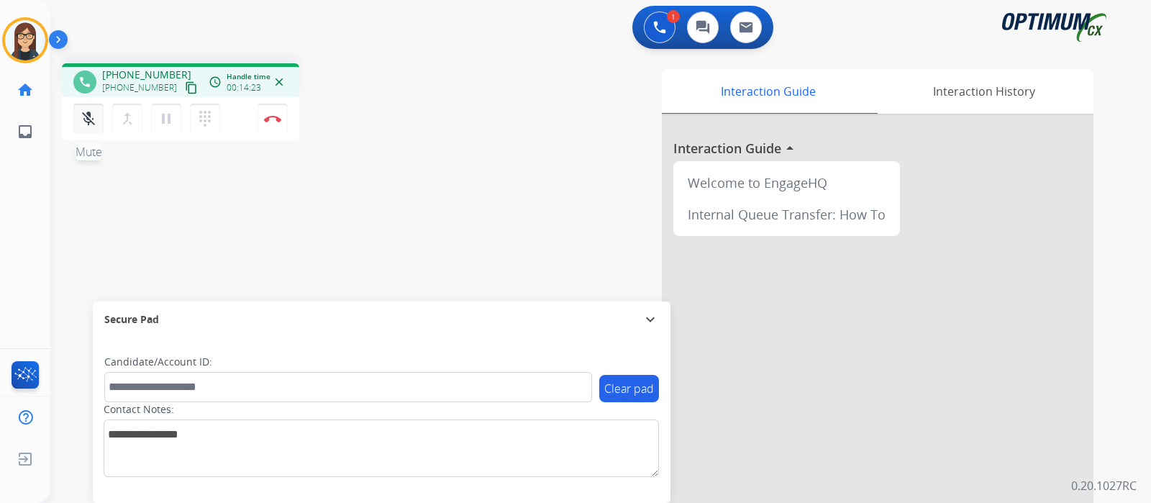
click at [85, 119] on mat-icon "mic_off" at bounding box center [88, 118] width 17 height 17
click at [373, 138] on div "phone [PHONE_NUMBER] [PHONE_NUMBER] content_copy access_time Call metrics Queue…" at bounding box center [252, 103] width 381 height 81
click at [445, 218] on div "phone [PHONE_NUMBER] [PHONE_NUMBER] content_copy access_time Call metrics Queue…" at bounding box center [583, 352] width 1066 height 600
click at [374, 277] on div "phone [PHONE_NUMBER] [PHONE_NUMBER] content_copy access_time Call metrics Queue…" at bounding box center [583, 352] width 1066 height 600
click at [429, 203] on div "phone [PHONE_NUMBER] [PHONE_NUMBER] content_copy access_time Call metrics Queue…" at bounding box center [583, 352] width 1066 height 600
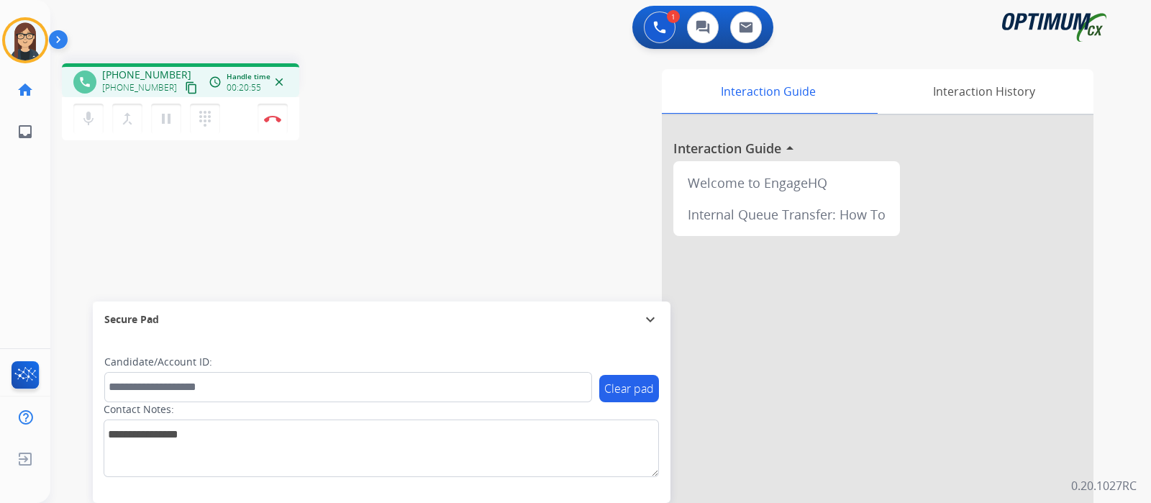
click at [475, 106] on div "Interaction Guide Interaction History Interaction Guide arrow_drop_up Welcome t…" at bounding box center [770, 360] width 645 height 583
click at [270, 122] on img at bounding box center [272, 118] width 17 height 7
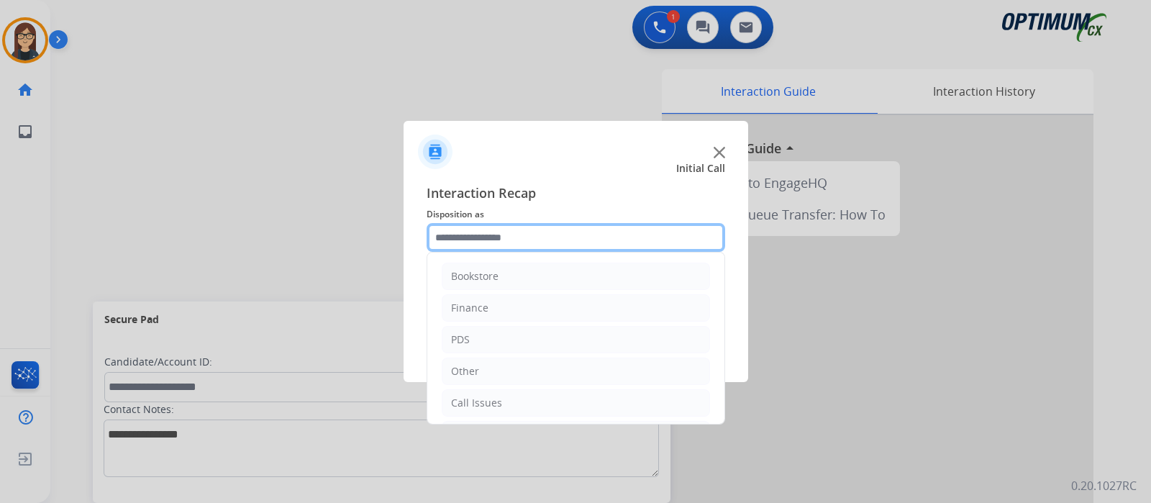
click at [488, 236] on input "text" at bounding box center [576, 237] width 299 height 29
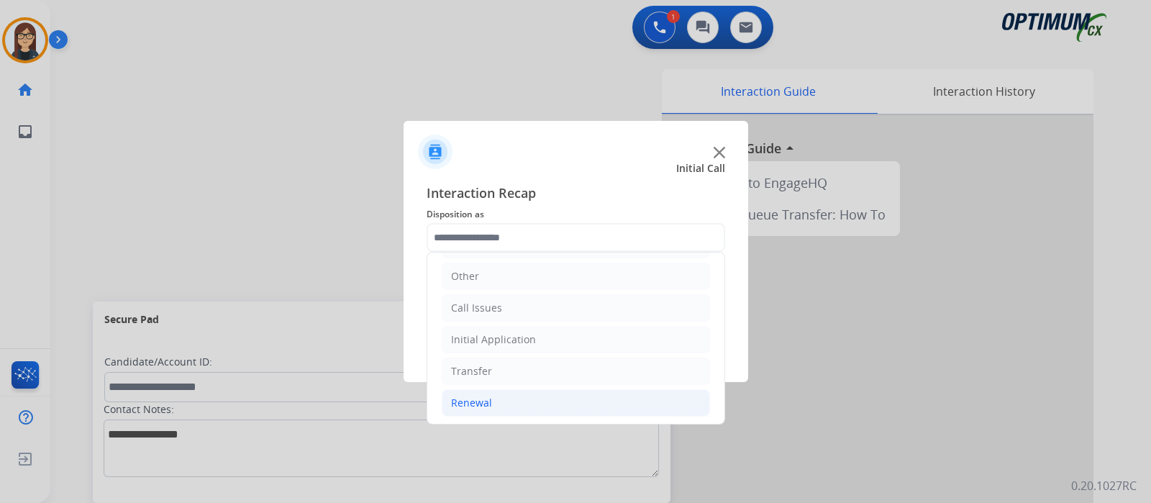
click at [482, 392] on li "Renewal" at bounding box center [576, 402] width 268 height 27
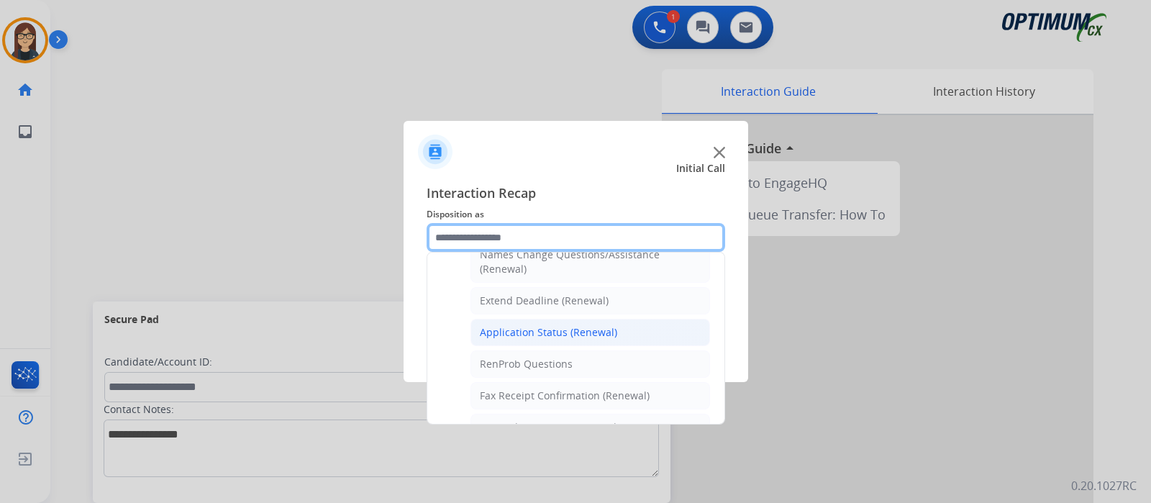
scroll to position [365, 0]
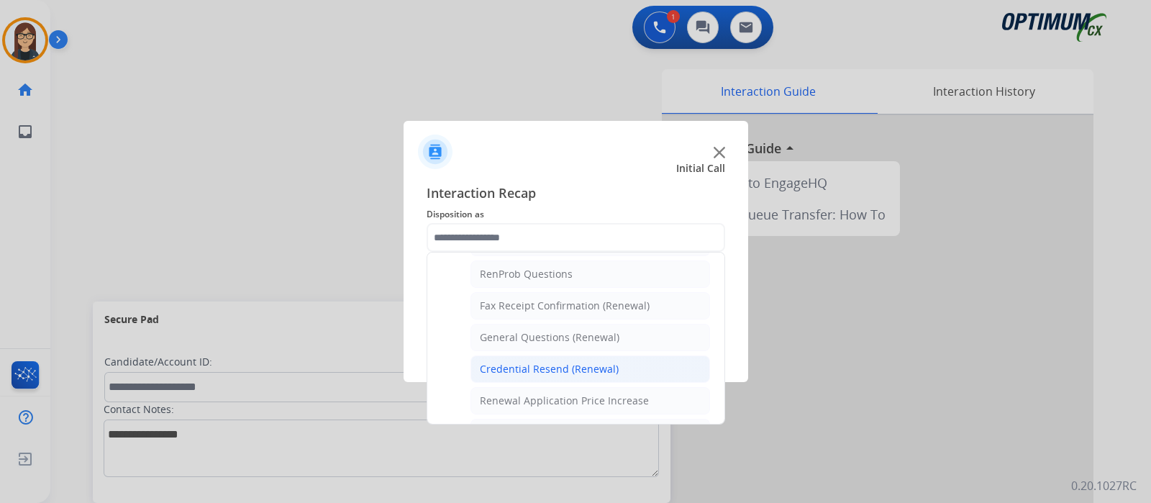
click at [606, 362] on div "Credential Resend (Renewal)" at bounding box center [549, 369] width 139 height 14
type input "**********"
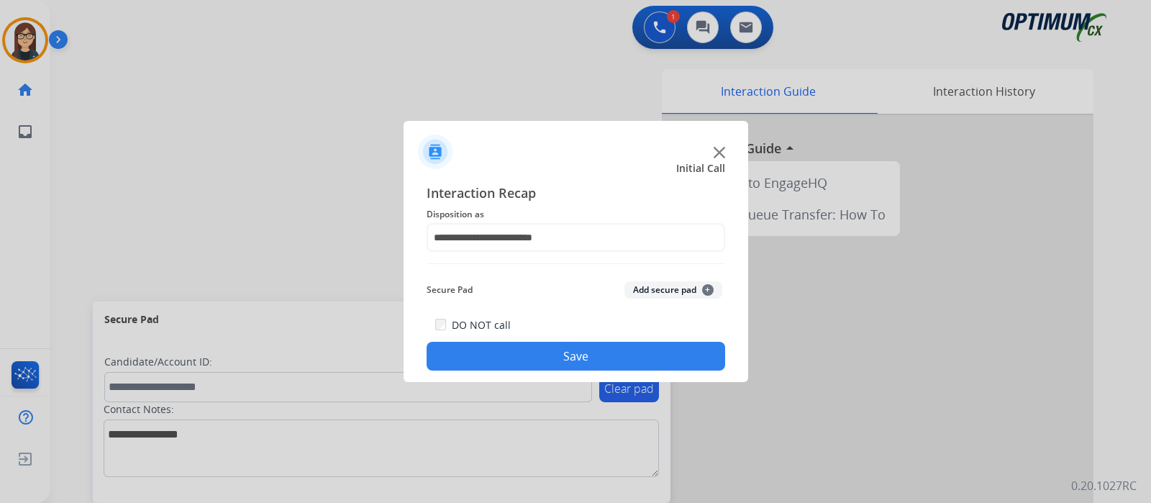
click at [577, 357] on button "Save" at bounding box center [576, 356] width 299 height 29
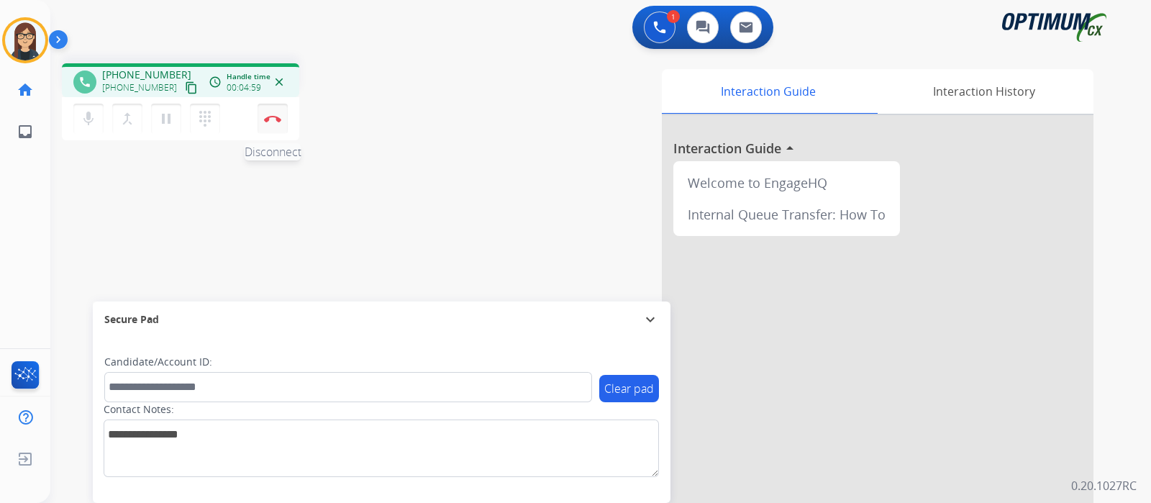
click at [280, 119] on img at bounding box center [272, 118] width 17 height 7
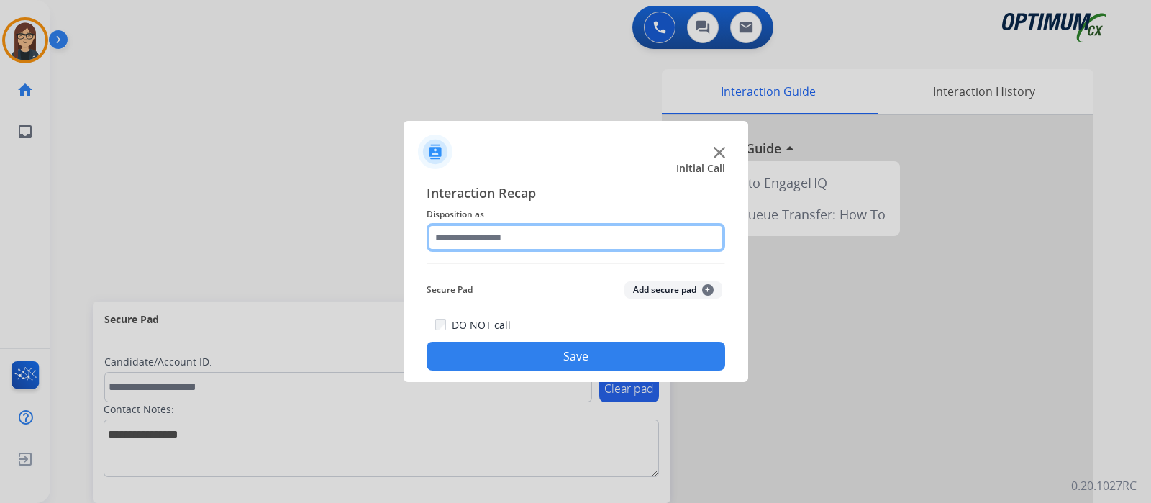
click at [511, 242] on input "text" at bounding box center [576, 237] width 299 height 29
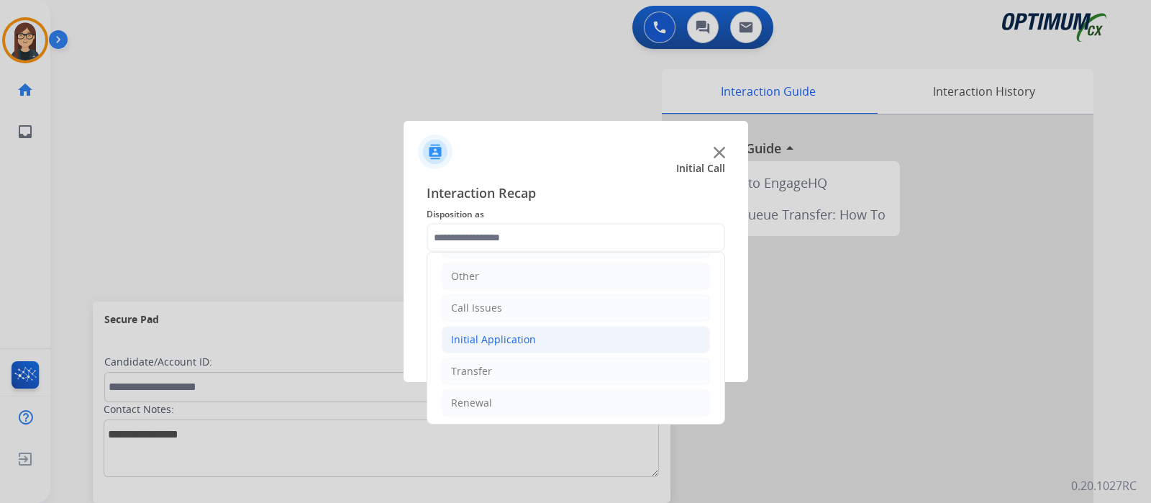
click at [520, 332] on div "Initial Application" at bounding box center [493, 339] width 85 height 14
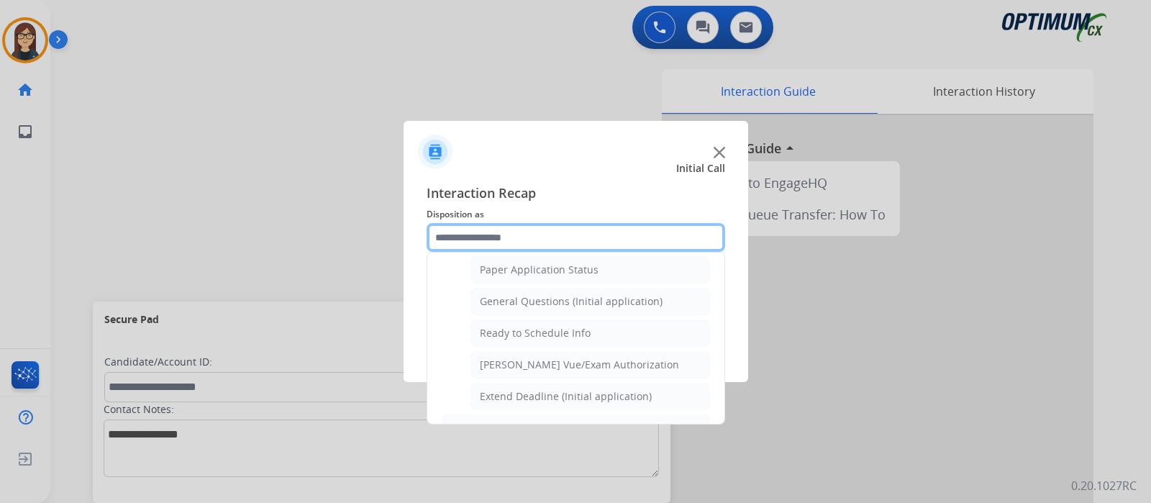
scroll to position [814, 0]
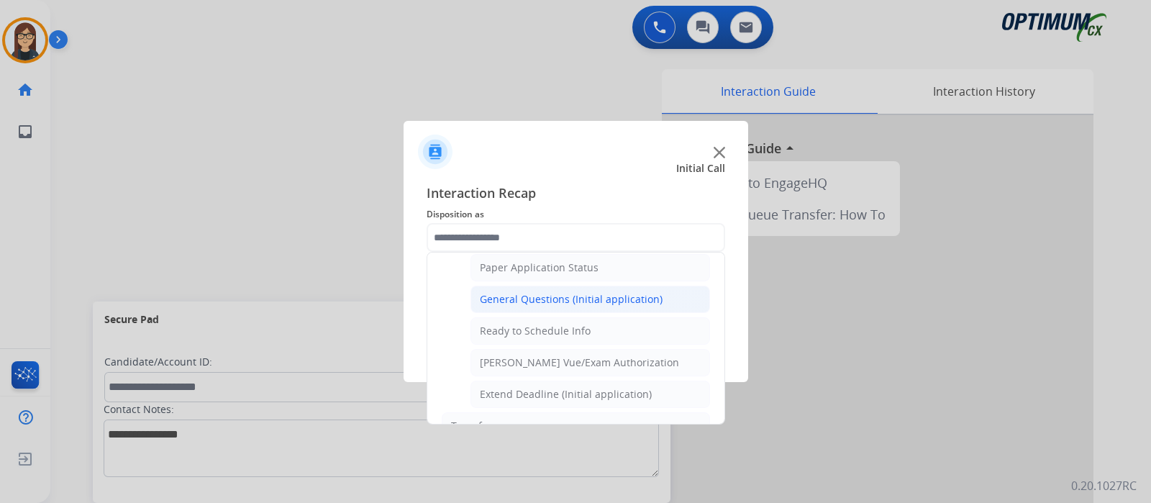
click at [566, 293] on div "General Questions (Initial application)" at bounding box center [571, 299] width 183 height 14
type input "**********"
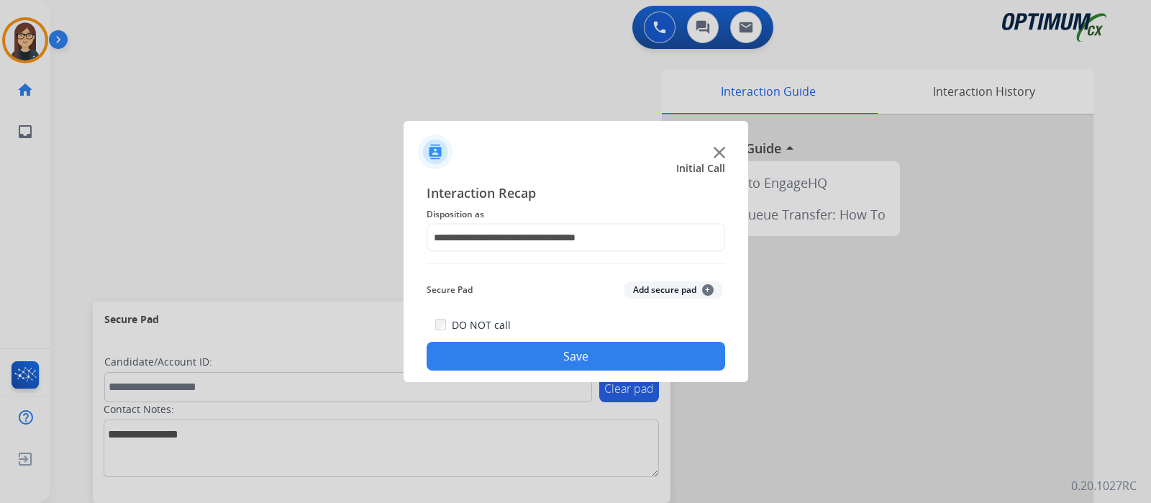
click at [566, 345] on button "Save" at bounding box center [576, 356] width 299 height 29
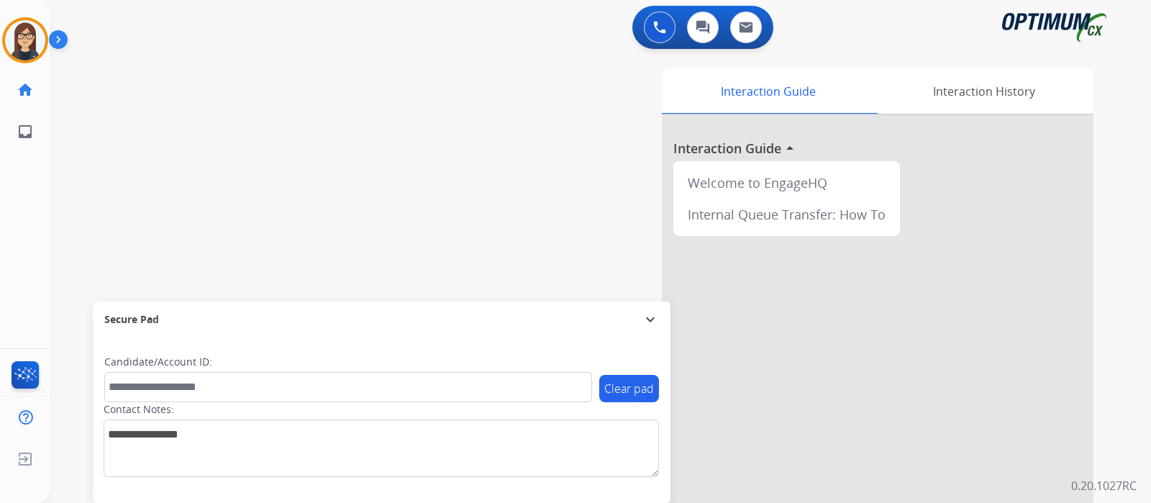
click at [345, 165] on div "swap_horiz Break voice bridge close_fullscreen Connect 3-Way Call merge_type Se…" at bounding box center [583, 352] width 1066 height 600
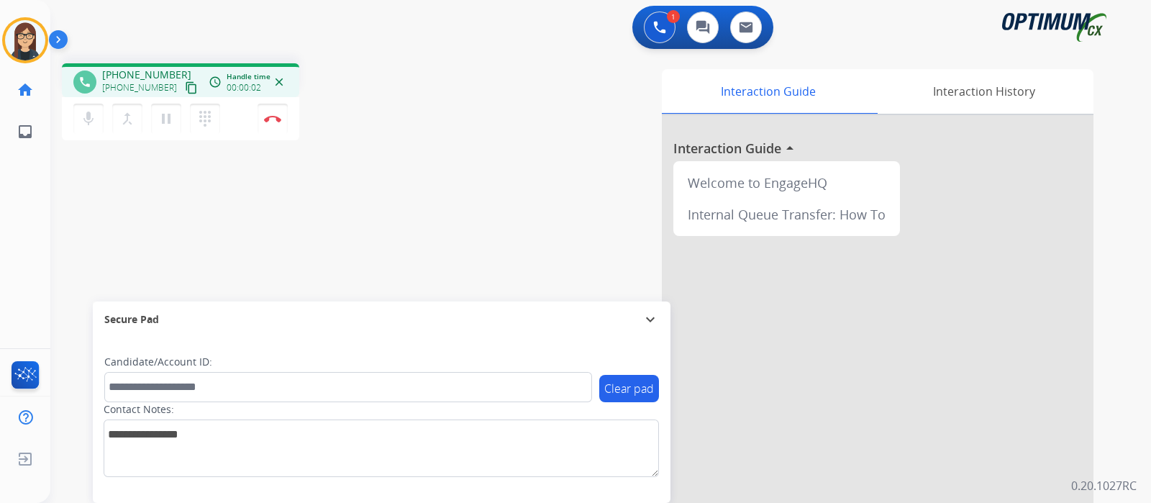
click at [185, 86] on mat-icon "content_copy" at bounding box center [191, 87] width 13 height 13
click at [413, 72] on div "phone [PHONE_NUMBER] [PHONE_NUMBER] content_copy access_time Call metrics Queue…" at bounding box center [252, 103] width 381 height 81
click at [463, 209] on div "Interaction Guide Interaction History Interaction Guide arrow_drop_up Welcome t…" at bounding box center [770, 360] width 645 height 583
click at [273, 119] on img at bounding box center [272, 118] width 17 height 7
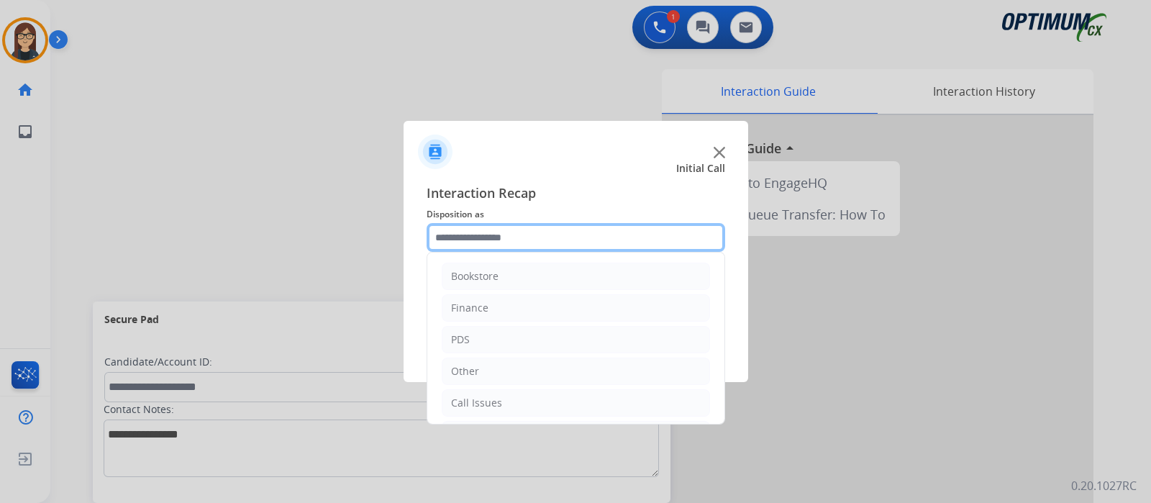
click at [565, 232] on input "text" at bounding box center [576, 237] width 299 height 29
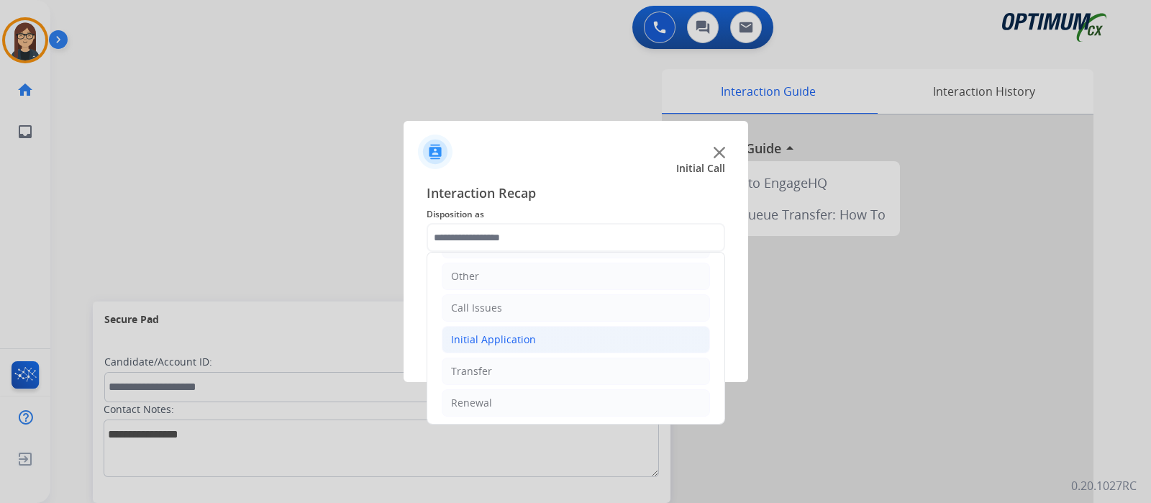
click at [501, 339] on div "Initial Application" at bounding box center [493, 339] width 85 height 14
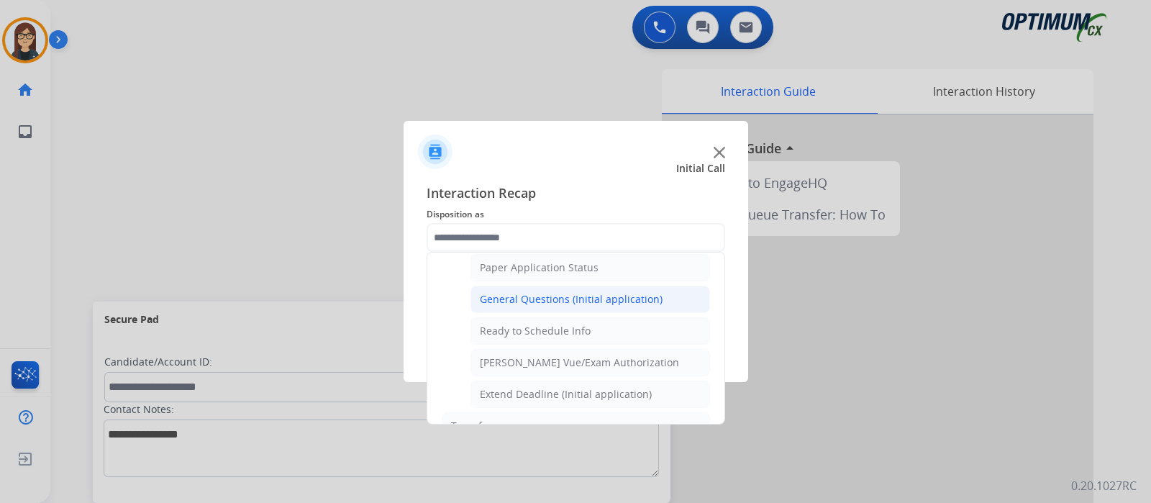
click at [586, 297] on div "General Questions (Initial application)" at bounding box center [571, 299] width 183 height 14
type input "**********"
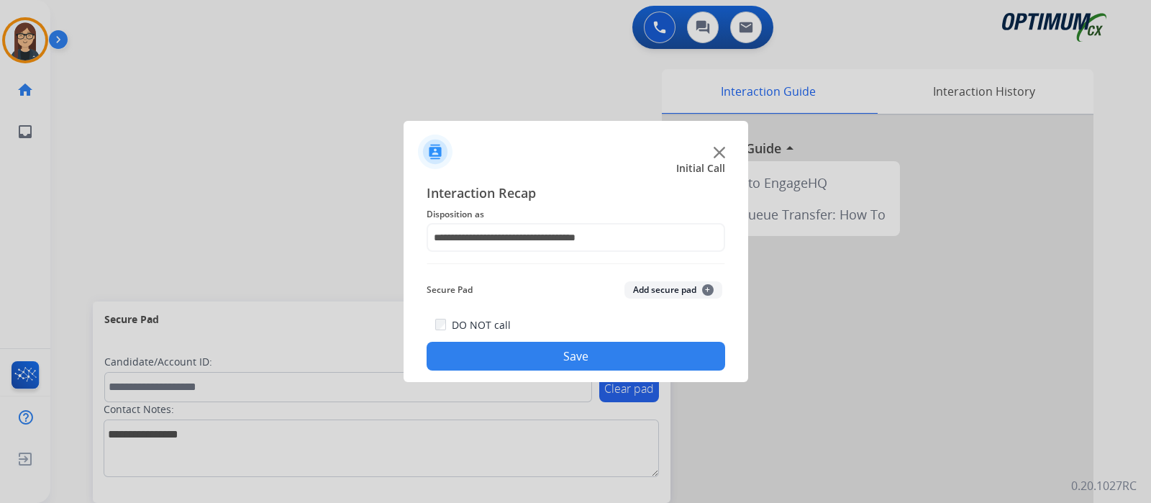
click at [532, 356] on button "Save" at bounding box center [576, 356] width 299 height 29
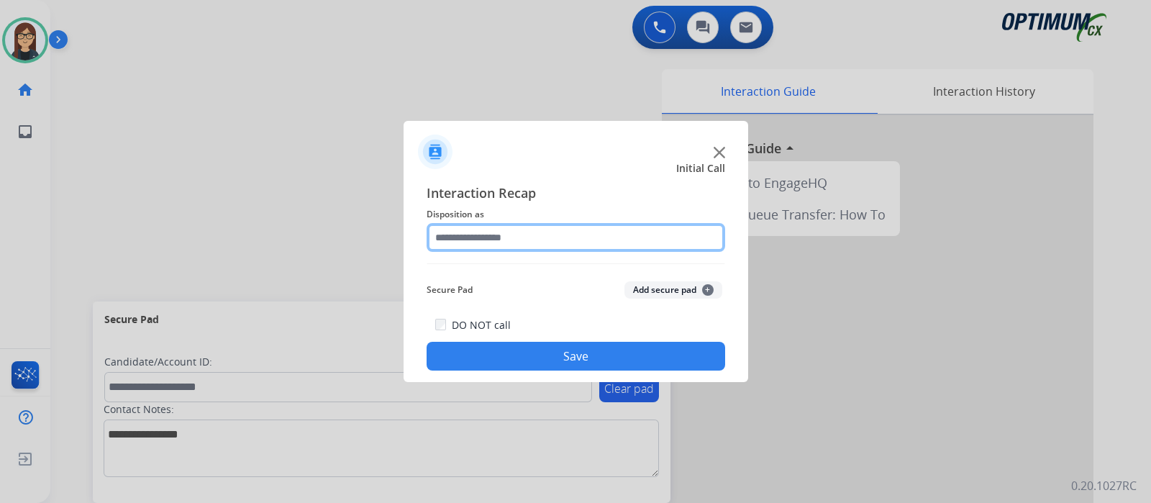
click at [580, 237] on input "text" at bounding box center [576, 237] width 299 height 29
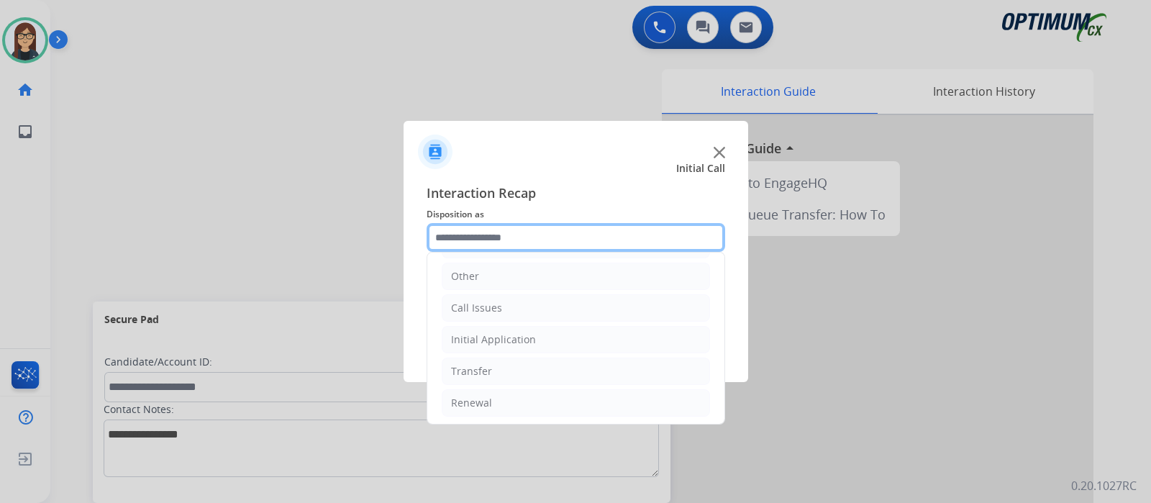
scroll to position [93, 0]
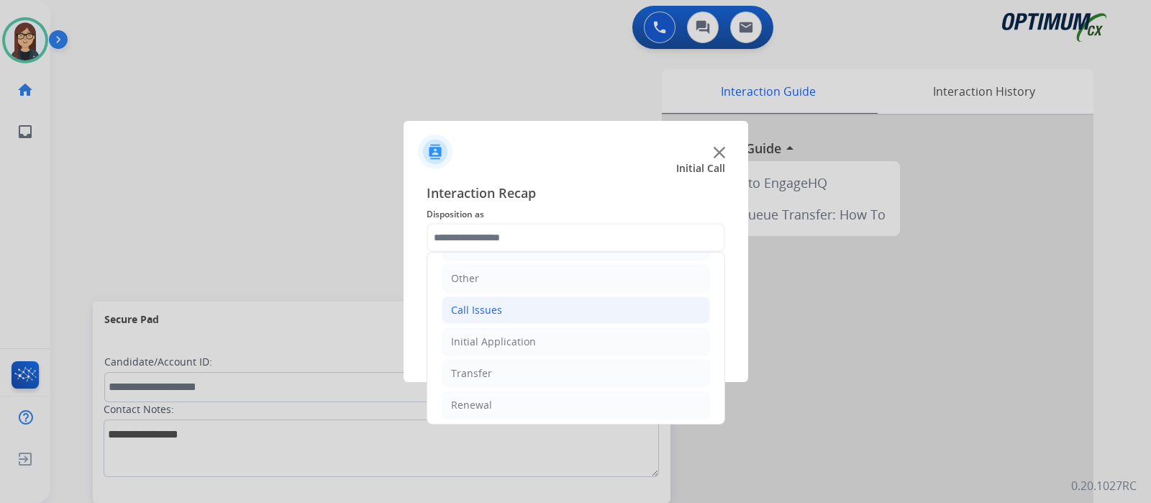
click at [571, 299] on li "Call Issues" at bounding box center [576, 309] width 268 height 27
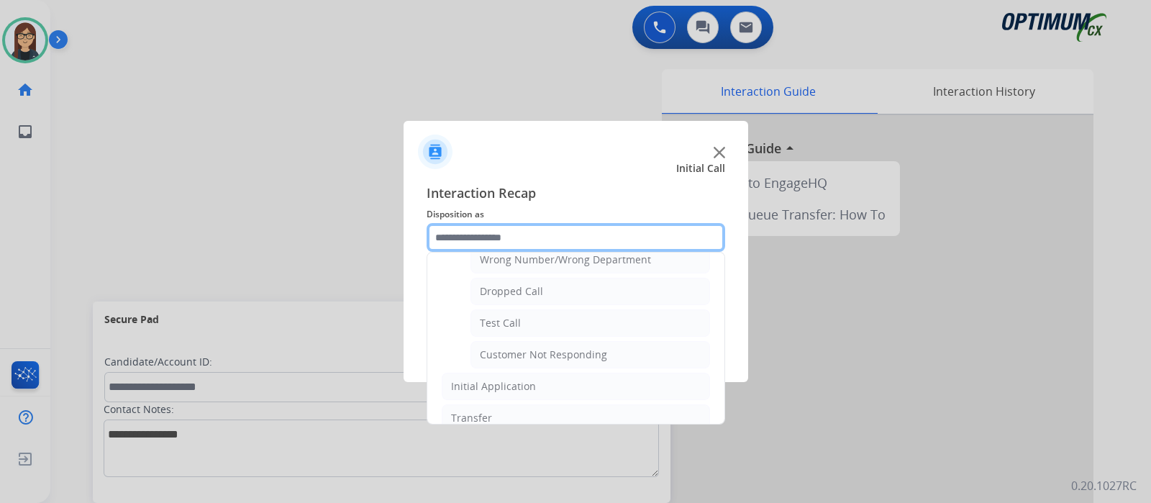
scroll to position [209, 0]
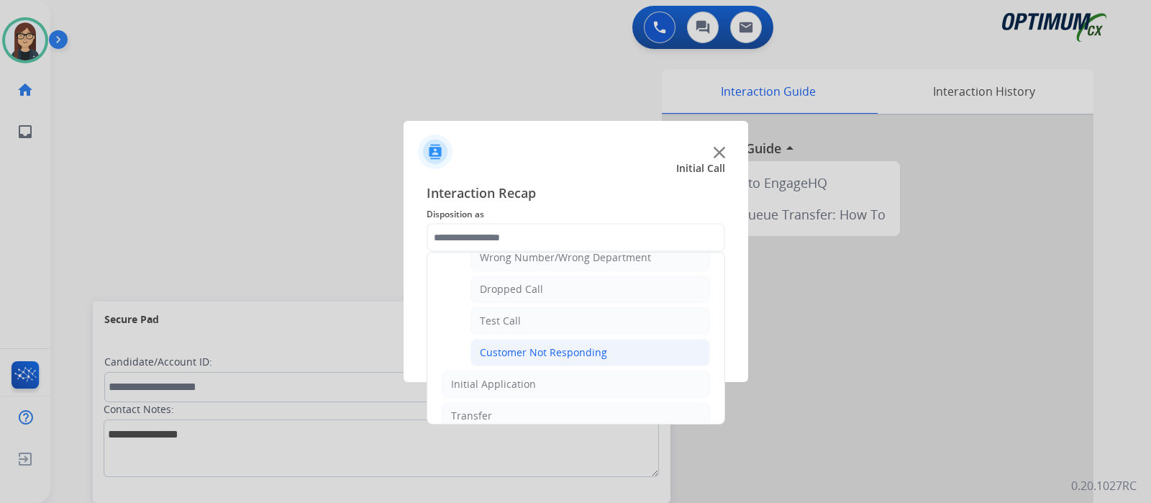
click at [607, 349] on li "Customer Not Responding" at bounding box center [590, 352] width 240 height 27
type input "**********"
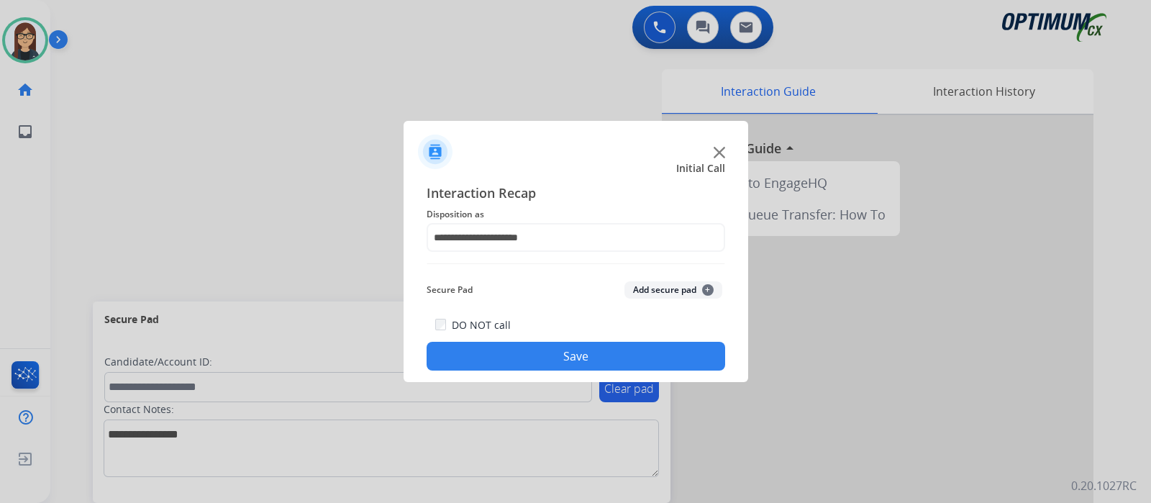
click at [608, 349] on button "Save" at bounding box center [576, 356] width 299 height 29
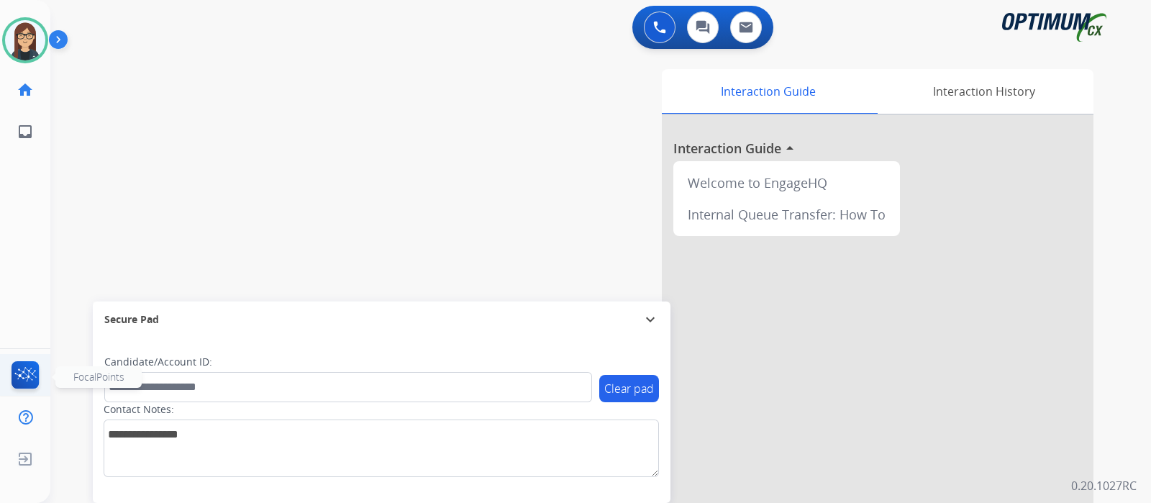
click at [32, 367] on img at bounding box center [26, 377] width 34 height 33
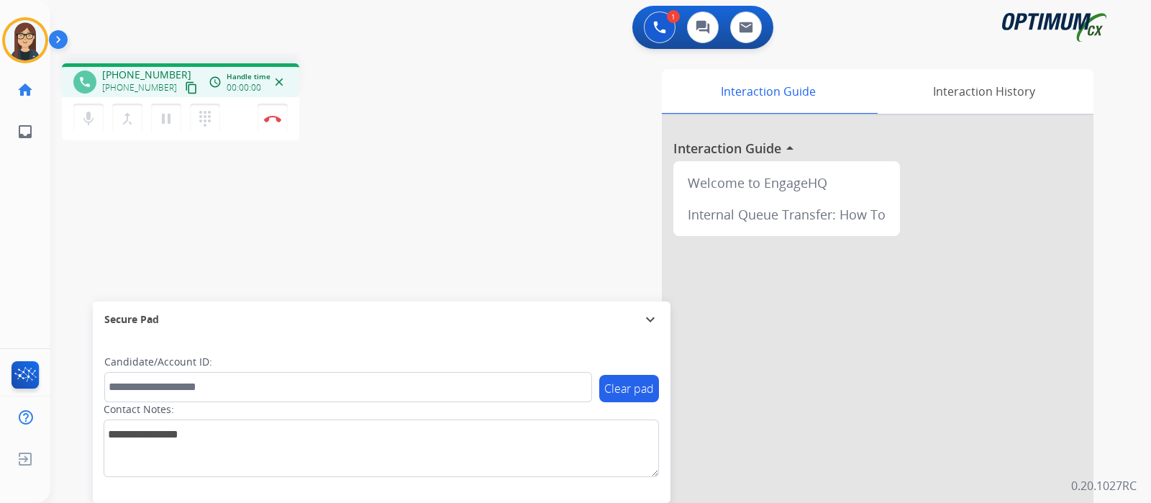
click at [185, 88] on mat-icon "content_copy" at bounding box center [191, 87] width 13 height 13
click at [400, 170] on div "phone [PHONE_NUMBER] [PHONE_NUMBER] content_copy access_time Call metrics Queue…" at bounding box center [583, 352] width 1066 height 600
click at [270, 123] on button "Disconnect" at bounding box center [273, 119] width 30 height 30
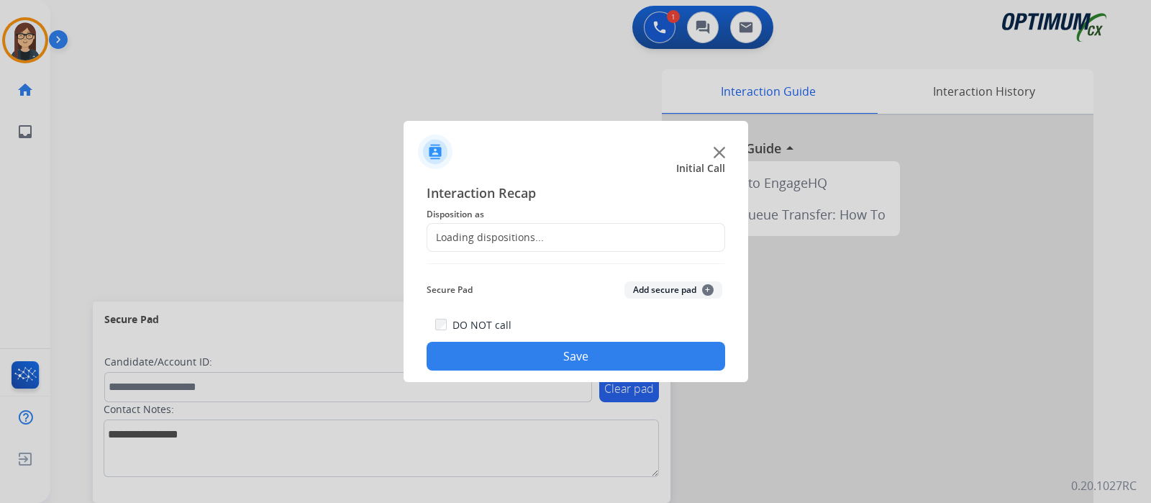
click at [496, 242] on div "Loading dispositions..." at bounding box center [485, 237] width 117 height 14
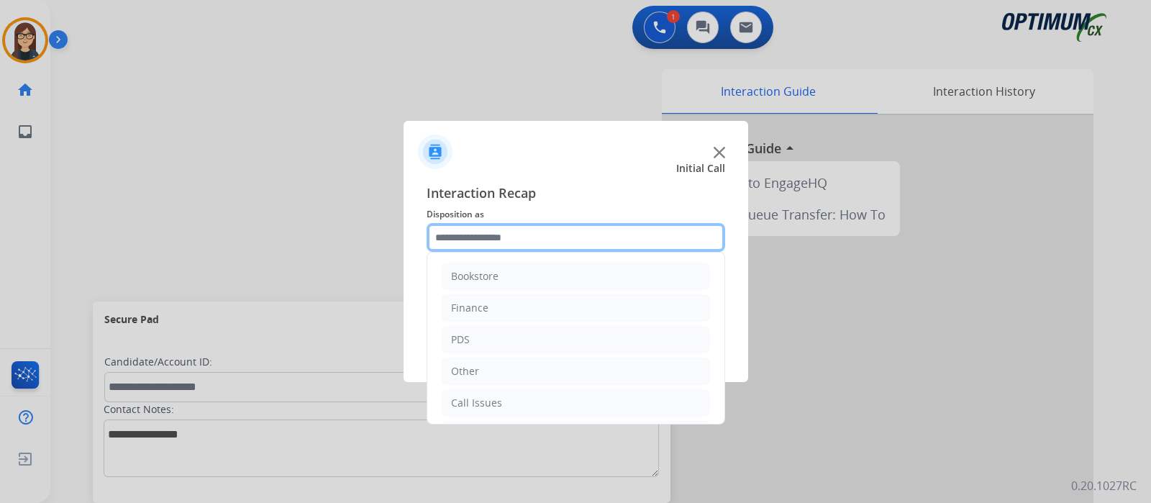
click at [496, 242] on input "text" at bounding box center [576, 237] width 299 height 29
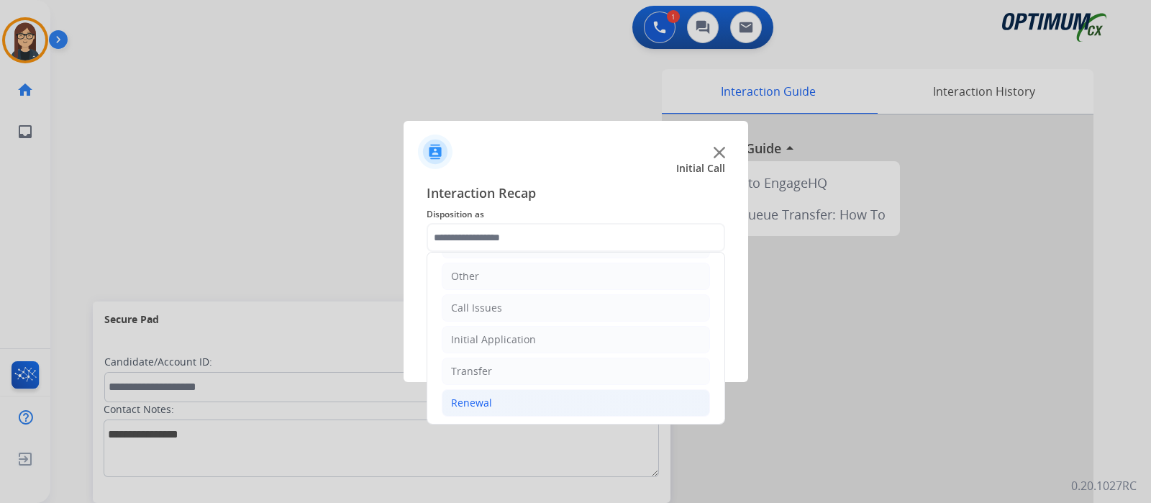
click at [465, 401] on div "Renewal" at bounding box center [471, 403] width 41 height 14
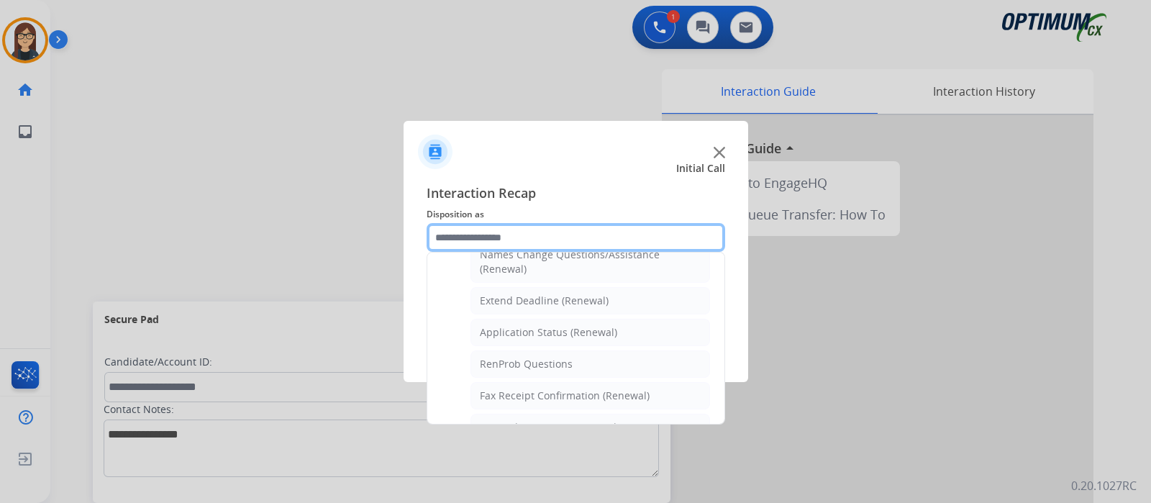
scroll to position [365, 0]
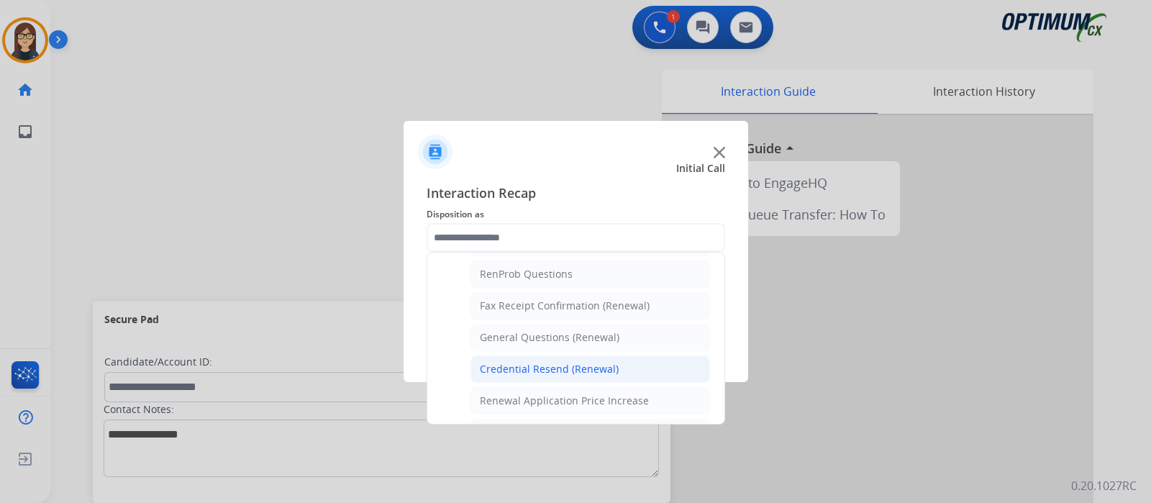
click at [565, 362] on div "Credential Resend (Renewal)" at bounding box center [549, 369] width 139 height 14
type input "**********"
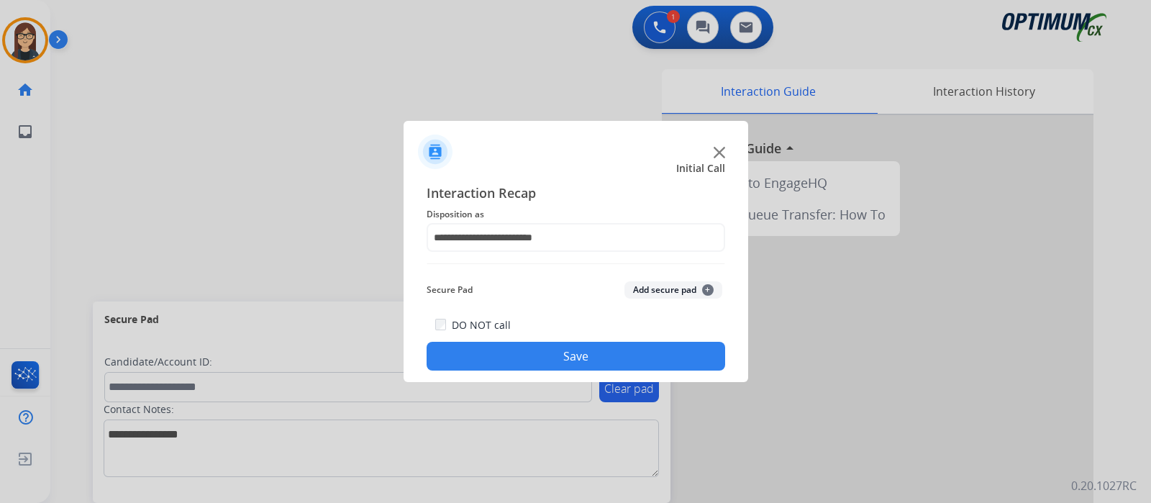
click at [565, 359] on button "Save" at bounding box center [576, 356] width 299 height 29
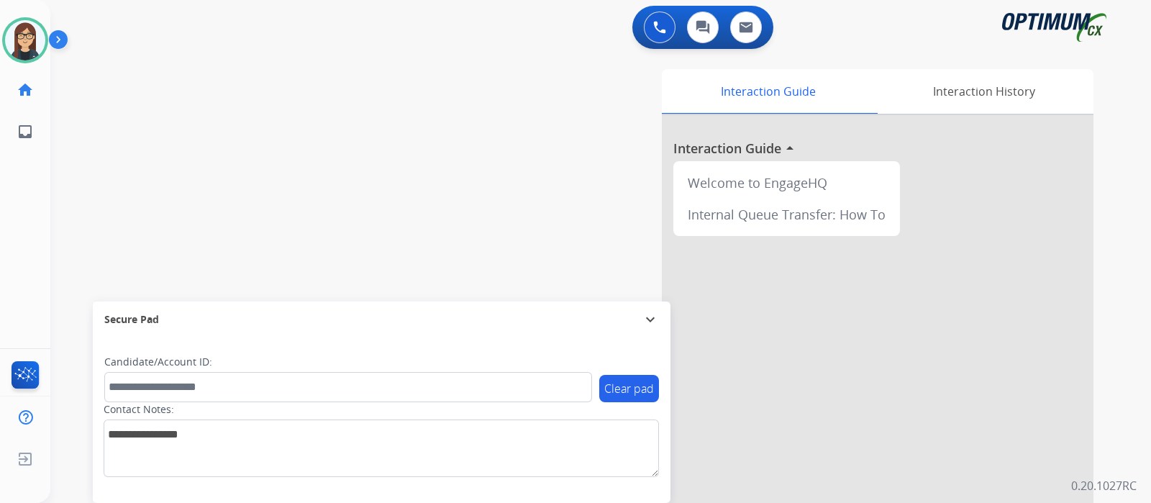
click at [317, 214] on div "swap_horiz Break voice bridge close_fullscreen Connect 3-Way Call merge_type Se…" at bounding box center [583, 352] width 1066 height 600
click at [32, 29] on img at bounding box center [25, 40] width 40 height 40
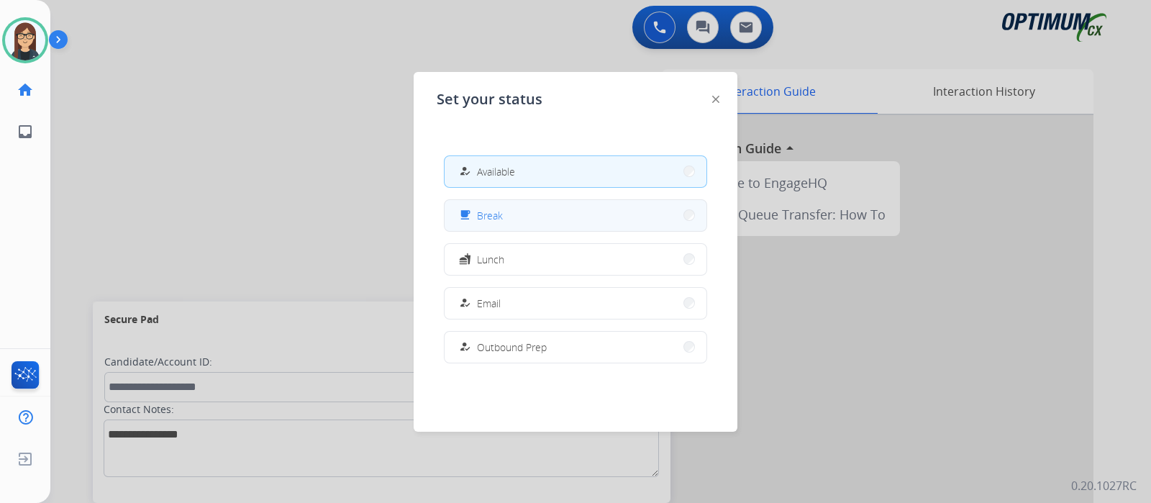
click at [492, 211] on span "Break" at bounding box center [490, 215] width 26 height 15
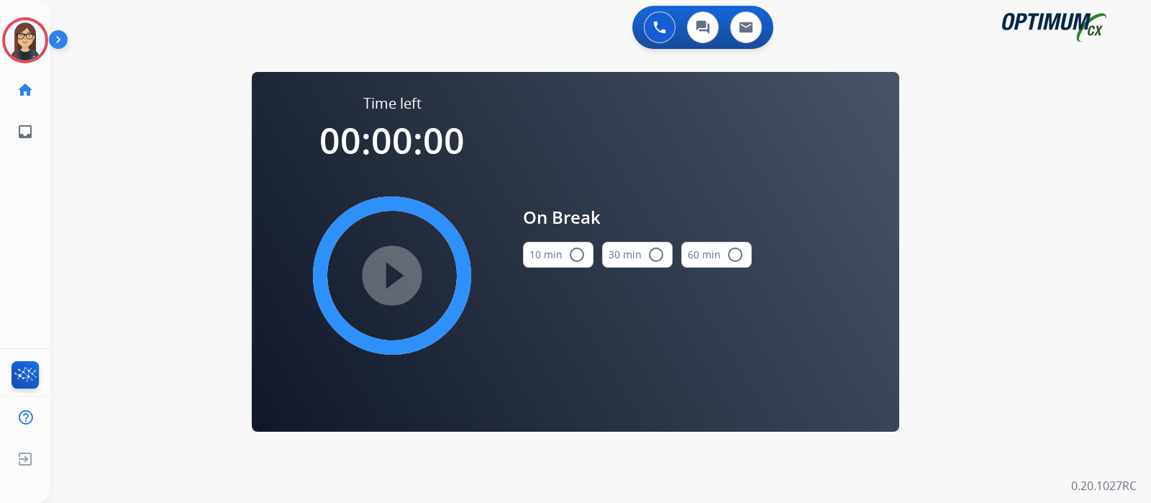
click at [573, 257] on mat-icon "radio_button_unchecked" at bounding box center [576, 254] width 17 height 17
click at [383, 276] on mat-icon "play_circle_filled" at bounding box center [391, 275] width 17 height 17
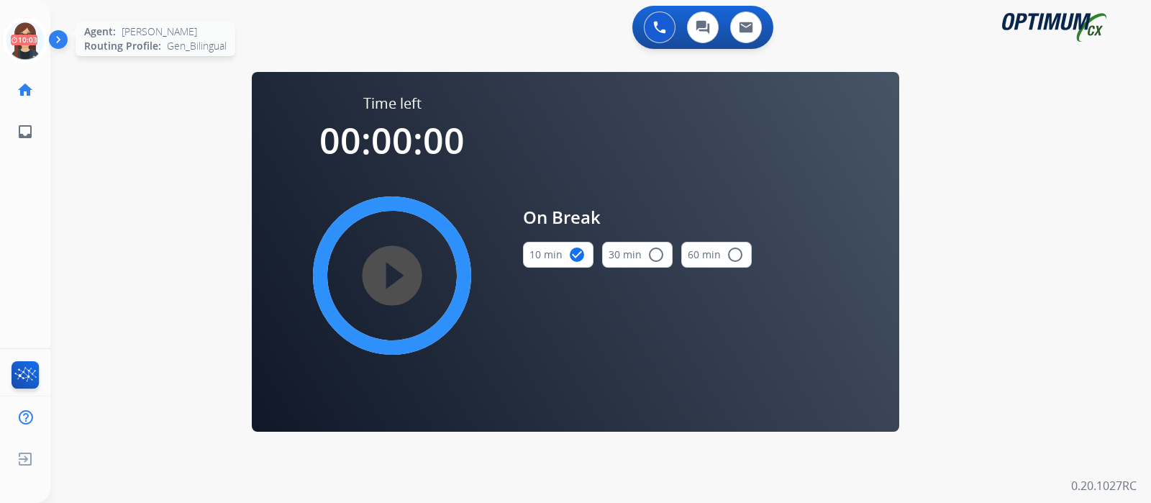
click at [27, 40] on icon at bounding box center [25, 40] width 47 height 47
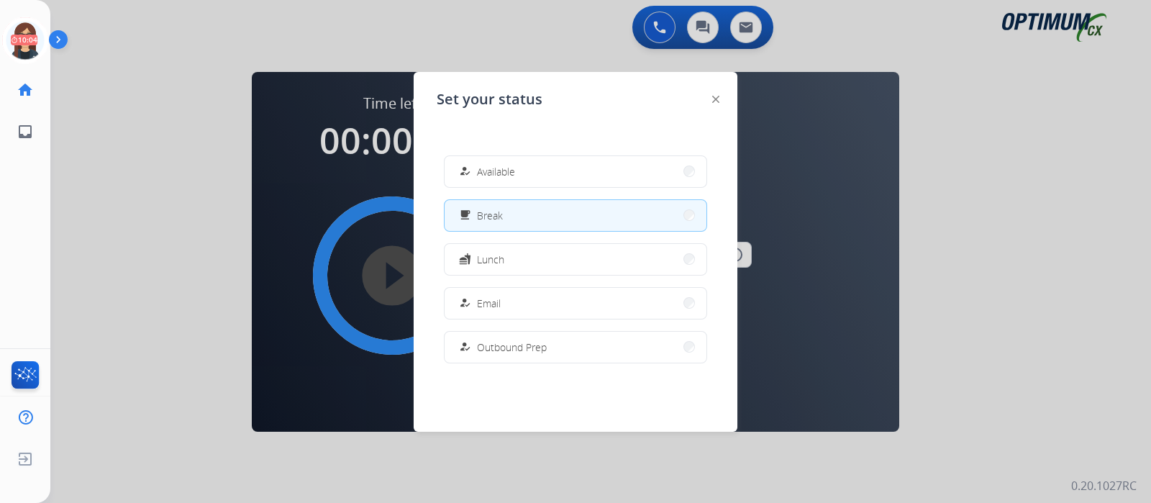
click at [50, 42] on img at bounding box center [61, 42] width 24 height 27
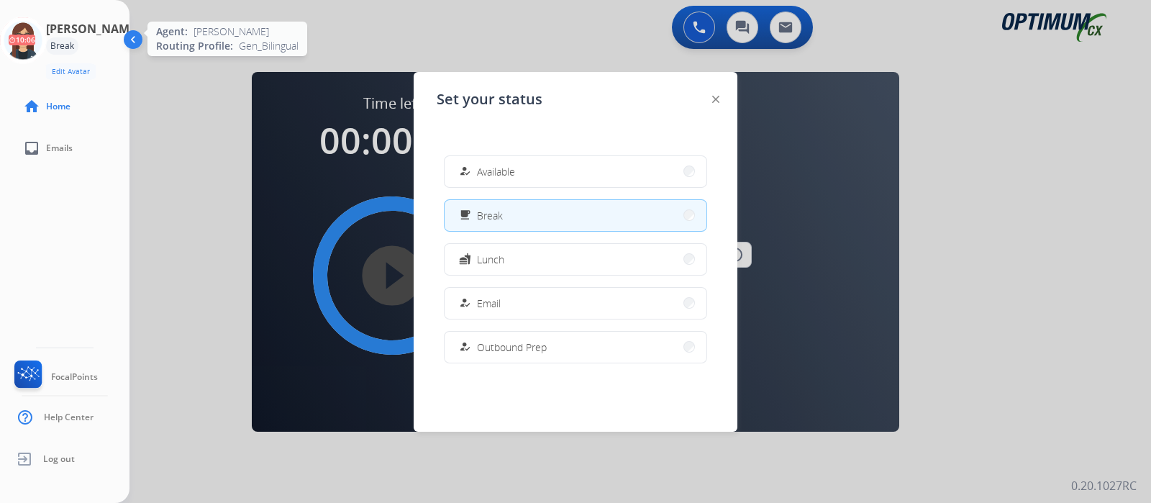
click at [33, 47] on icon at bounding box center [23, 40] width 47 height 47
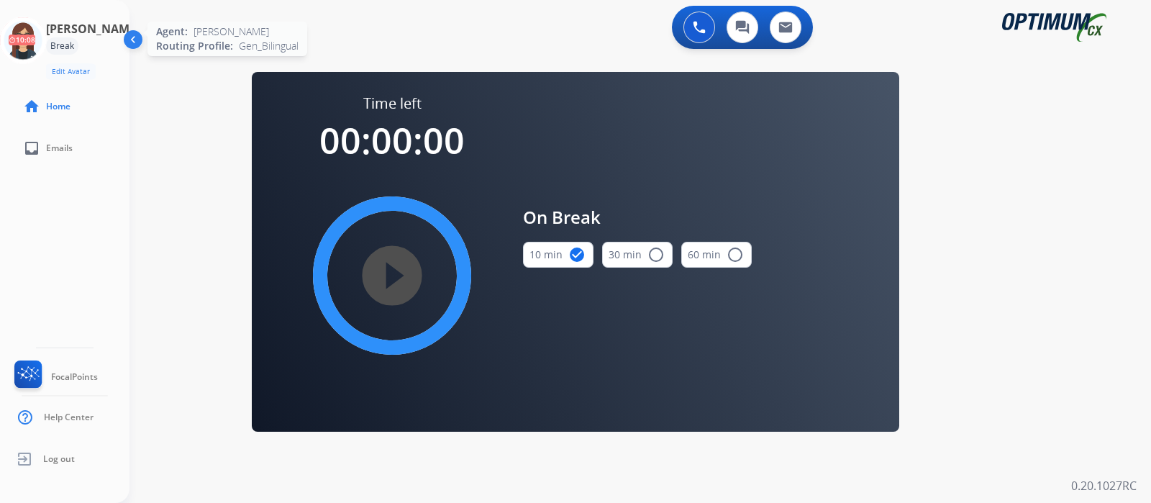
click at [35, 44] on icon at bounding box center [23, 40] width 47 height 47
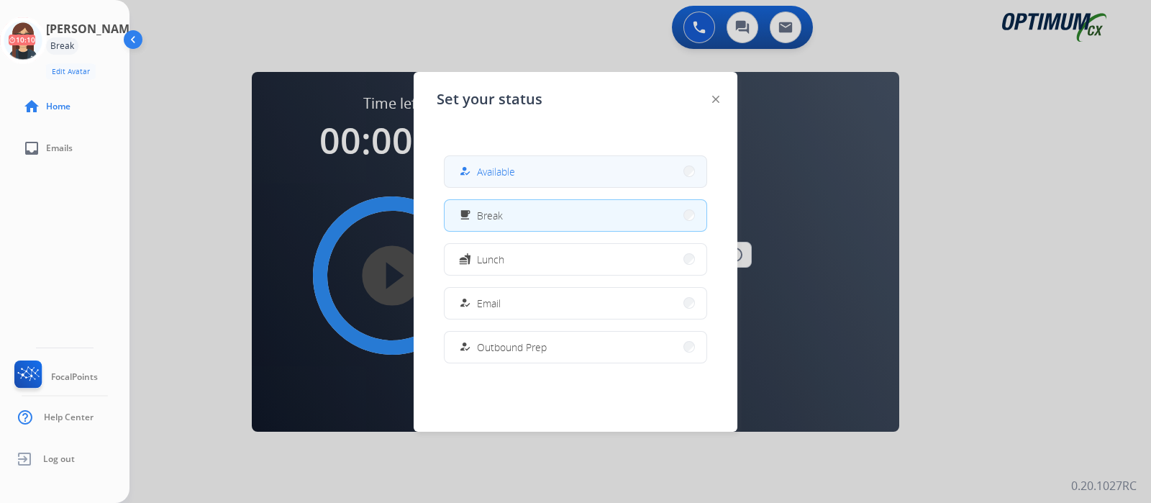
click at [483, 176] on span "Available" at bounding box center [496, 171] width 38 height 15
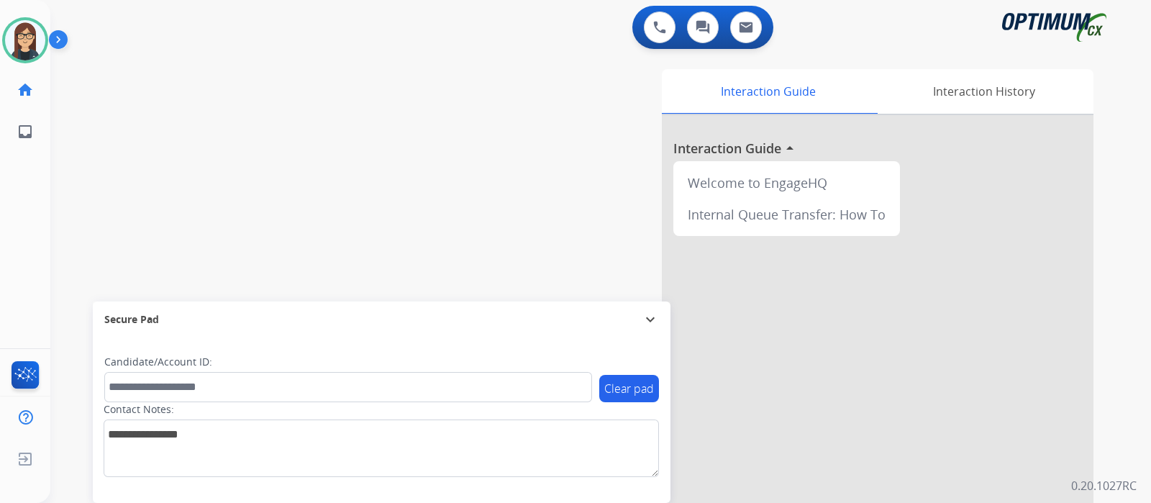
click at [267, 203] on div "swap_horiz Break voice bridge close_fullscreen Connect 3-Way Call merge_type Se…" at bounding box center [583, 352] width 1066 height 600
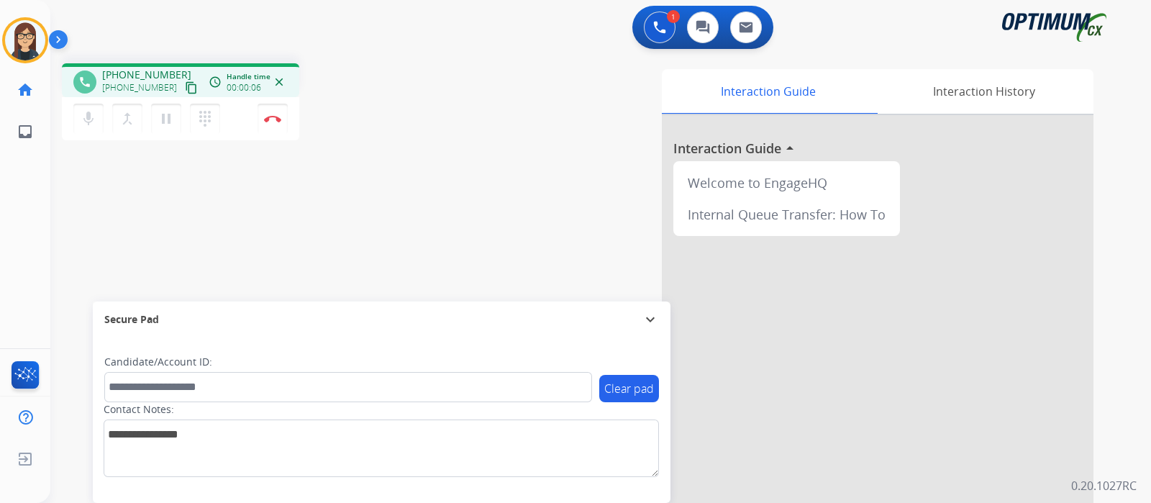
click at [185, 87] on mat-icon "content_copy" at bounding box center [191, 87] width 13 height 13
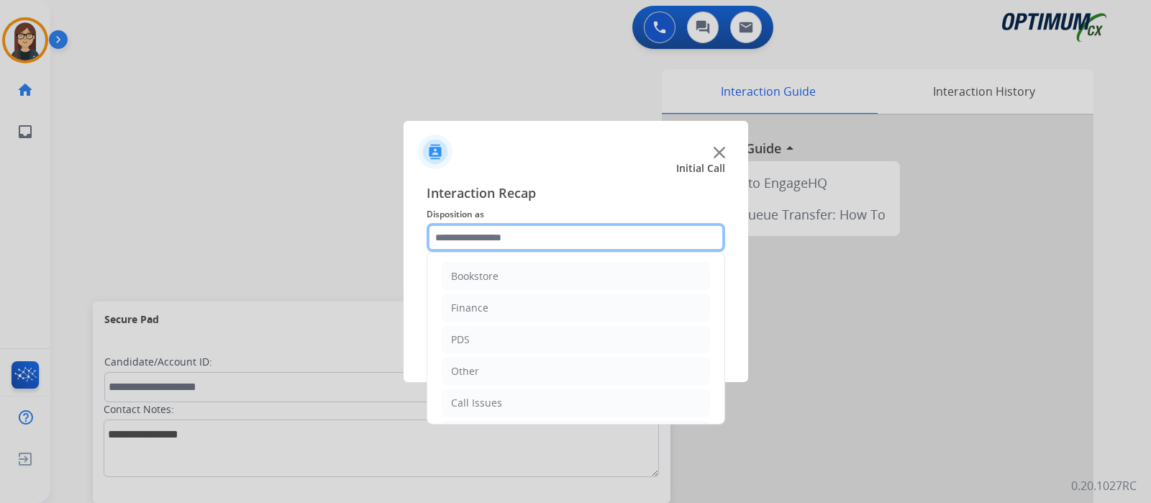
click at [499, 243] on input "text" at bounding box center [576, 237] width 299 height 29
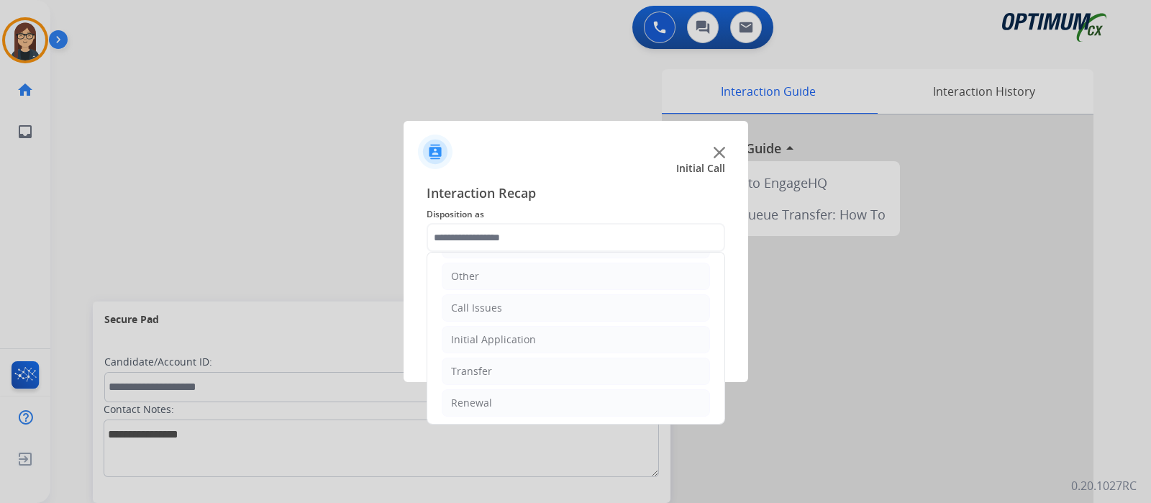
click at [284, 196] on div at bounding box center [575, 251] width 1151 height 503
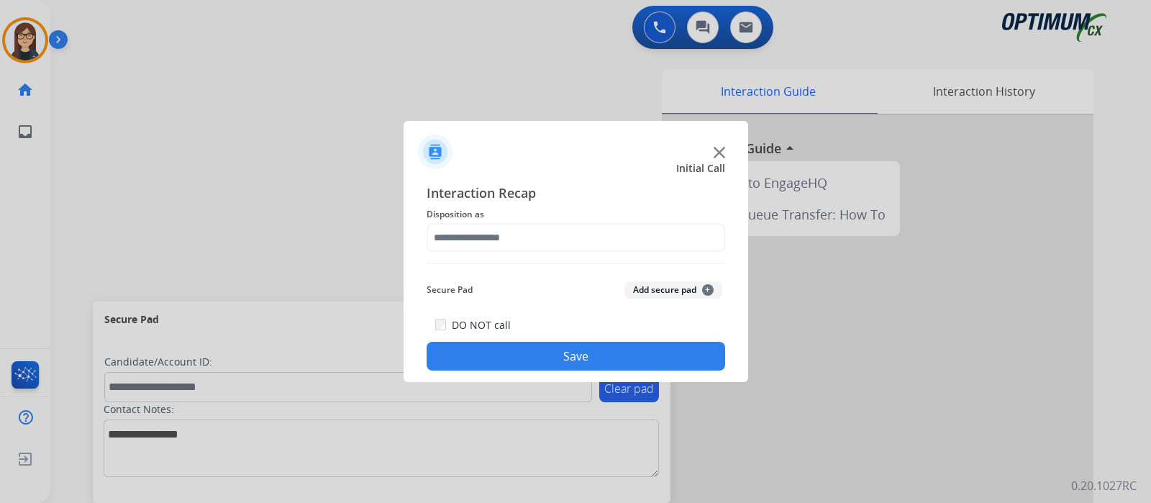
click at [478, 401] on div at bounding box center [575, 251] width 1151 height 503
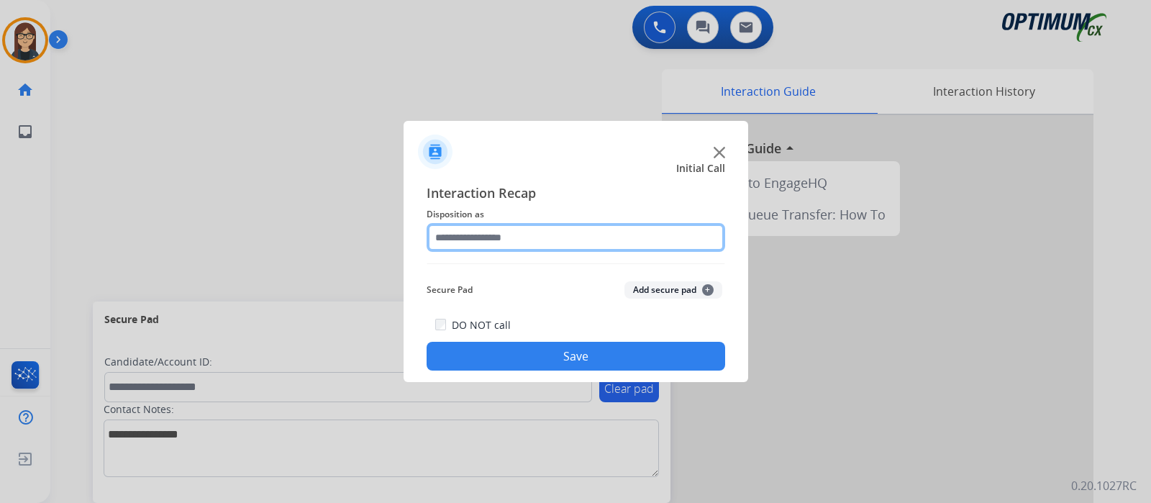
click at [482, 245] on input "text" at bounding box center [576, 237] width 299 height 29
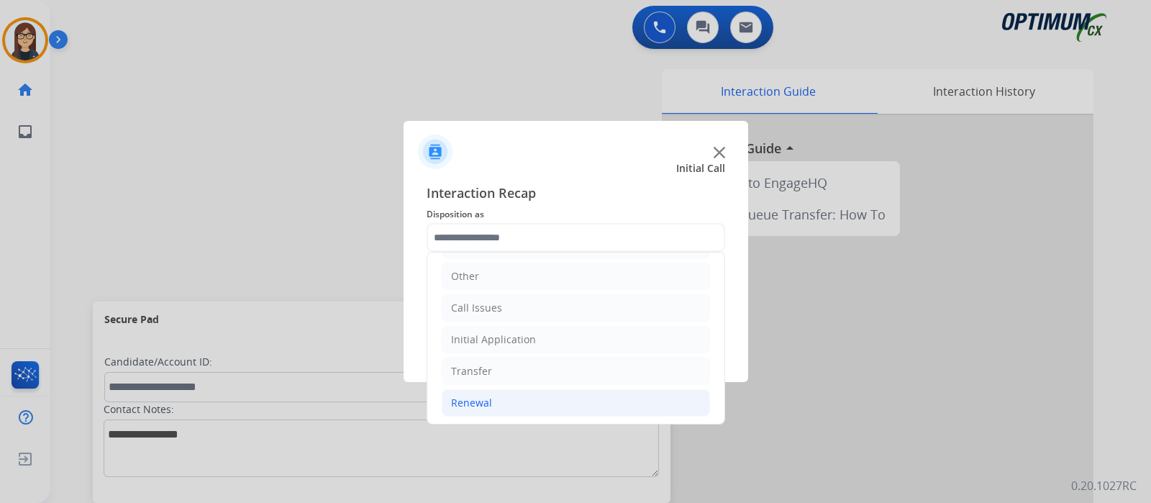
click at [487, 401] on div "Renewal" at bounding box center [471, 403] width 41 height 14
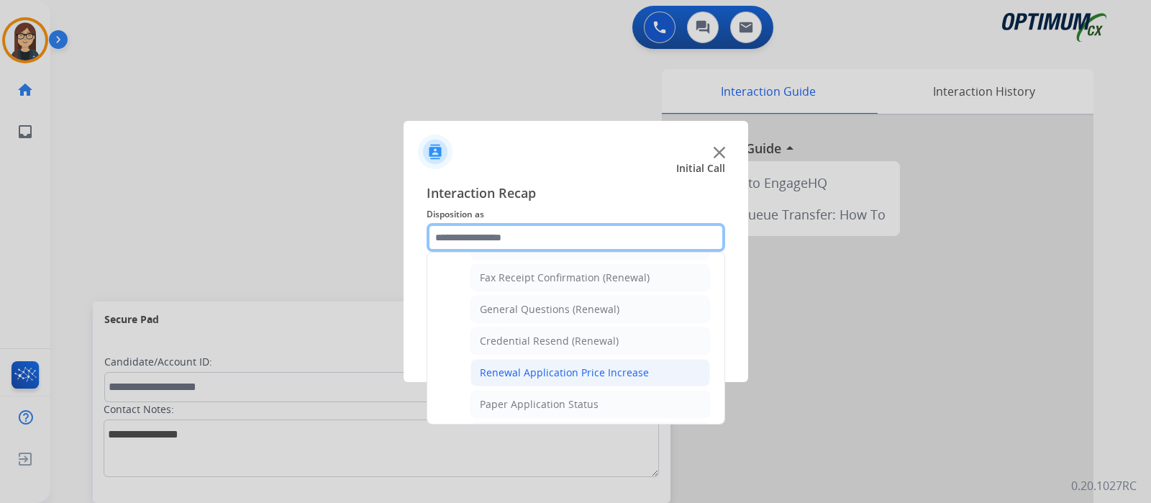
scroll to position [370, 0]
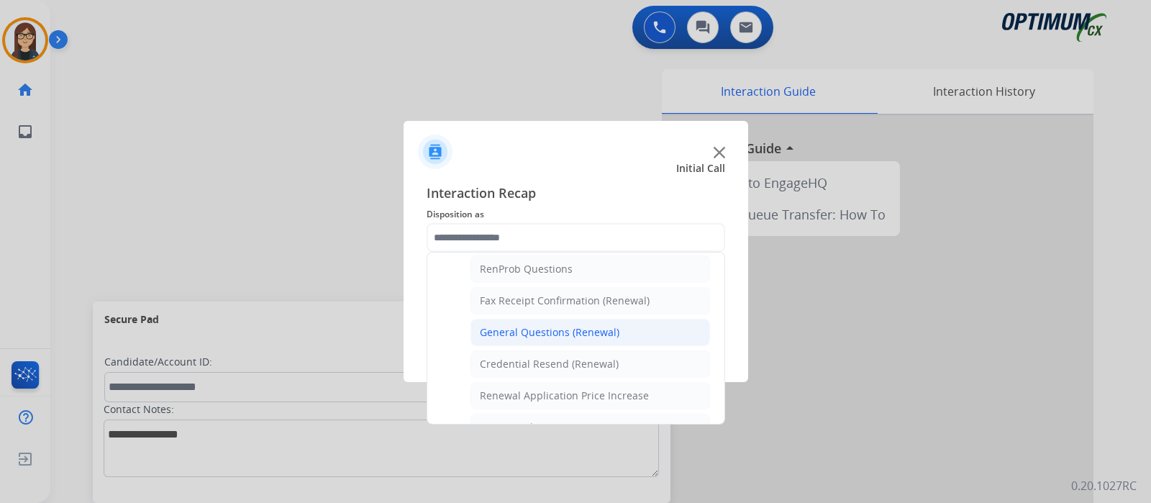
click at [529, 332] on div "General Questions (Renewal)" at bounding box center [550, 332] width 140 height 14
type input "**********"
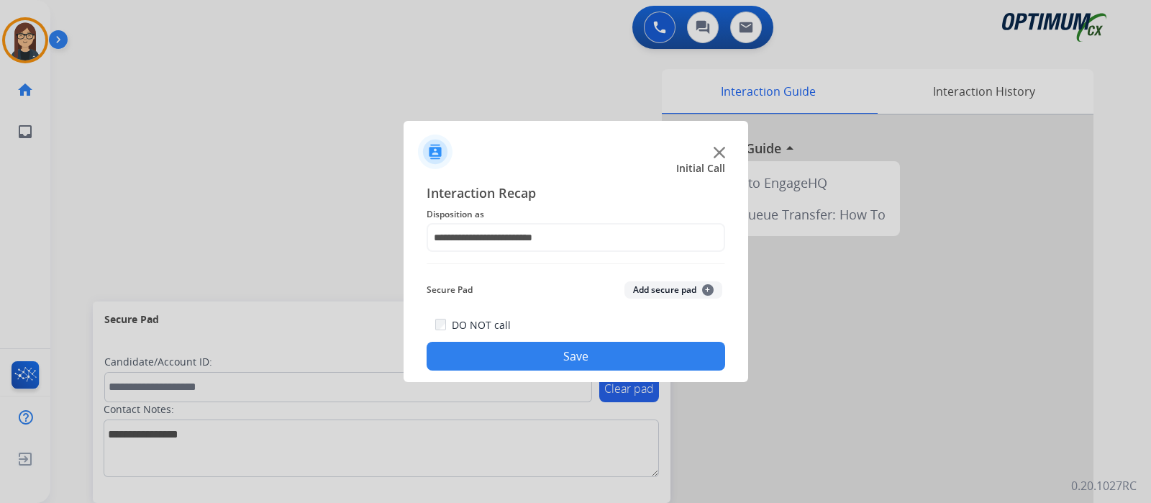
click at [520, 350] on button "Save" at bounding box center [576, 356] width 299 height 29
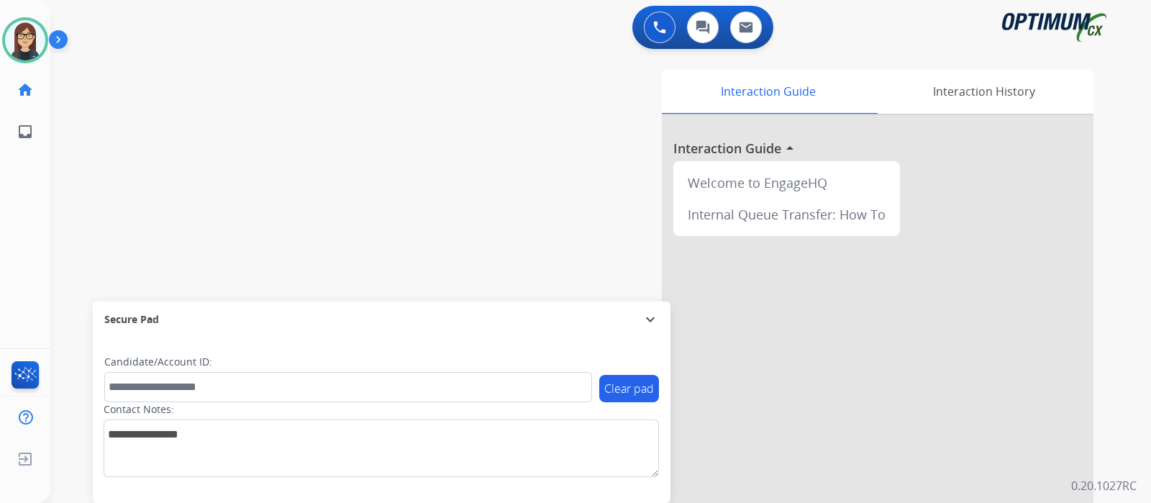
click at [332, 99] on div "swap_horiz Break voice bridge close_fullscreen Connect 3-Way Call merge_type Se…" at bounding box center [583, 352] width 1066 height 600
click at [319, 142] on div "swap_horiz Break voice bridge close_fullscreen Connect 3-Way Call merge_type Se…" at bounding box center [583, 352] width 1066 height 600
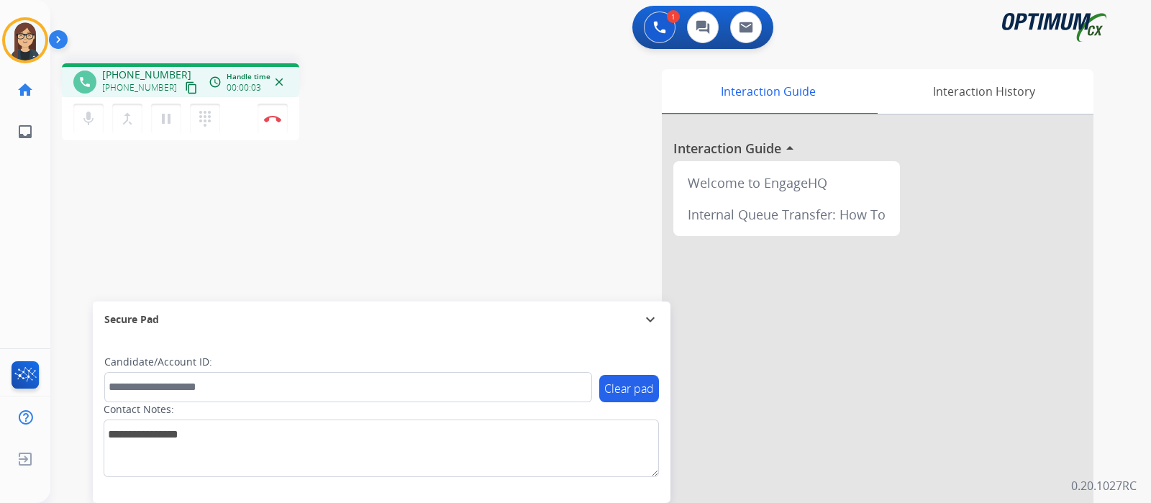
click at [185, 84] on mat-icon "content_copy" at bounding box center [191, 87] width 13 height 13
click at [475, 159] on div "Interaction Guide Interaction History Interaction Guide arrow_drop_up Welcome t…" at bounding box center [770, 360] width 645 height 583
click at [418, 181] on div "phone +18088642480 +18088642480 content_copy access_time Call metrics Queue 00:…" at bounding box center [583, 352] width 1066 height 600
click at [403, 183] on div "phone +18088642480 +18088642480 content_copy access_time Call metrics Queue 00:…" at bounding box center [583, 352] width 1066 height 600
click at [497, 183] on div "Interaction Guide Interaction History Interaction Guide arrow_drop_up Welcome t…" at bounding box center [770, 360] width 645 height 583
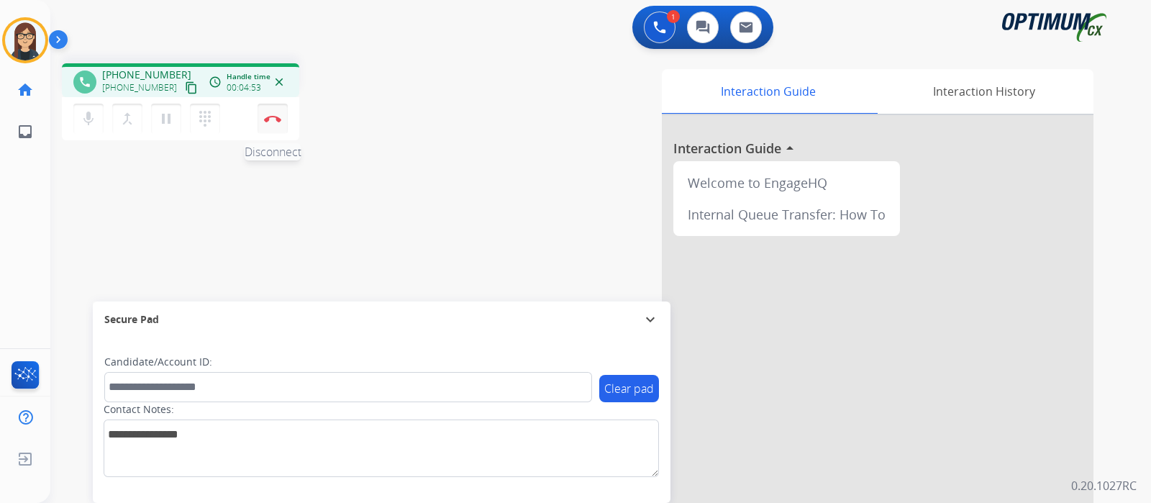
click at [278, 125] on button "Disconnect" at bounding box center [273, 119] width 30 height 30
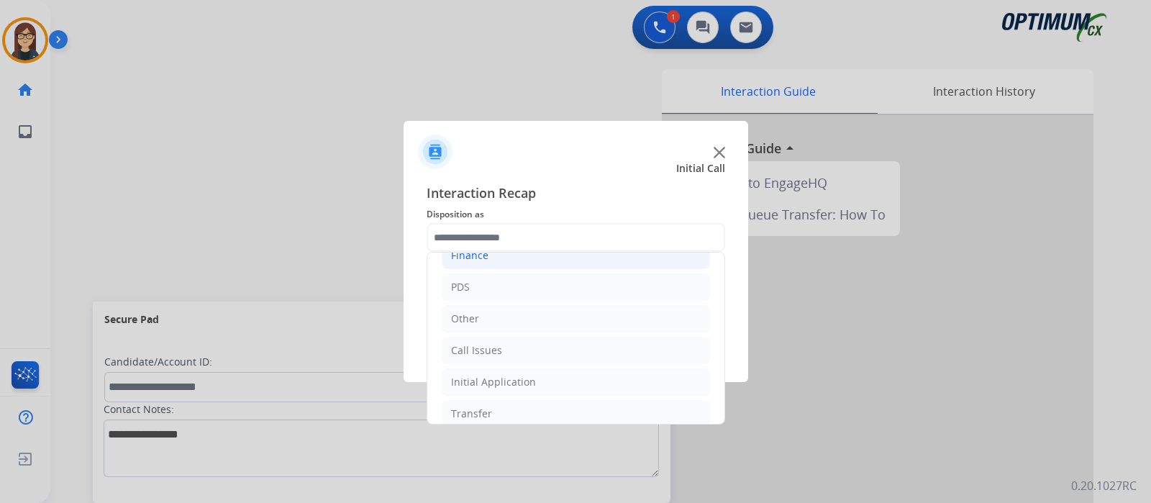
scroll to position [95, 0]
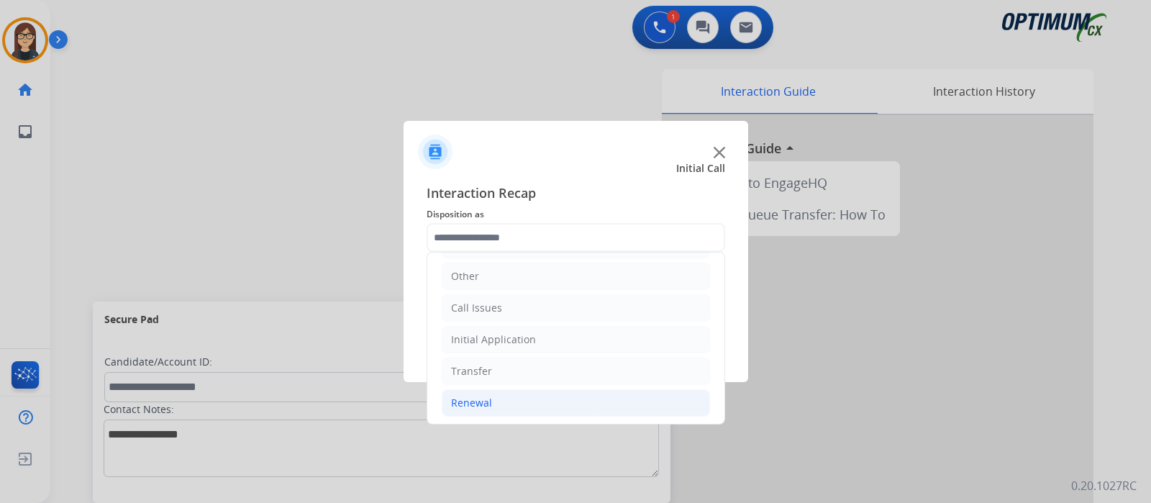
click at [497, 396] on li "Renewal" at bounding box center [576, 402] width 268 height 27
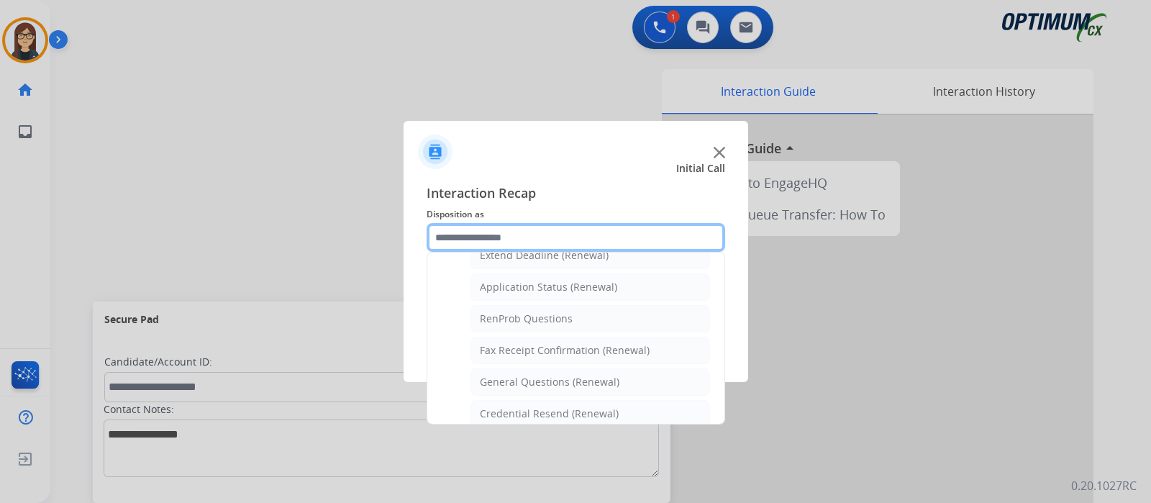
scroll to position [545, 0]
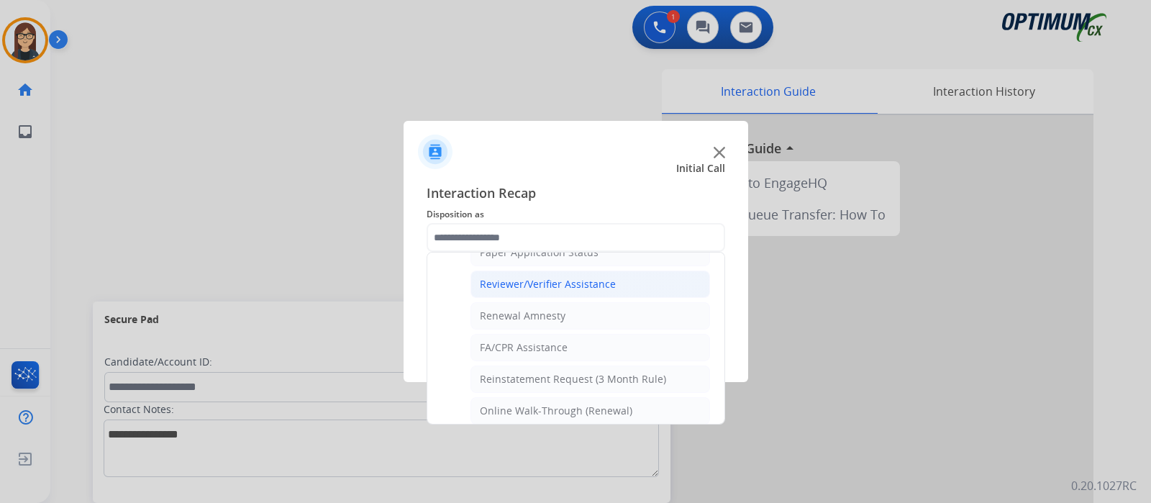
click at [575, 282] on div "Reviewer/Verifier Assistance" at bounding box center [548, 284] width 136 height 14
type input "**********"
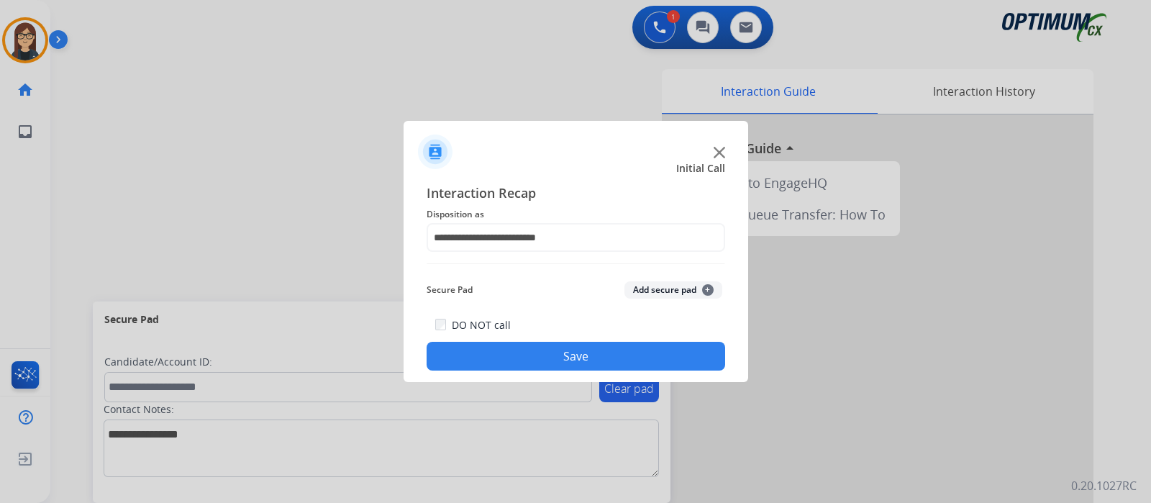
click at [575, 358] on button "Save" at bounding box center [576, 356] width 299 height 29
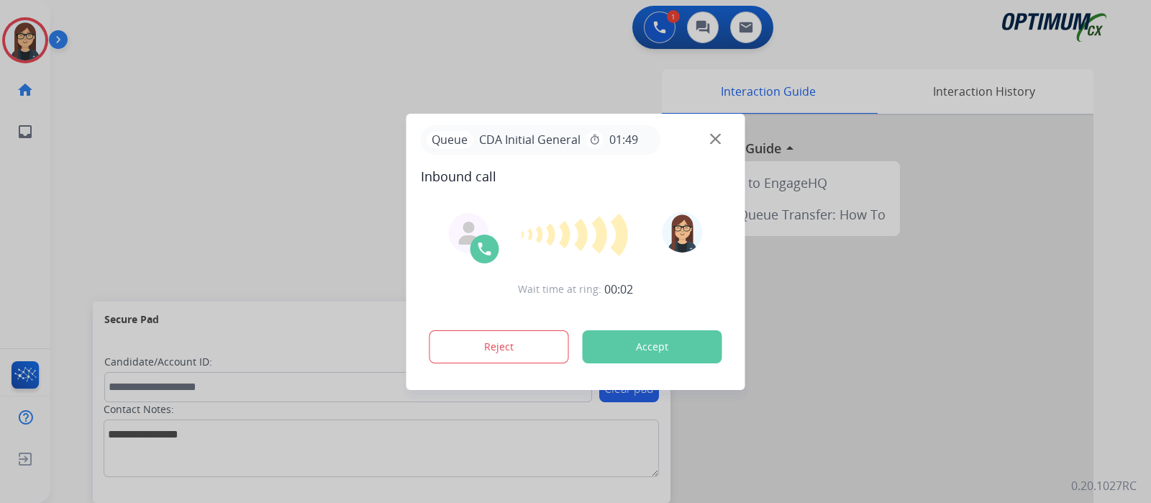
click at [268, 124] on div at bounding box center [575, 251] width 1151 height 503
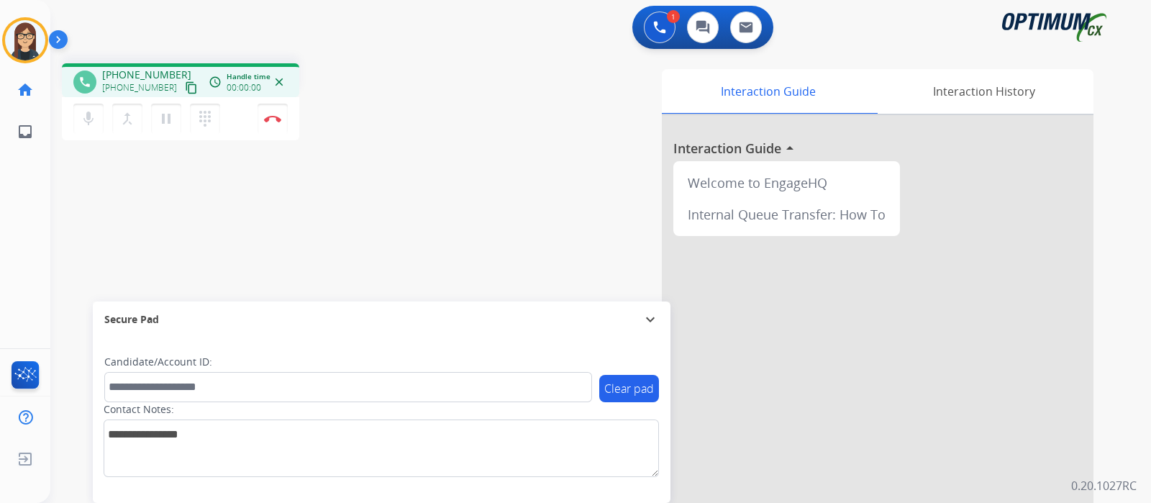
click at [185, 85] on mat-icon "content_copy" at bounding box center [191, 87] width 13 height 13
click at [374, 161] on div "phone +13852900270 +13852900270 content_copy access_time Call metrics Queue 01:…" at bounding box center [583, 352] width 1066 height 600
click at [491, 213] on div "Interaction Guide Interaction History Interaction Guide arrow_drop_up Welcome t…" at bounding box center [770, 360] width 645 height 583
click at [270, 122] on img at bounding box center [272, 118] width 17 height 7
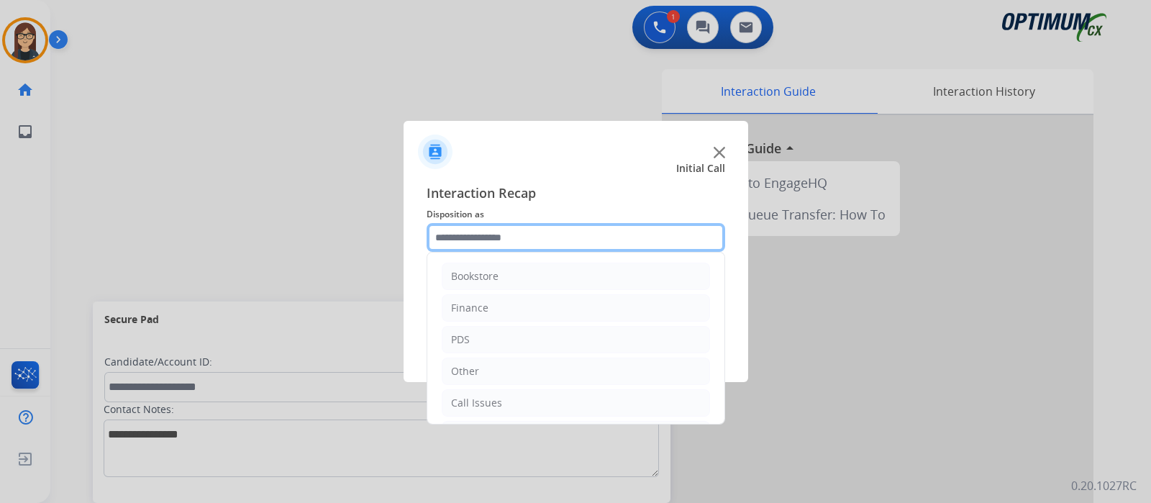
click at [493, 240] on input "text" at bounding box center [576, 237] width 299 height 29
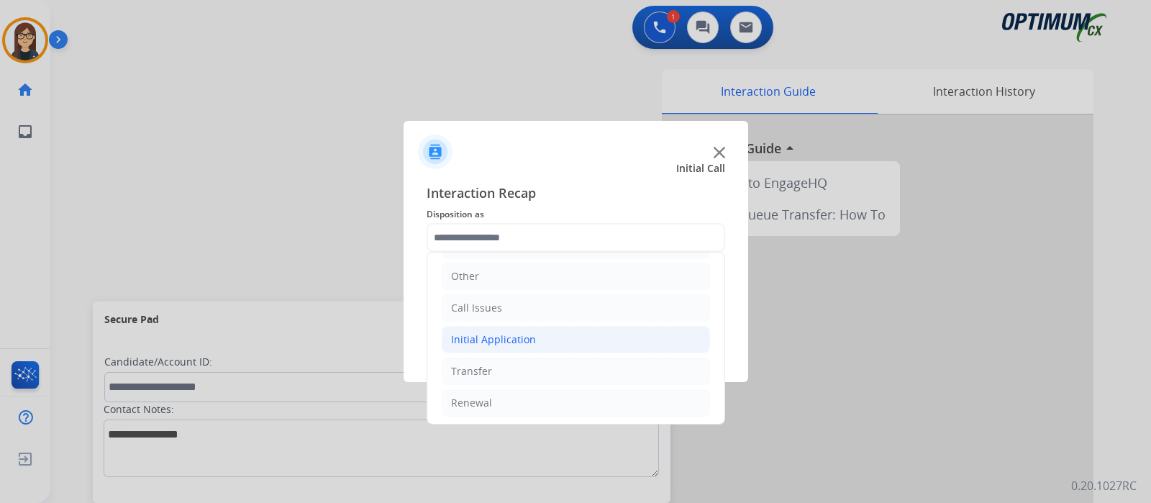
click at [506, 340] on div "Initial Application" at bounding box center [493, 339] width 85 height 14
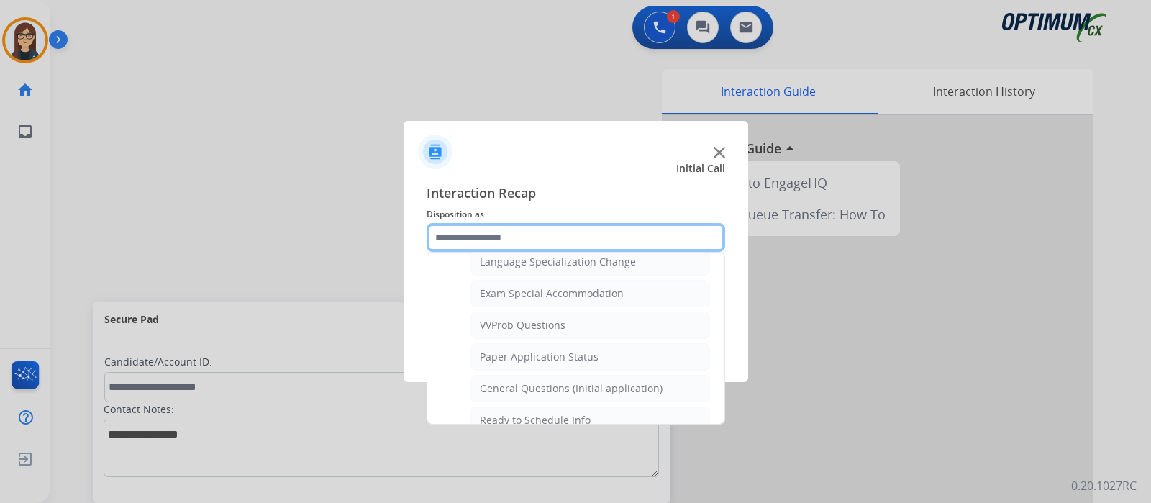
scroll to position [814, 0]
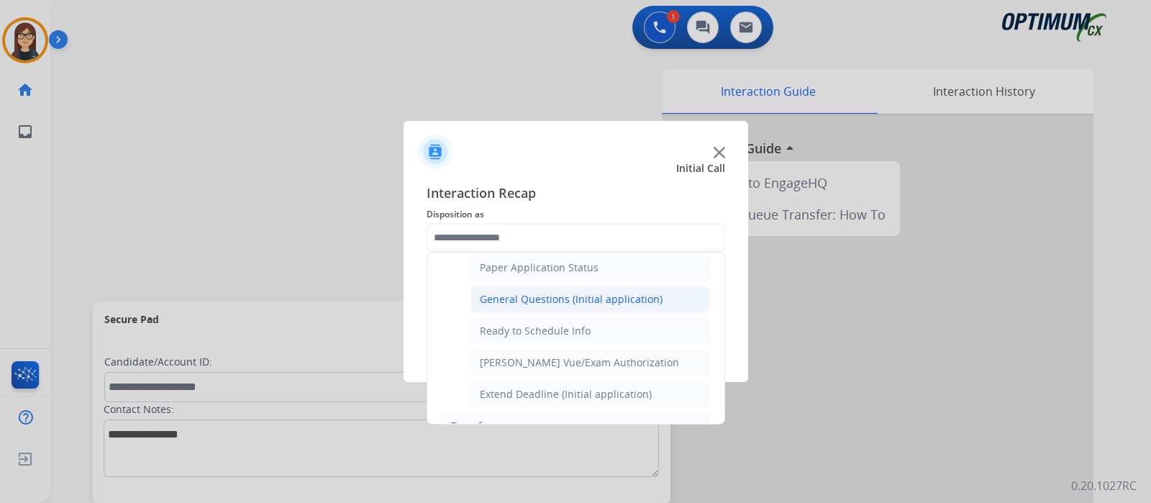
click at [596, 292] on div "General Questions (Initial application)" at bounding box center [571, 299] width 183 height 14
type input "**********"
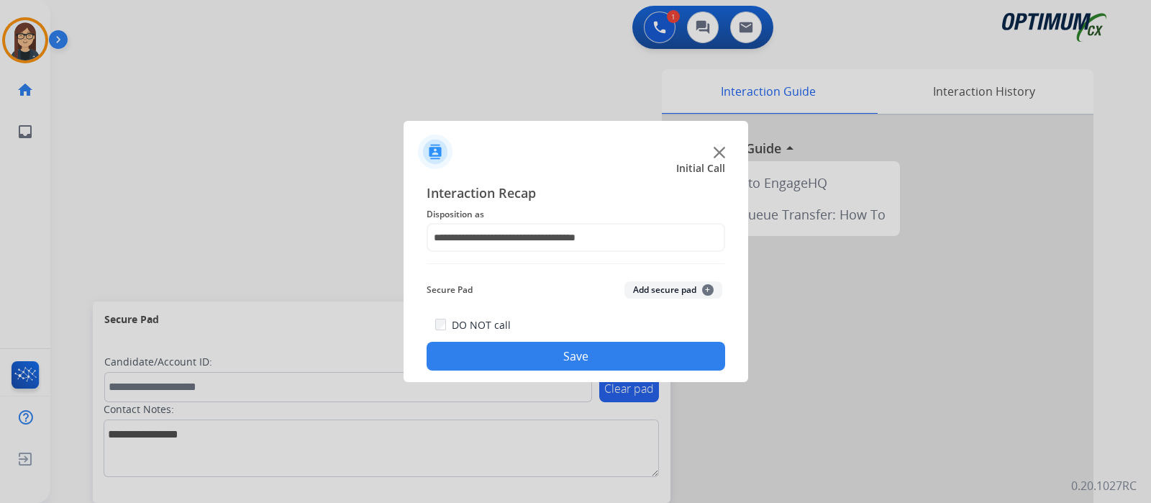
click at [577, 350] on button "Save" at bounding box center [576, 356] width 299 height 29
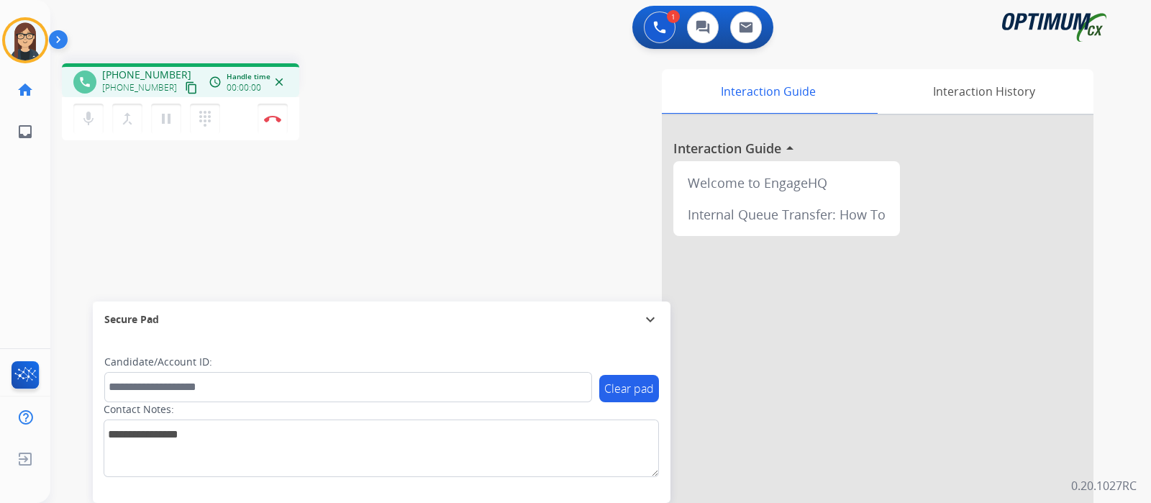
click at [185, 88] on mat-icon "content_copy" at bounding box center [191, 87] width 13 height 13
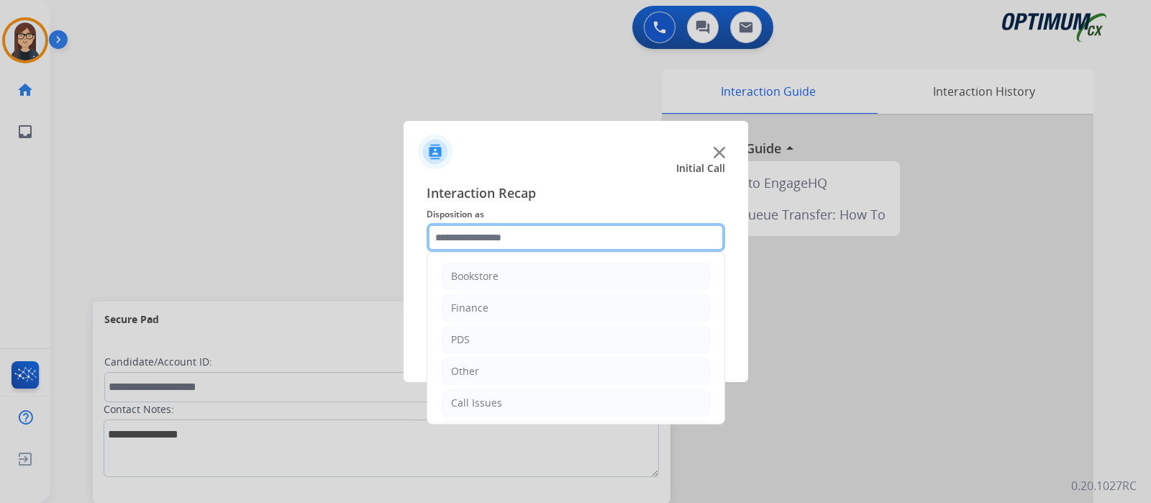
click at [463, 232] on input "text" at bounding box center [576, 237] width 299 height 29
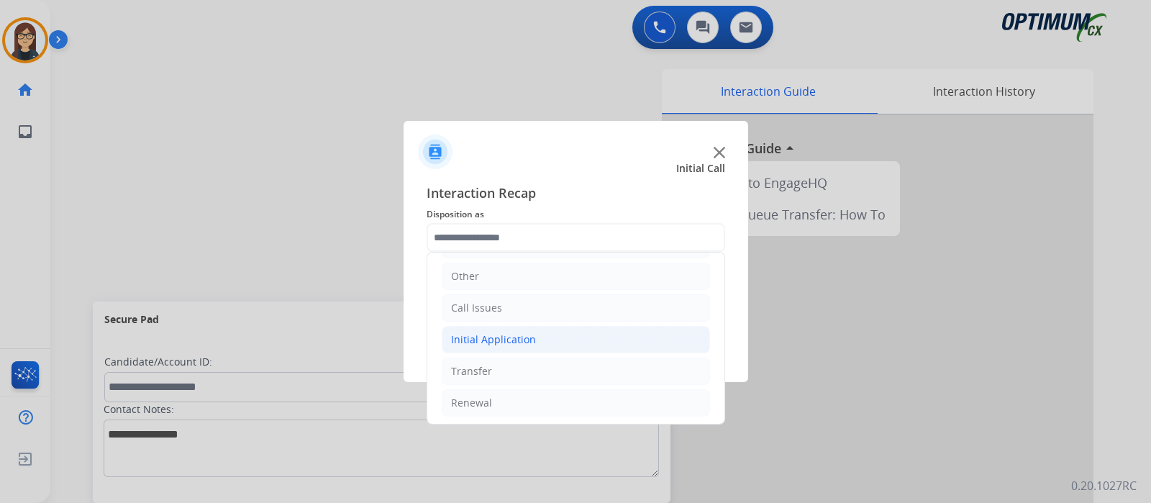
click at [500, 332] on div "Initial Application" at bounding box center [493, 339] width 85 height 14
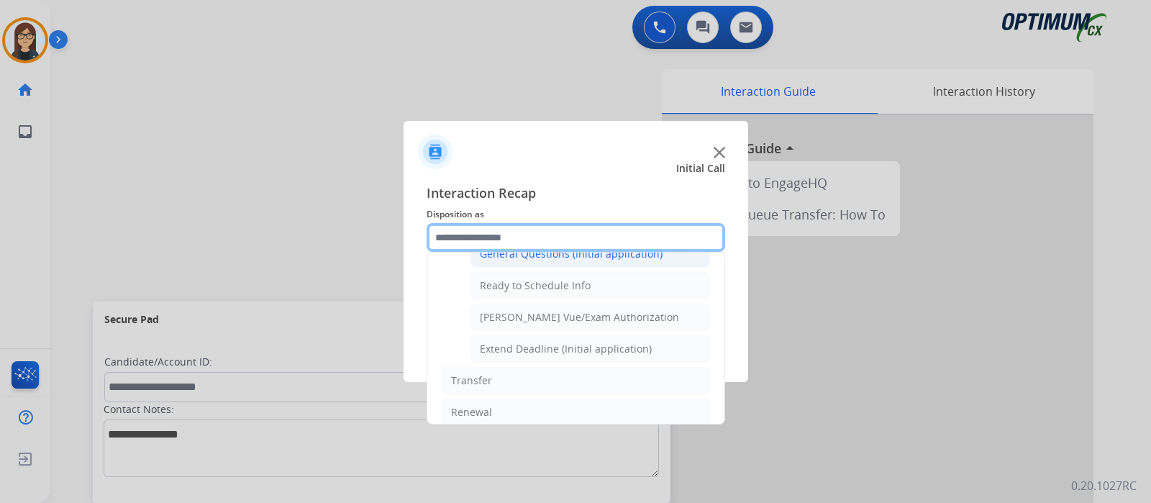
scroll to position [863, 0]
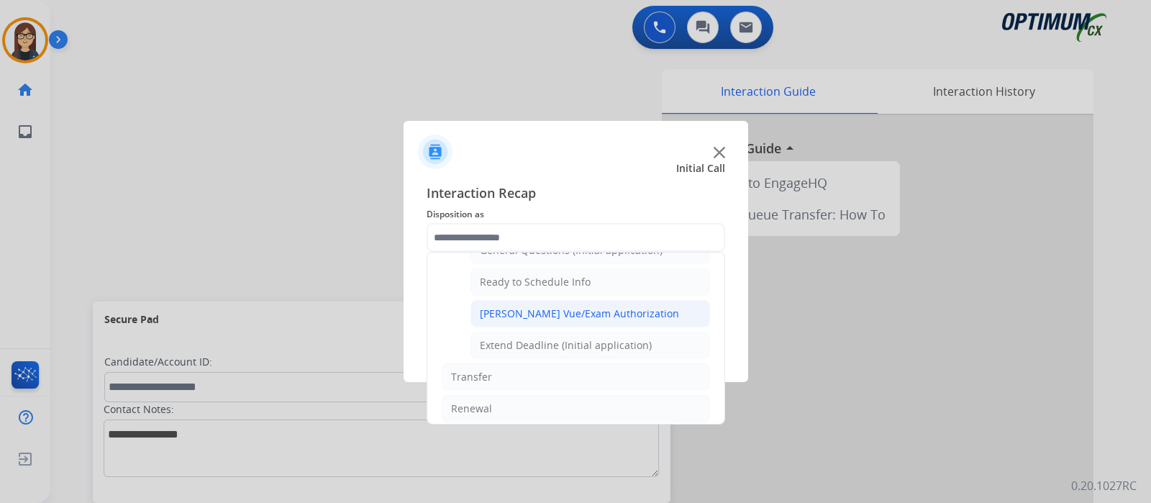
click at [630, 309] on div "[PERSON_NAME] Vue/Exam Authorization" at bounding box center [579, 313] width 199 height 14
type input "**********"
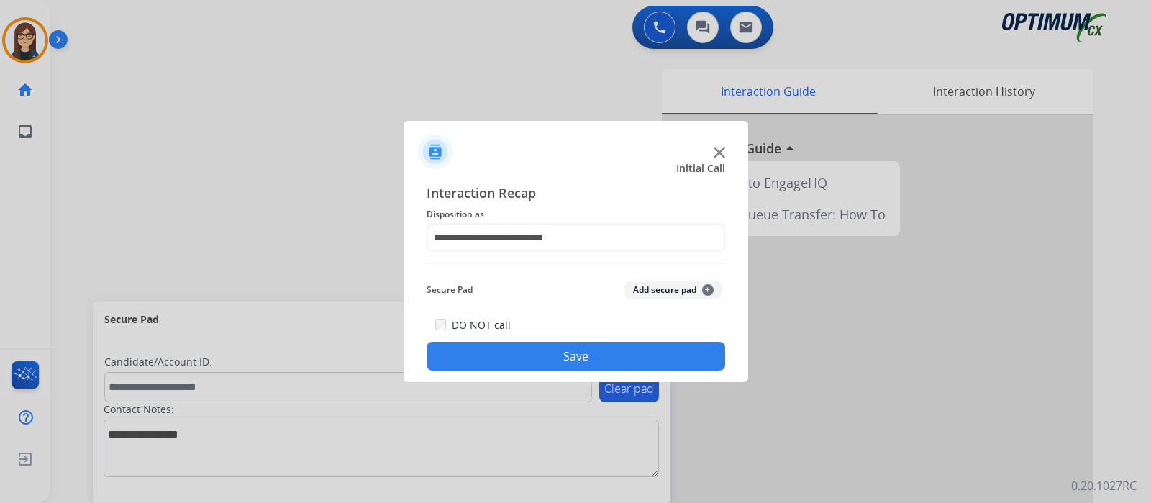
click at [596, 350] on button "Save" at bounding box center [576, 356] width 299 height 29
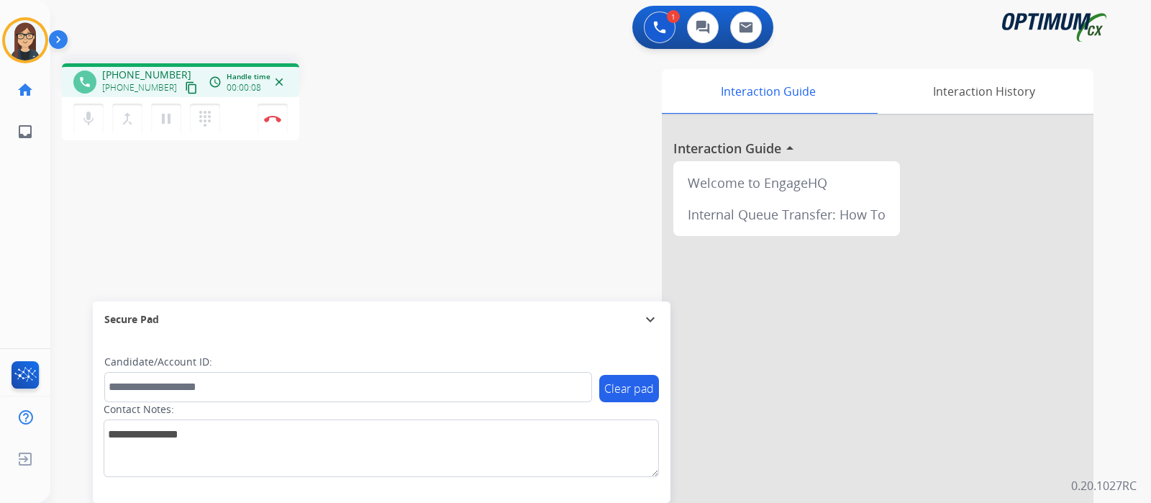
click at [185, 84] on mat-icon "content_copy" at bounding box center [191, 87] width 13 height 13
click at [489, 151] on div "Interaction Guide Interaction History Interaction Guide arrow_drop_up Welcome t…" at bounding box center [770, 360] width 645 height 583
click at [494, 137] on div "Interaction Guide Interaction History Interaction Guide arrow_drop_up Welcome t…" at bounding box center [770, 360] width 645 height 583
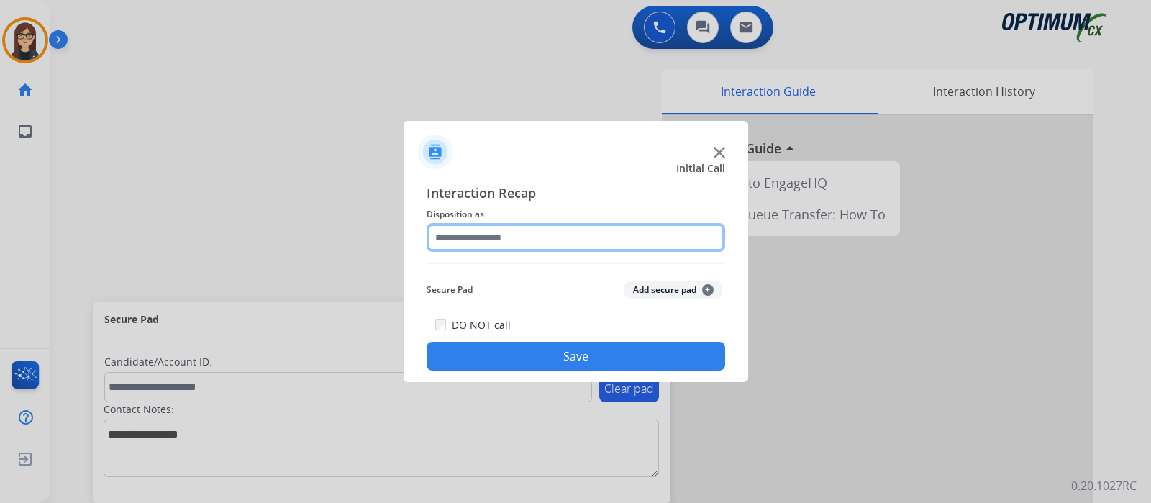
click at [477, 246] on input "text" at bounding box center [576, 237] width 299 height 29
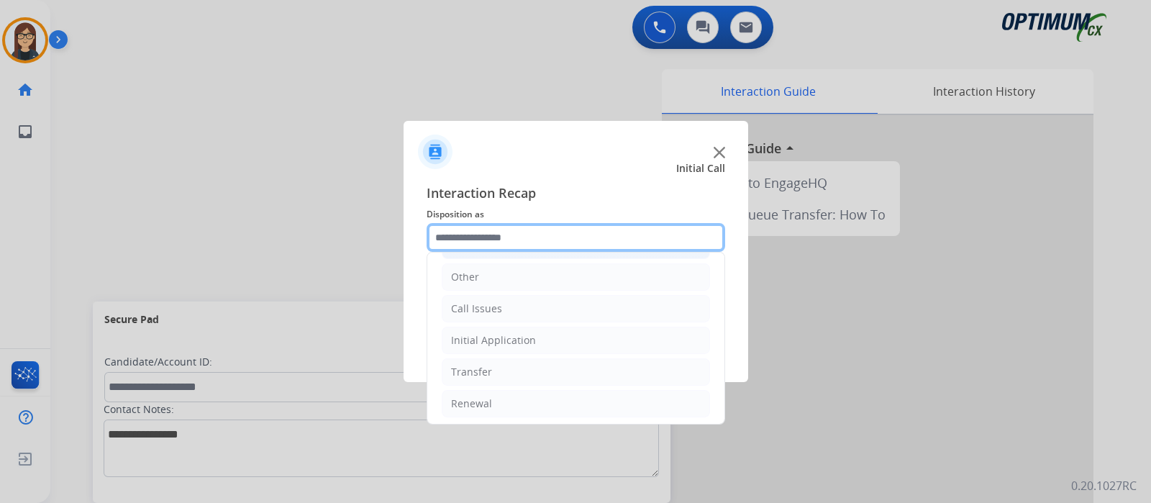
scroll to position [95, 0]
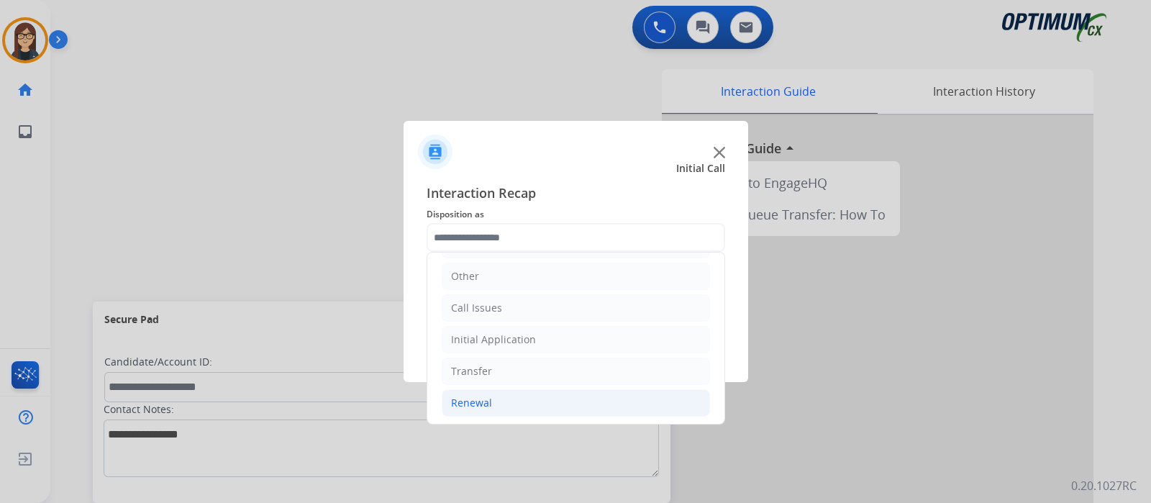
click at [465, 396] on div "Renewal" at bounding box center [471, 403] width 41 height 14
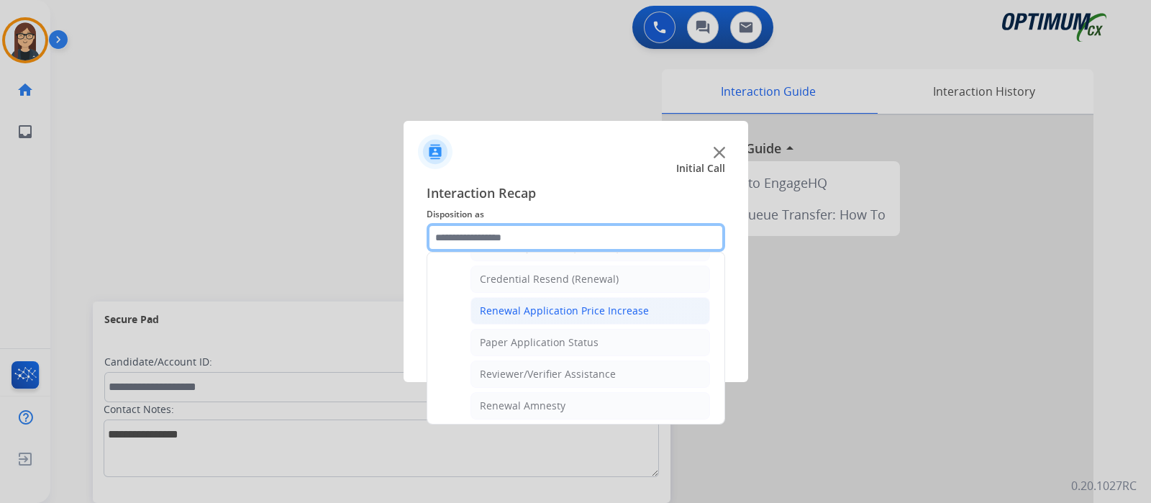
scroll to position [545, 0]
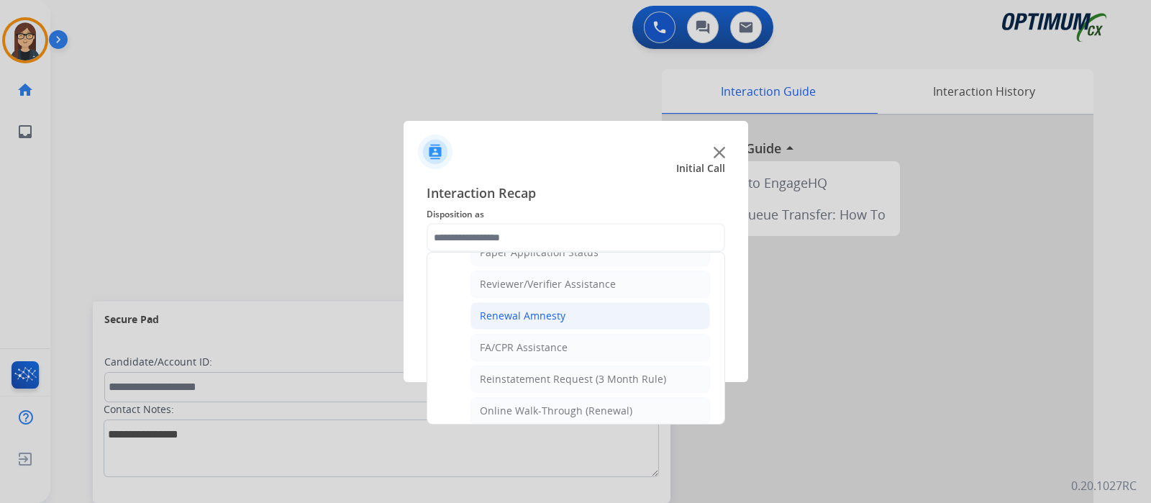
click at [550, 314] on div "Renewal Amnesty" at bounding box center [523, 316] width 86 height 14
type input "**********"
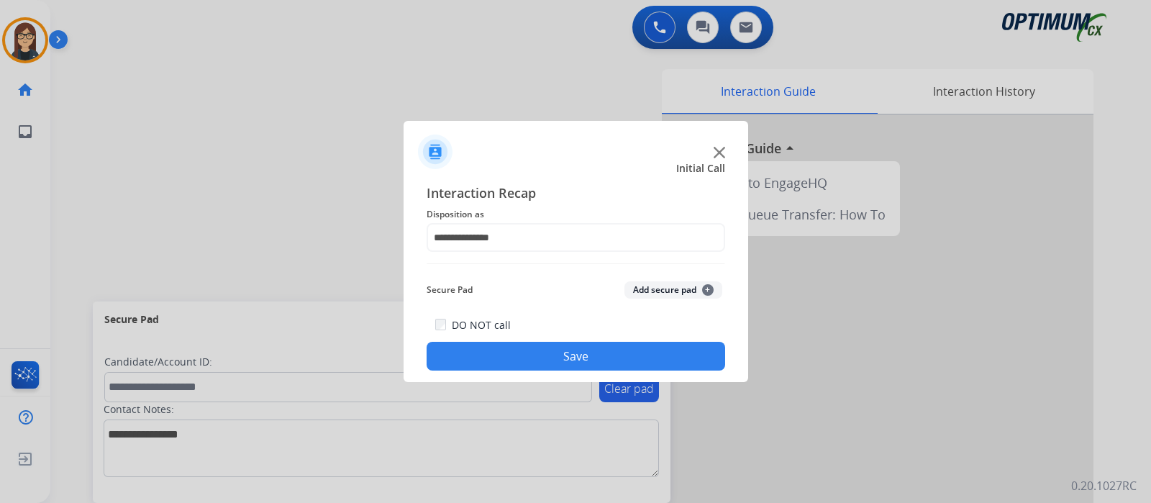
click at [537, 359] on button "Save" at bounding box center [576, 356] width 299 height 29
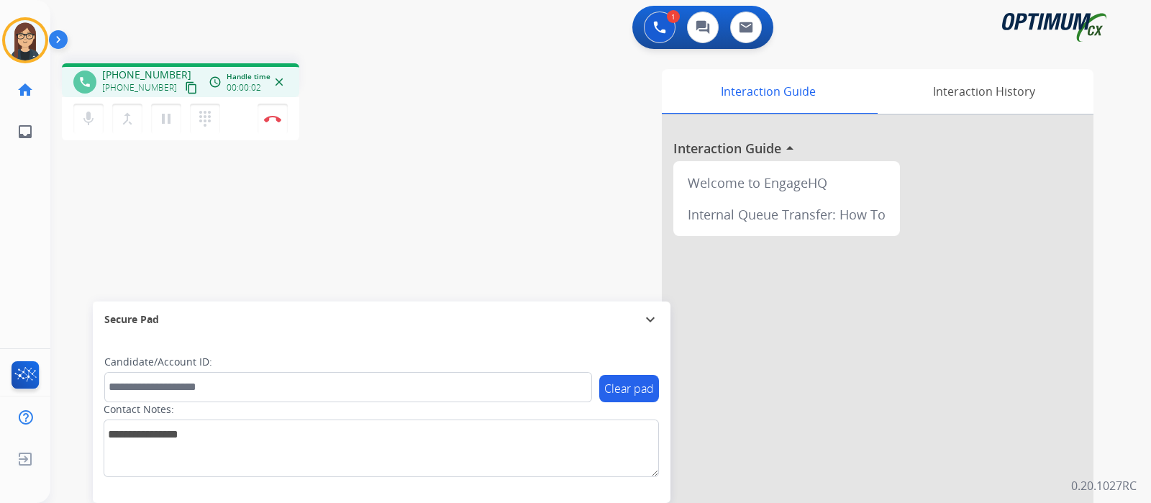
click at [185, 84] on mat-icon "content_copy" at bounding box center [191, 87] width 13 height 13
click at [437, 195] on div "phone +12054990295 +12054990295 content_copy access_time Call metrics Queue 00:…" at bounding box center [583, 352] width 1066 height 600
click at [462, 95] on div "Interaction Guide Interaction History Interaction Guide arrow_drop_up Welcome t…" at bounding box center [770, 360] width 645 height 583
click at [268, 123] on button "Disconnect" at bounding box center [273, 119] width 30 height 30
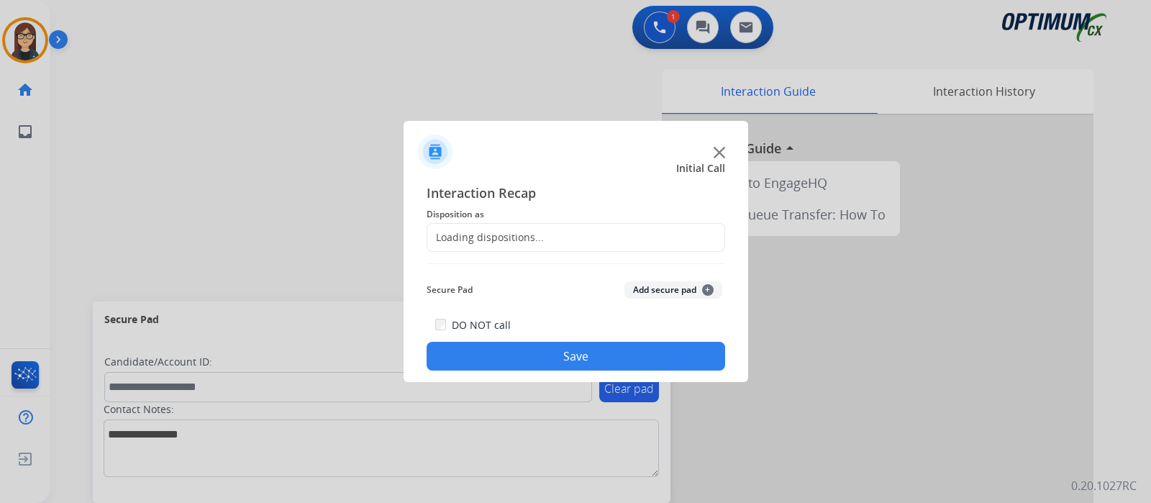
click at [534, 229] on div "Loading dispositions..." at bounding box center [576, 237] width 299 height 29
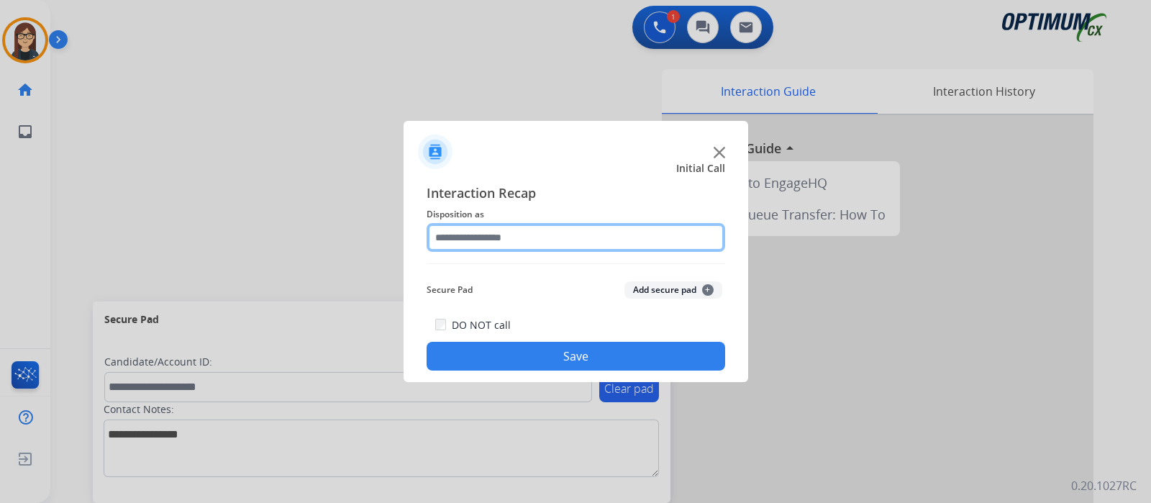
click at [534, 229] on input "text" at bounding box center [576, 237] width 299 height 29
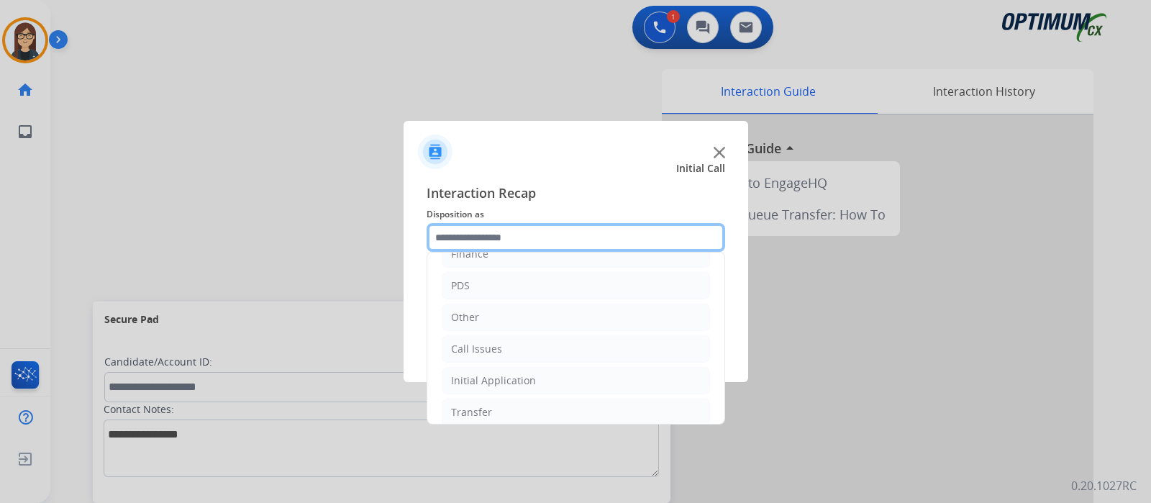
scroll to position [95, 0]
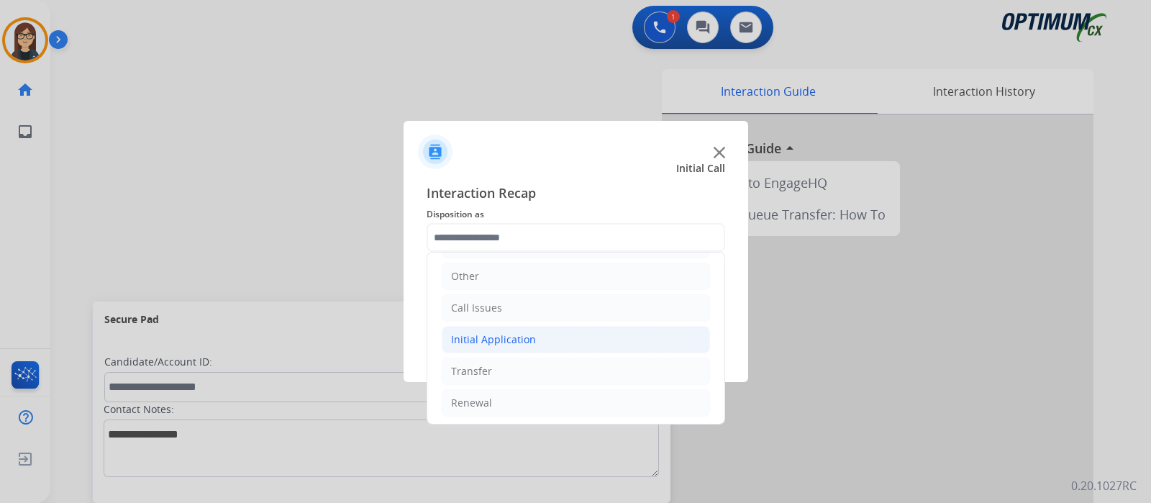
click at [496, 332] on div "Initial Application" at bounding box center [493, 339] width 85 height 14
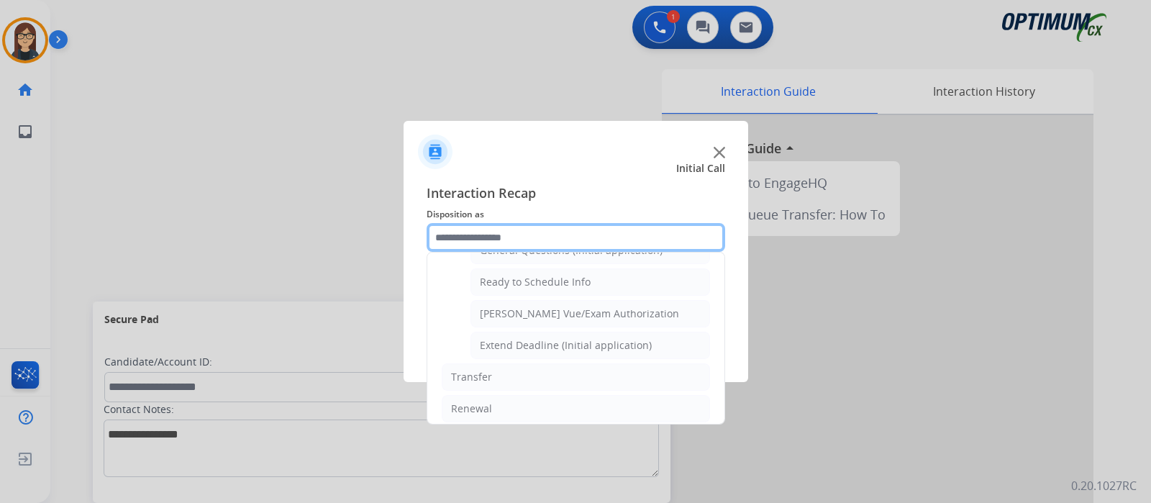
scroll to position [773, 0]
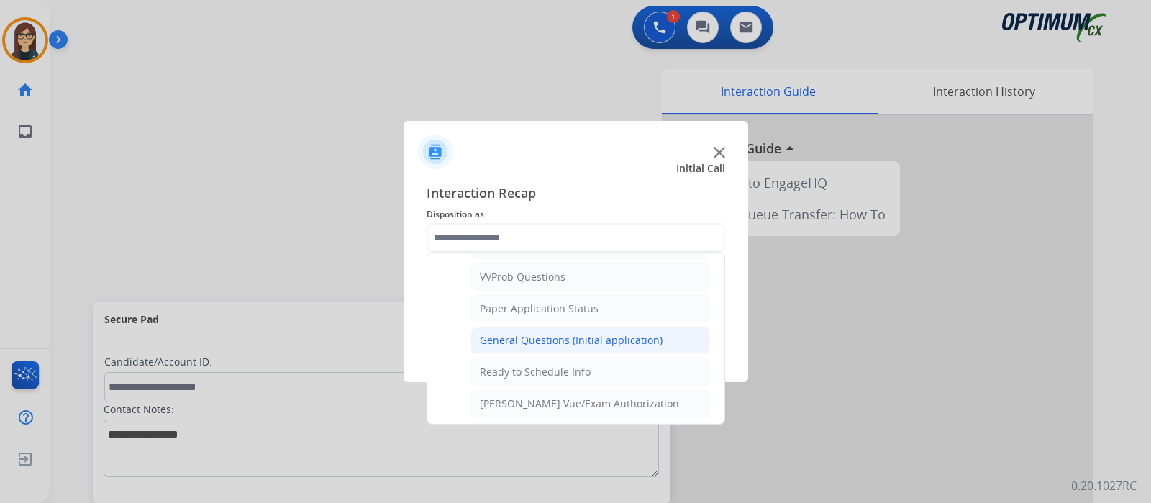
click at [539, 333] on div "General Questions (Initial application)" at bounding box center [571, 340] width 183 height 14
type input "**********"
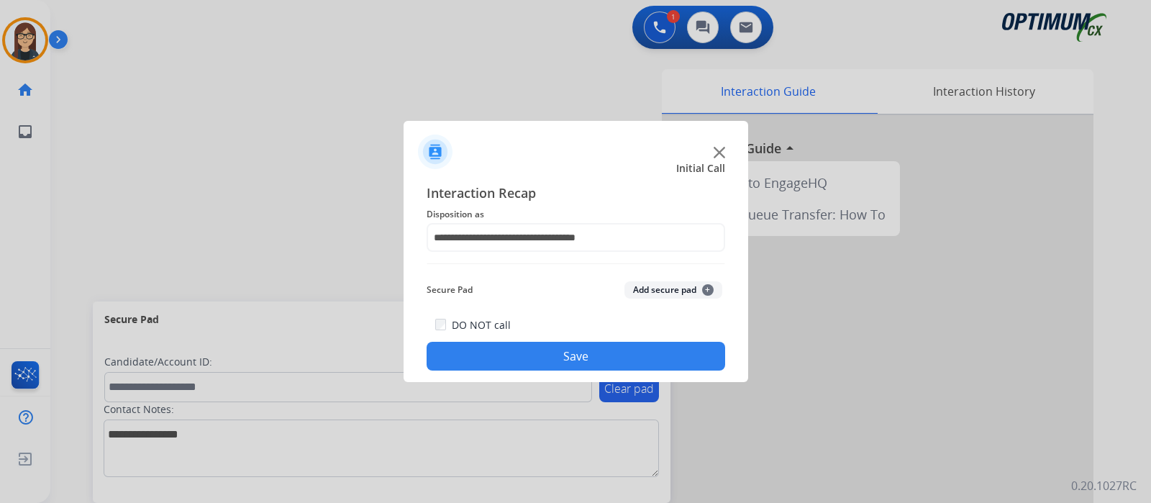
click at [510, 350] on button "Save" at bounding box center [576, 356] width 299 height 29
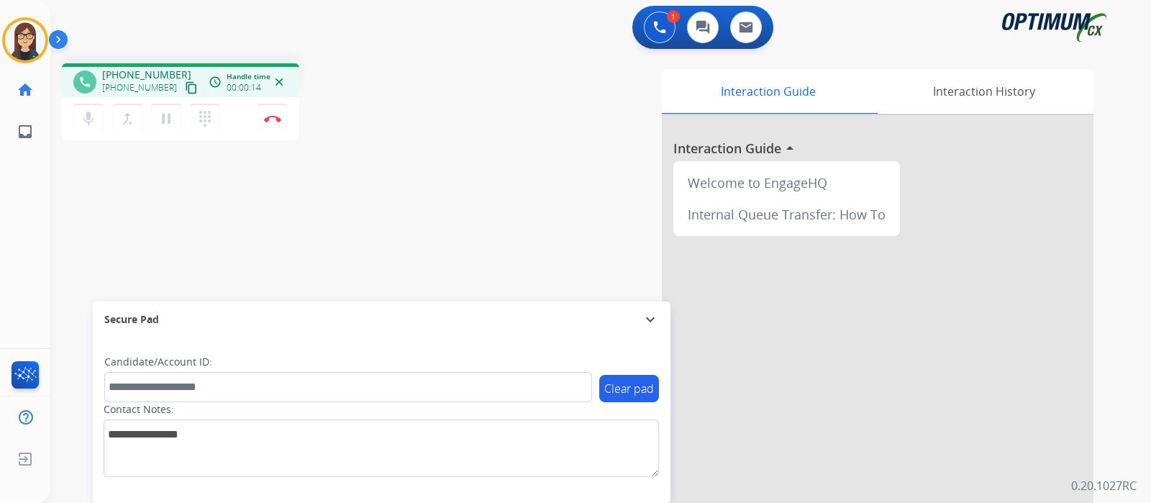
click at [185, 87] on mat-icon "content_copy" at bounding box center [191, 87] width 13 height 13
click at [416, 85] on div "phone +13013954911 +13013954911 content_copy access_time Call metrics Queue 00:…" at bounding box center [252, 103] width 381 height 81
click at [268, 121] on img at bounding box center [272, 118] width 17 height 7
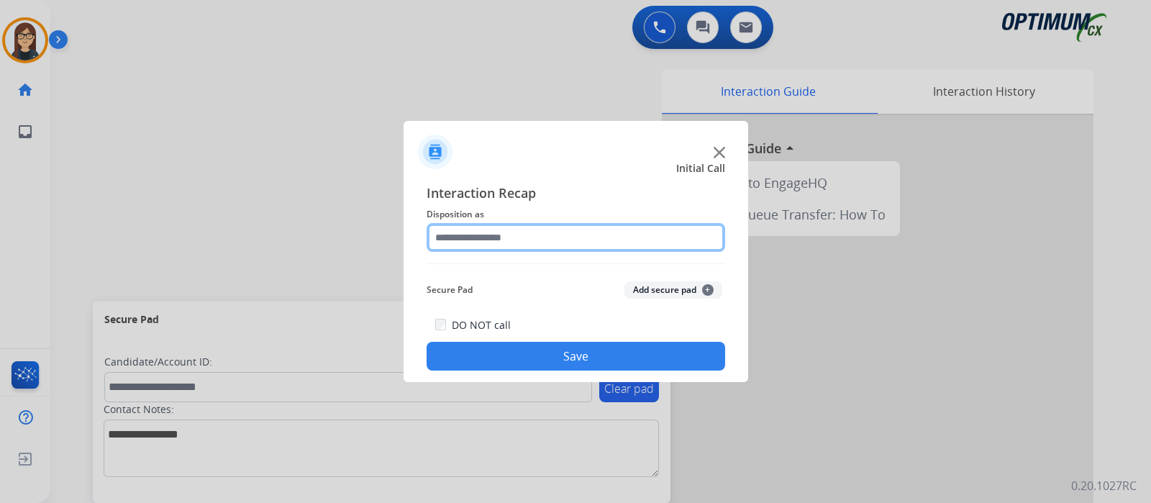
click at [516, 238] on input "text" at bounding box center [576, 237] width 299 height 29
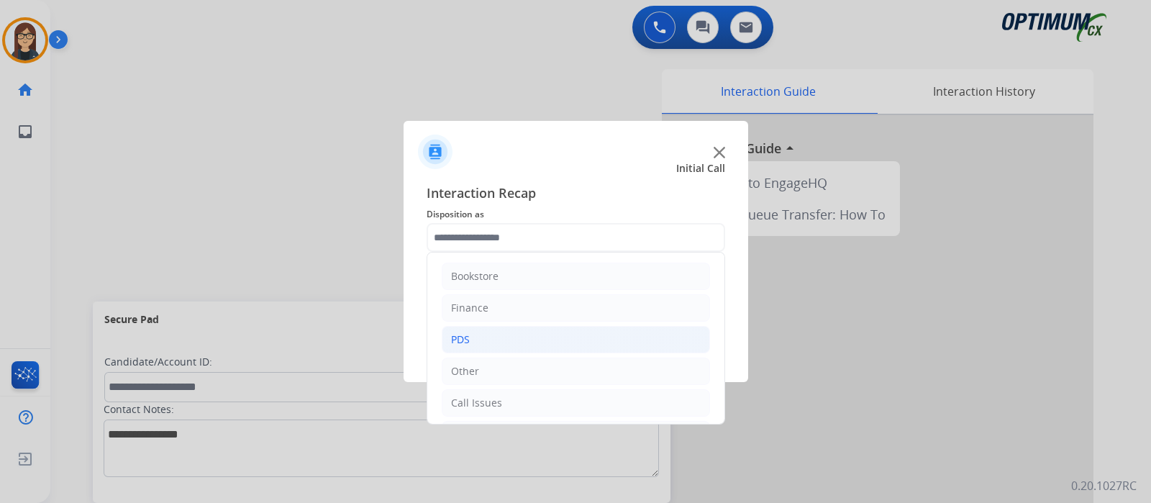
click at [463, 332] on div "PDS" at bounding box center [460, 339] width 19 height 14
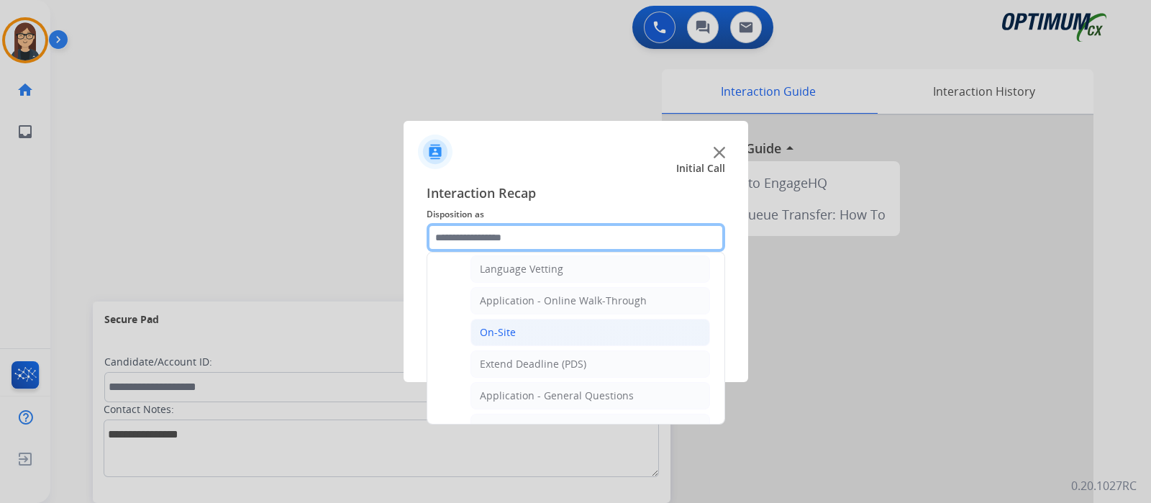
scroll to position [411, 0]
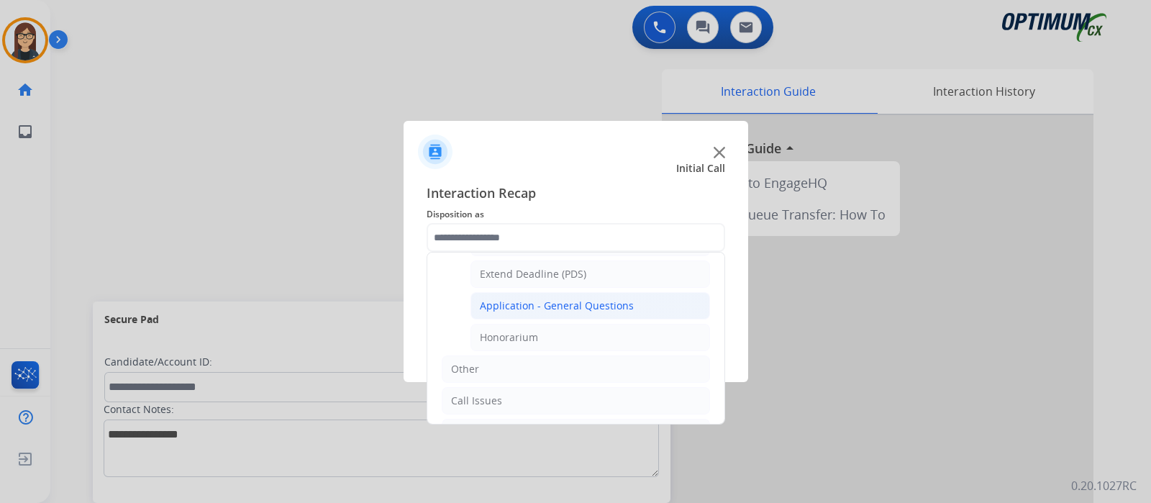
click at [554, 299] on div "Application - General Questions" at bounding box center [557, 306] width 154 height 14
type input "**********"
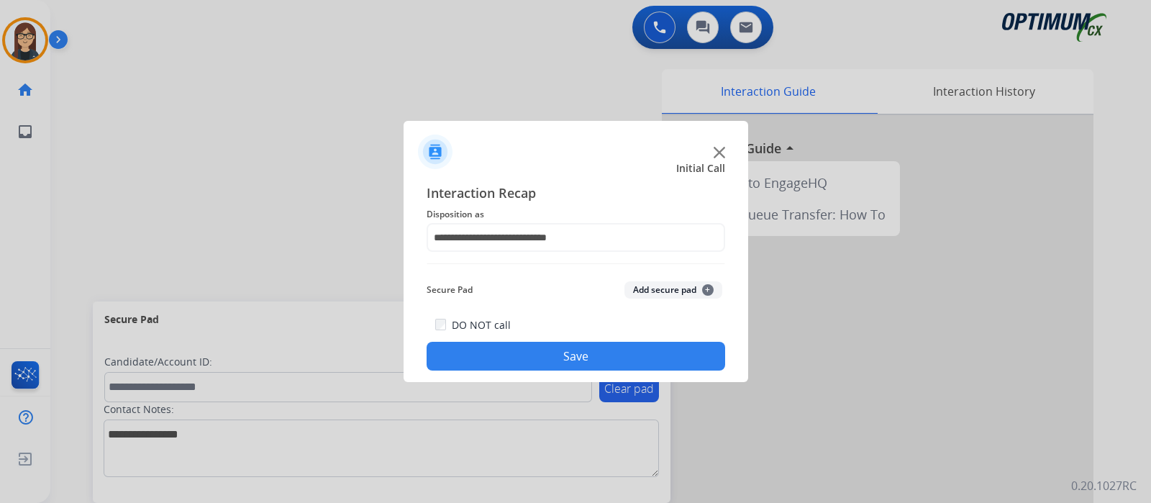
click at [552, 354] on button "Save" at bounding box center [576, 356] width 299 height 29
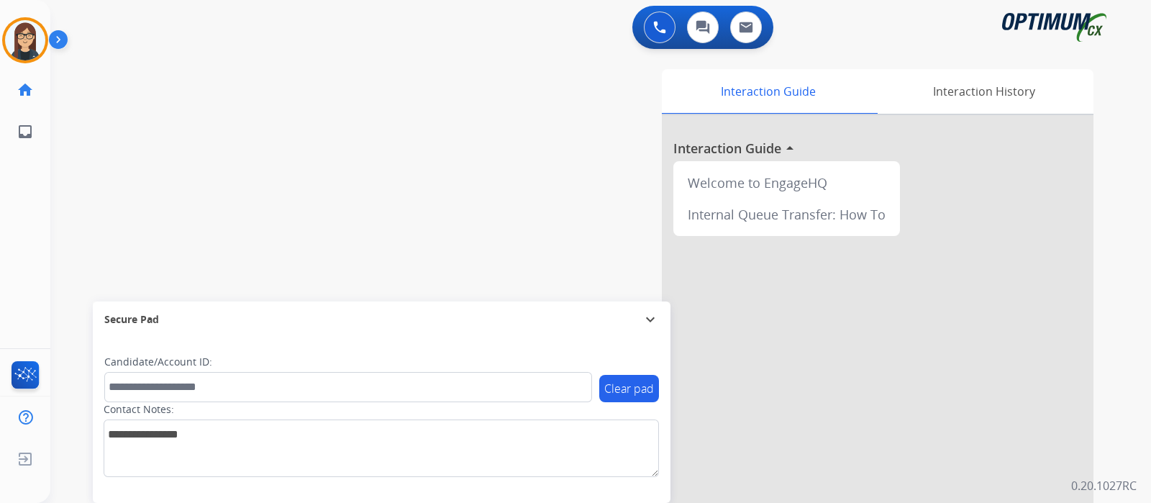
click at [264, 124] on div "swap_horiz Break voice bridge close_fullscreen Connect 3-Way Call merge_type Se…" at bounding box center [583, 352] width 1066 height 600
click at [327, 175] on div "swap_horiz Break voice bridge close_fullscreen Connect 3-Way Call merge_type Se…" at bounding box center [583, 352] width 1066 height 600
click at [21, 40] on img at bounding box center [25, 40] width 40 height 40
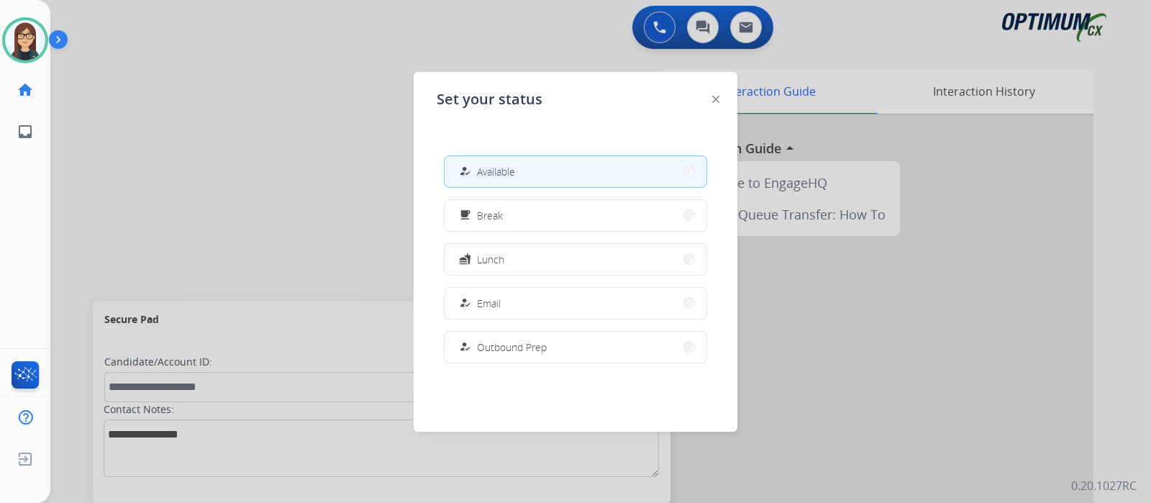
scroll to position [358, 0]
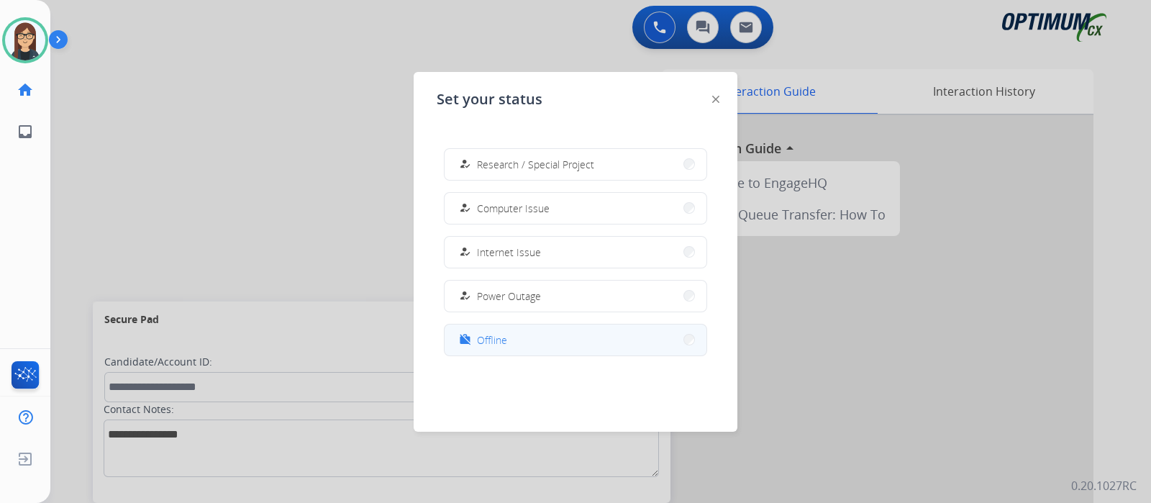
click at [513, 329] on button "work_off Offline" at bounding box center [576, 339] width 262 height 31
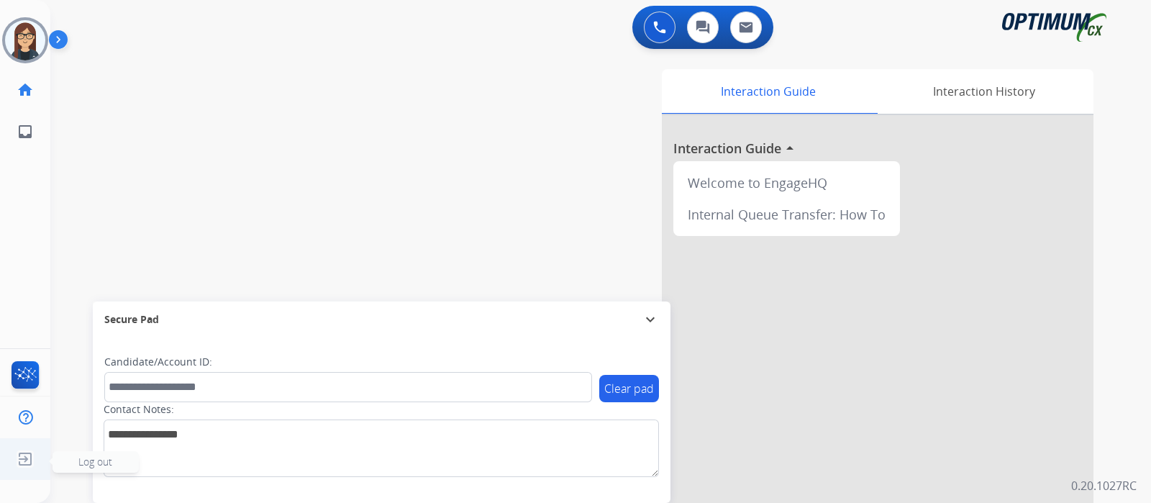
click at [81, 460] on span "Log out" at bounding box center [95, 462] width 34 height 14
